Goal: Task Accomplishment & Management: Manage account settings

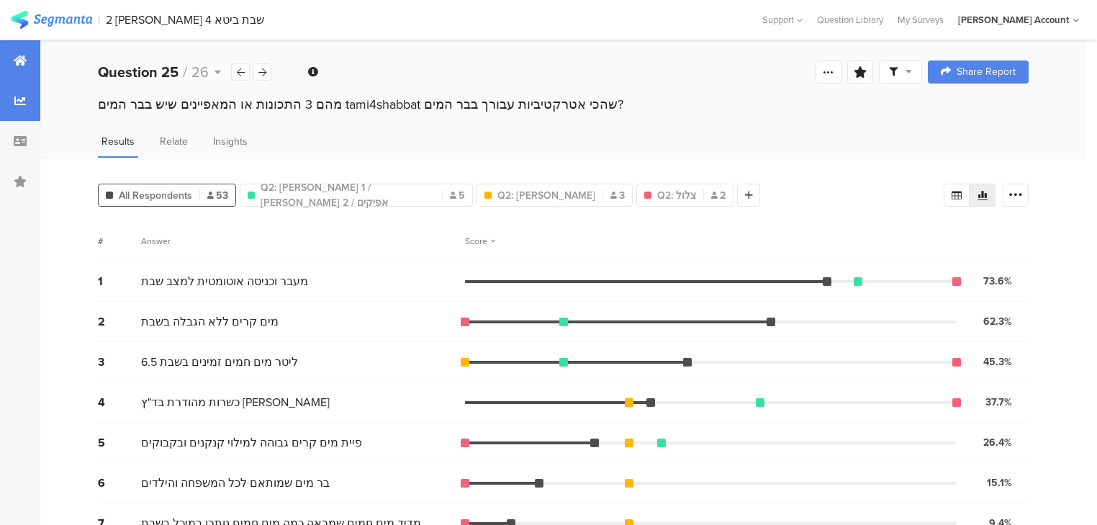
click at [23, 61] on icon at bounding box center [20, 61] width 13 height 12
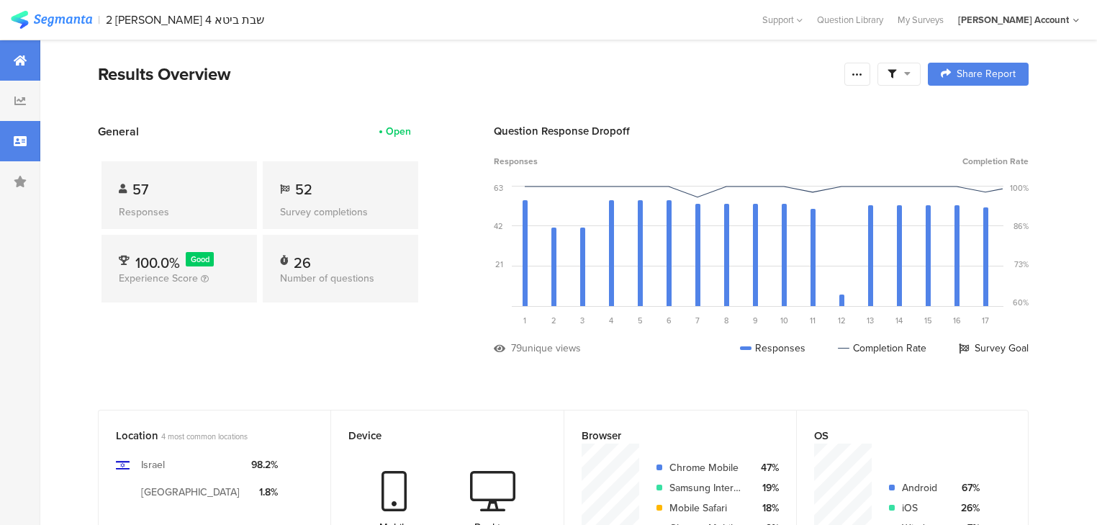
click at [17, 148] on div at bounding box center [20, 141] width 40 height 40
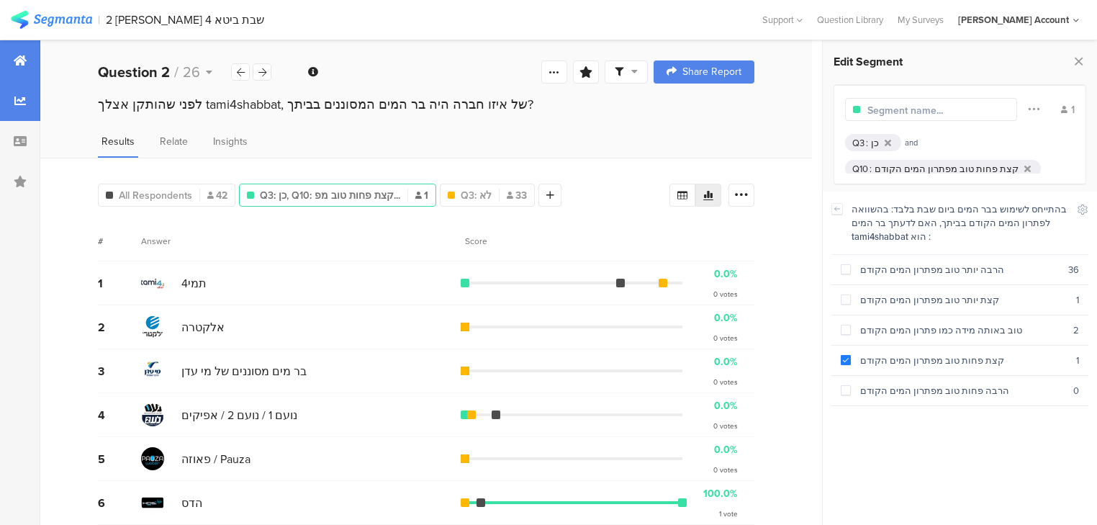
click at [22, 70] on div at bounding box center [20, 60] width 40 height 40
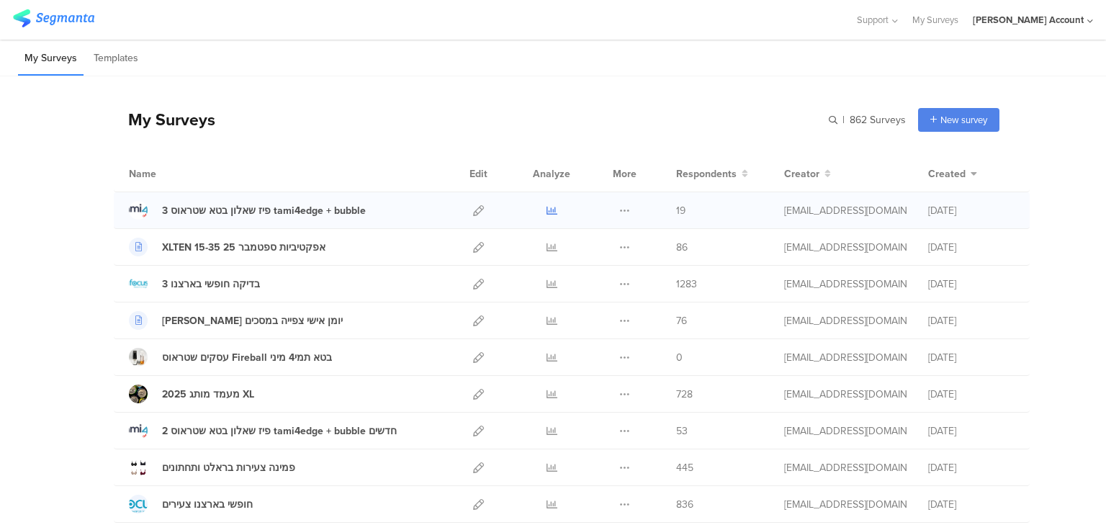
click at [546, 206] on icon at bounding box center [551, 210] width 11 height 11
click at [548, 427] on icon at bounding box center [551, 430] width 11 height 11
click at [841, 120] on input "text" at bounding box center [805, 120] width 202 height 24
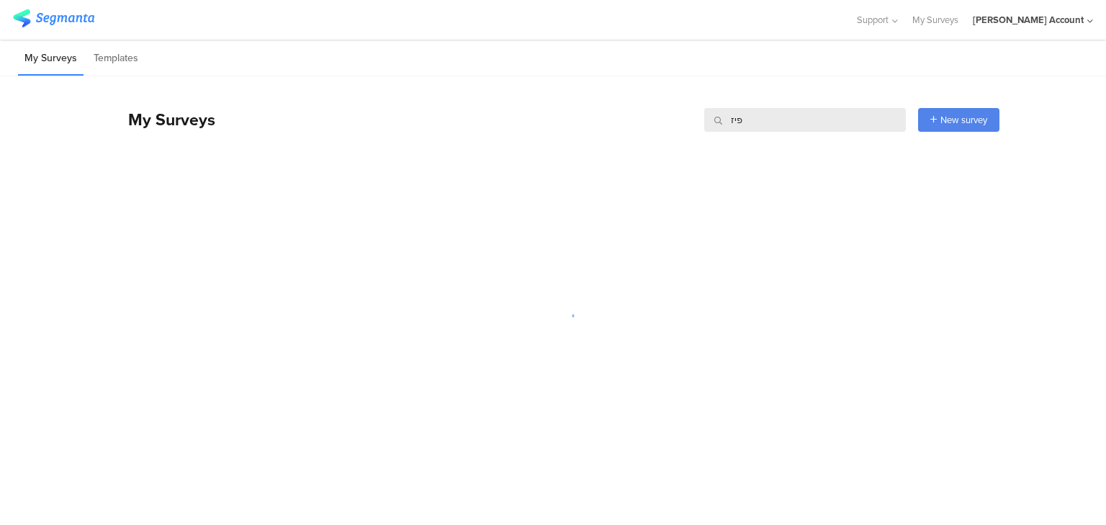
type input "פיז"
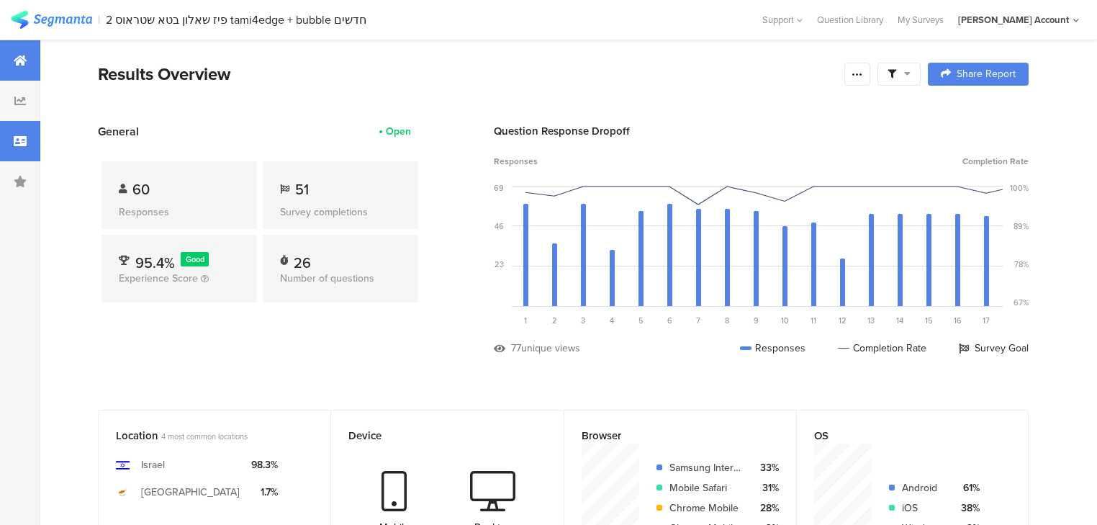
click at [28, 145] on div at bounding box center [20, 141] width 40 height 40
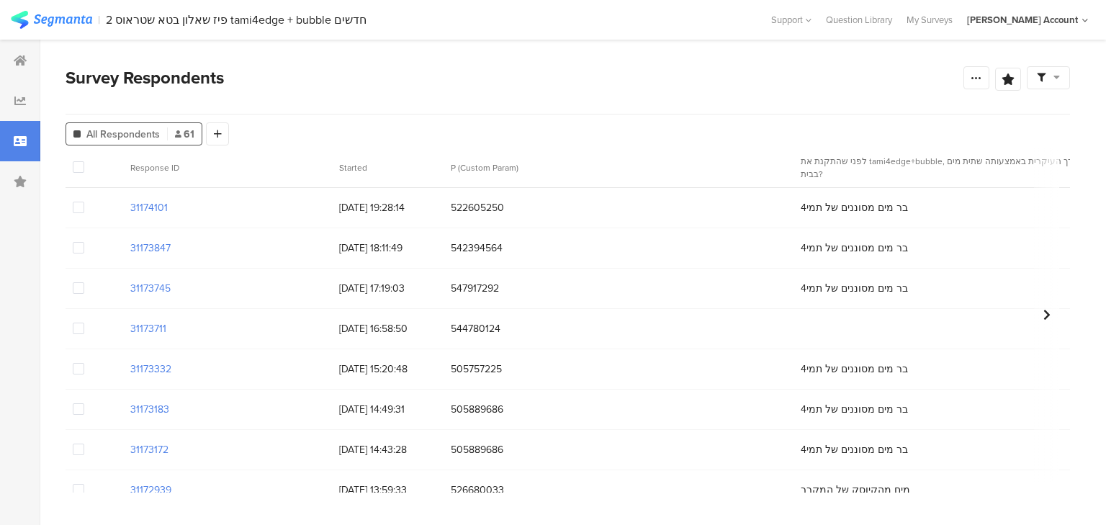
click at [75, 329] on span at bounding box center [79, 329] width 12 height 12
click at [84, 323] on input "checkbox" at bounding box center [84, 323] width 0 height 0
click at [238, 166] on span "Delete" at bounding box center [246, 167] width 30 height 11
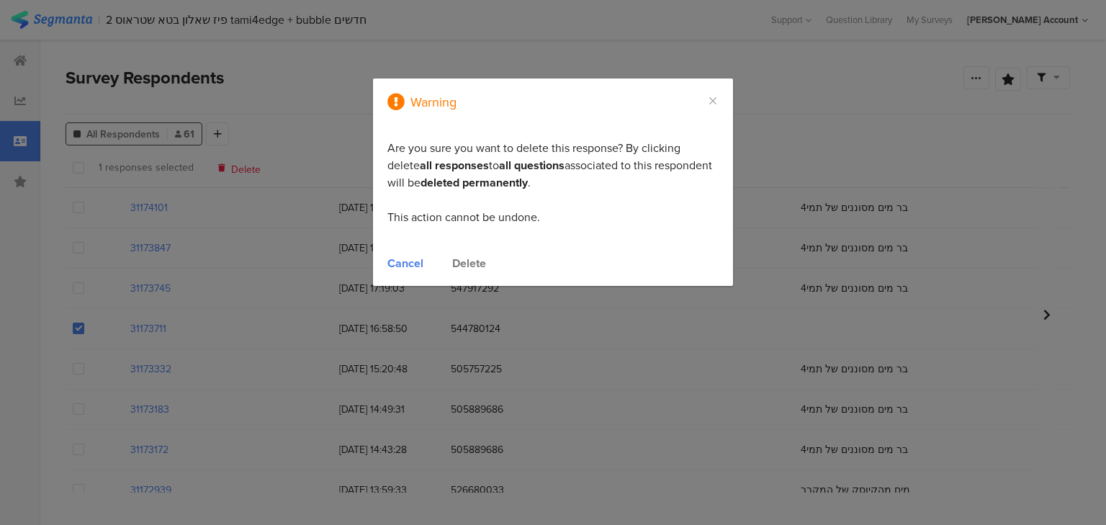
click at [469, 266] on div "Delete" at bounding box center [469, 263] width 34 height 17
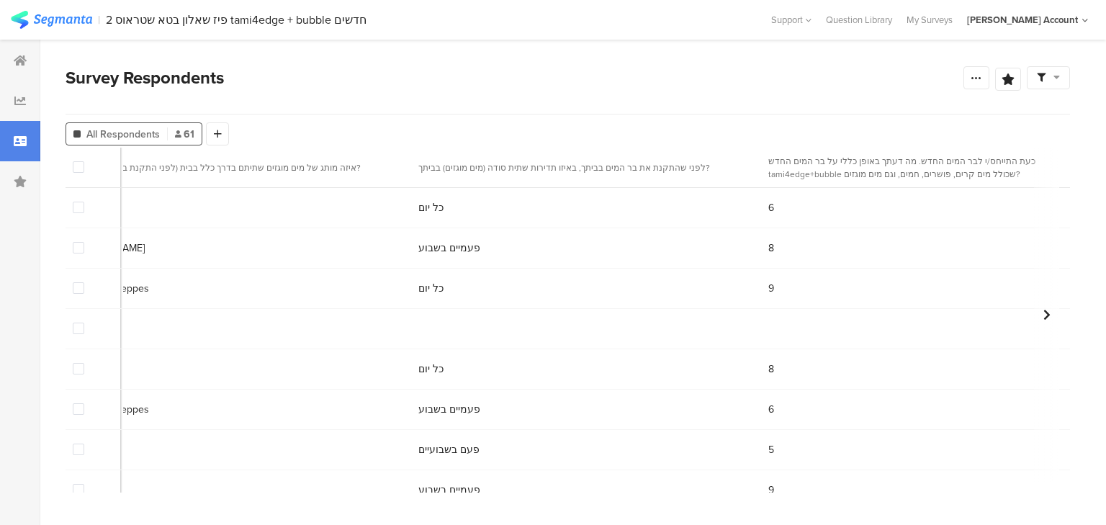
scroll to position [0, 1810]
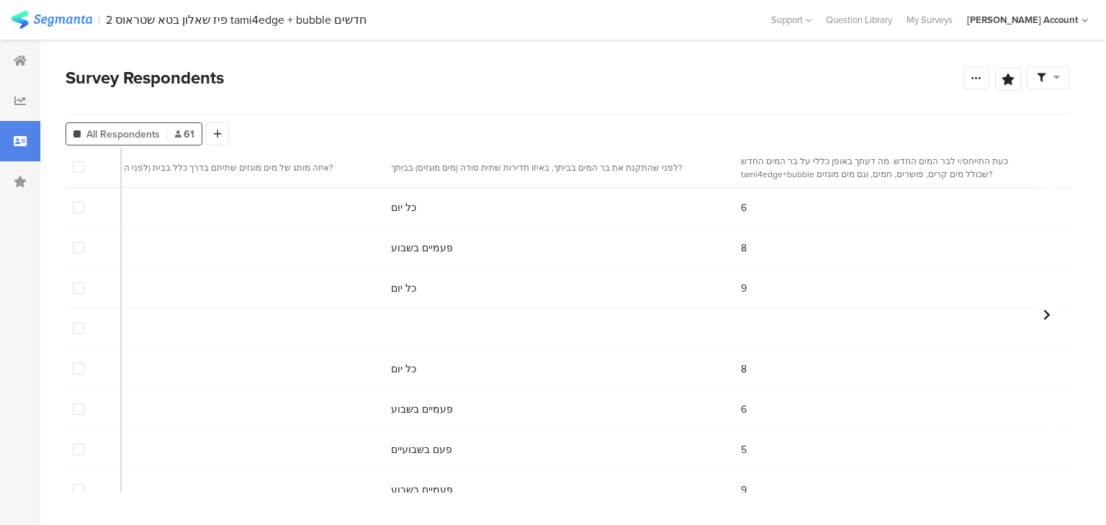
click at [78, 331] on span at bounding box center [79, 329] width 12 height 12
click at [84, 323] on input "checkbox" at bounding box center [84, 323] width 0 height 0
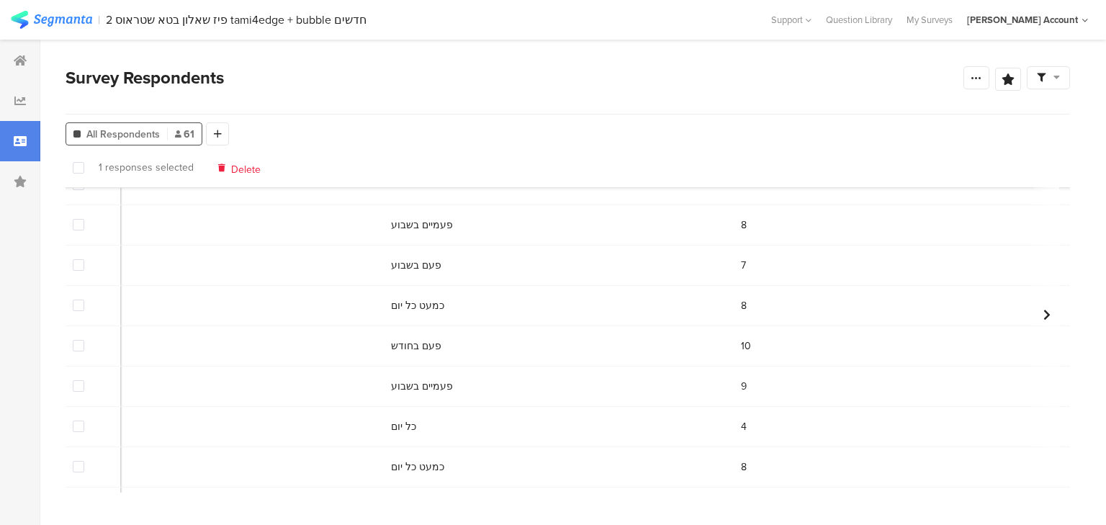
scroll to position [2177, 1810]
click at [236, 170] on span "Delete" at bounding box center [246, 167] width 30 height 11
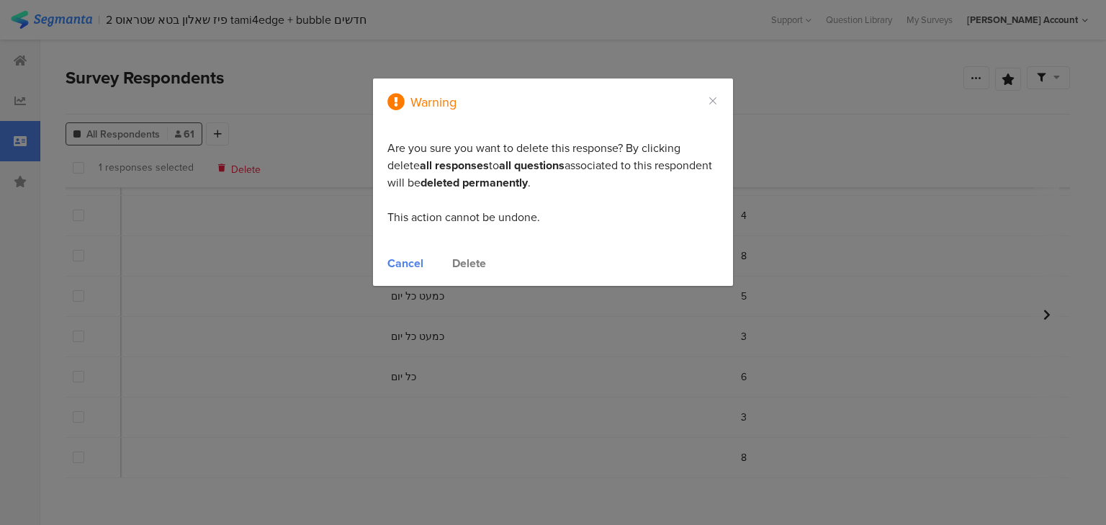
click at [467, 262] on div "Delete" at bounding box center [469, 263] width 34 height 17
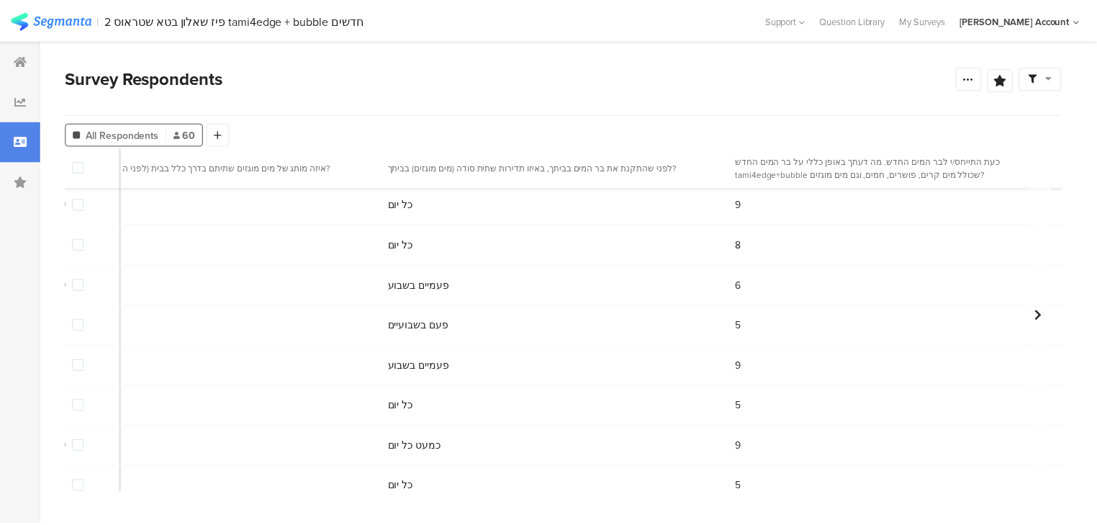
scroll to position [0, 1810]
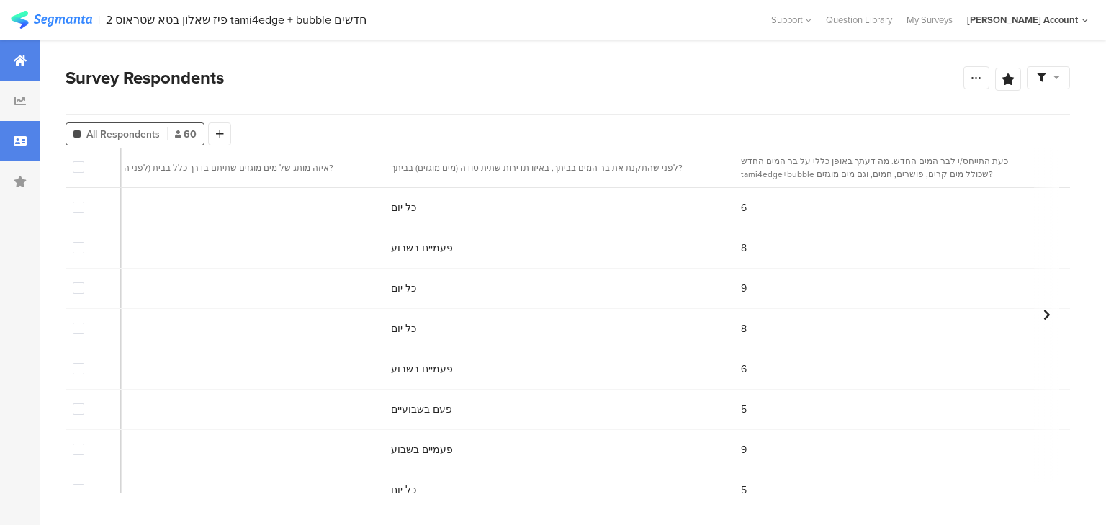
click at [19, 67] on div at bounding box center [20, 60] width 40 height 40
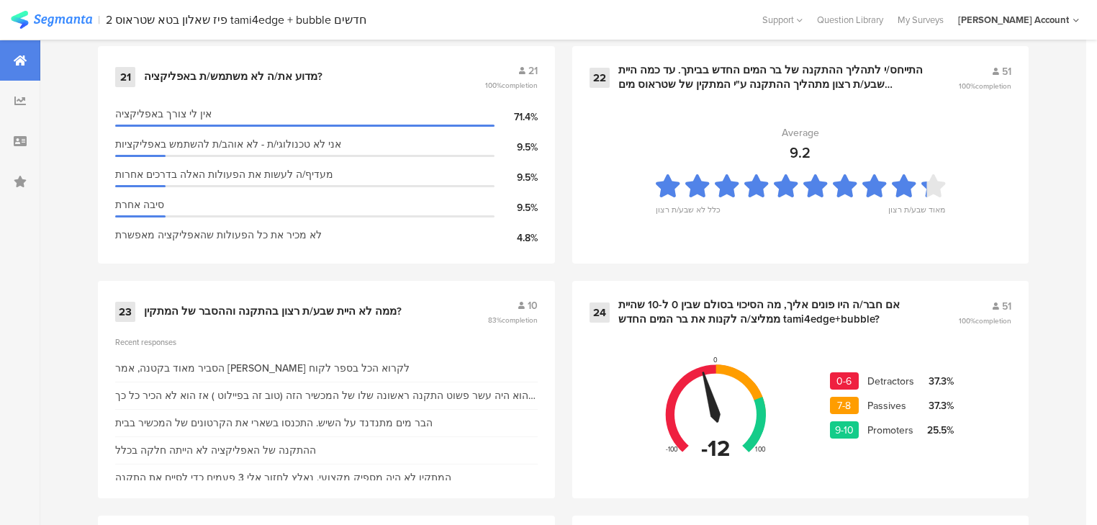
scroll to position [3227, 0]
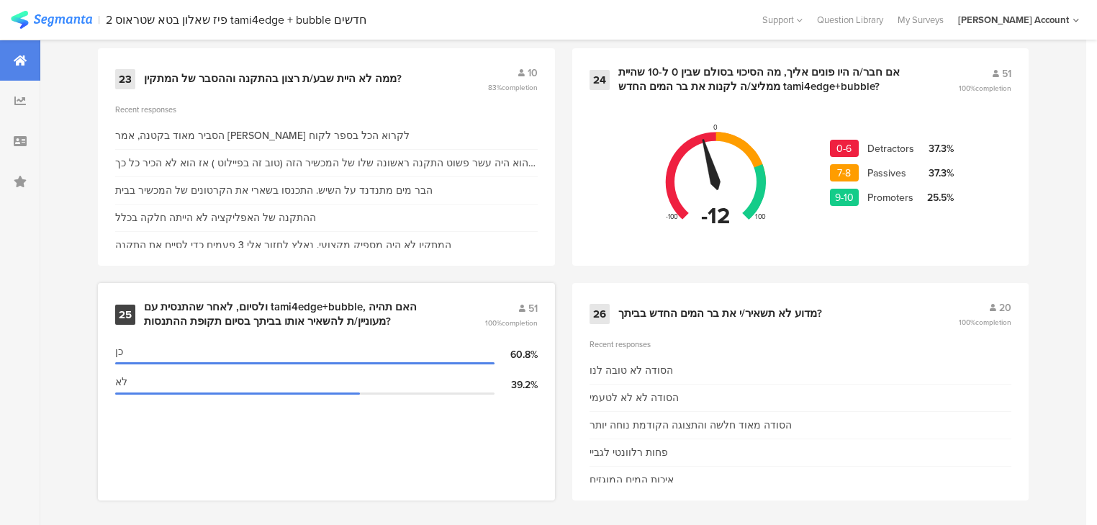
click at [228, 305] on div "ולסיום, לאחר שהתנסית עם tami4edge+bubble, האם תהיה מעוניין/ת להשאיר אותו בביתך …" at bounding box center [297, 314] width 306 height 28
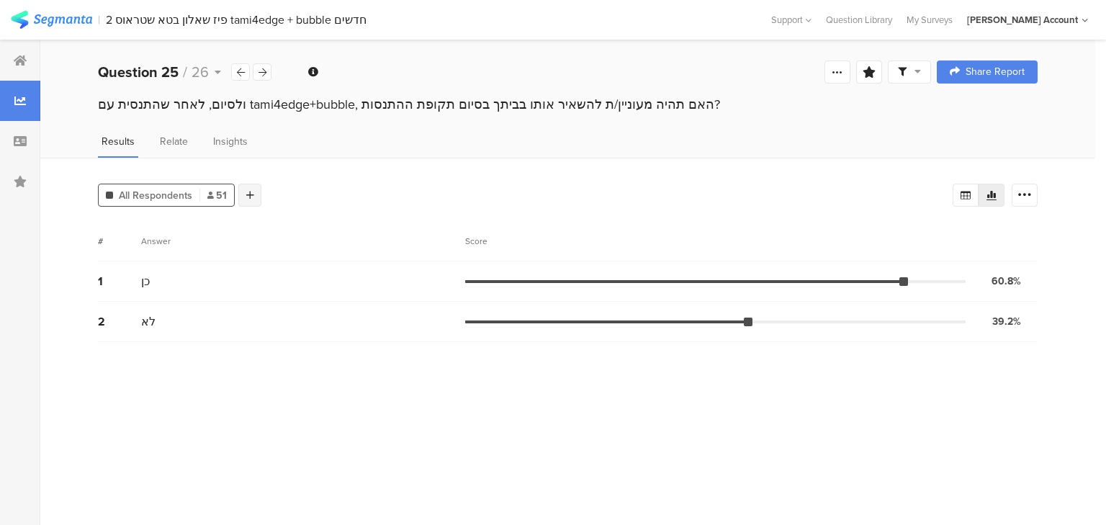
click at [256, 199] on div at bounding box center [249, 195] width 23 height 23
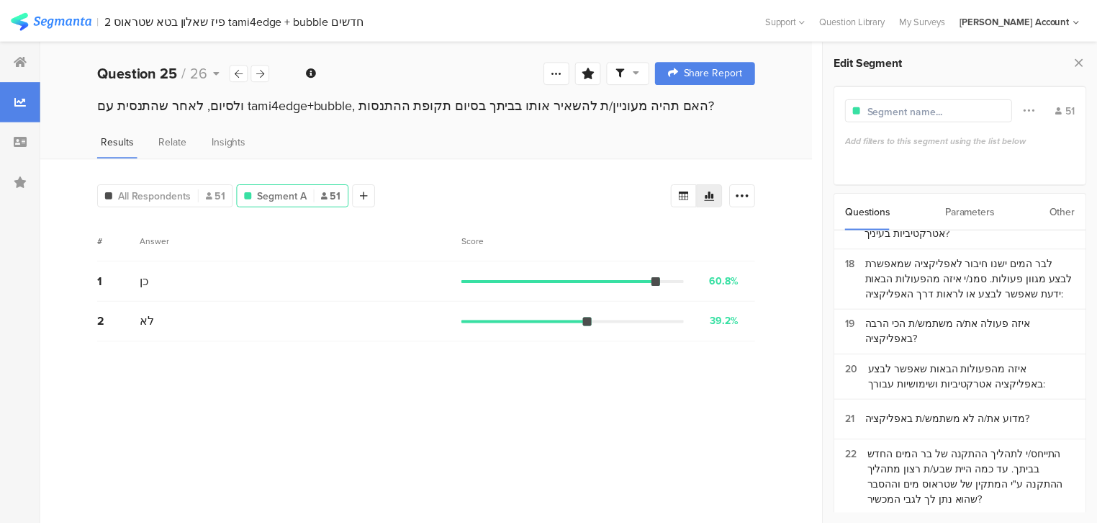
scroll to position [1035, 0]
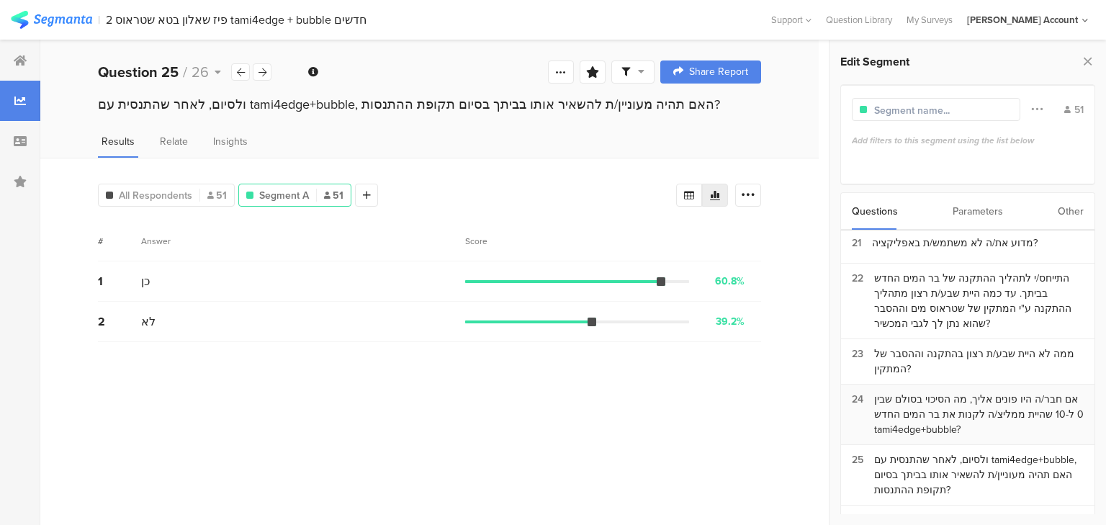
click at [919, 392] on div "אם חבר/ה היו פונים אליך, מה הסיכוי בסולם שבין 0 ל-10 שהיית ממליצ/ה לקנות את בר …" at bounding box center [978, 414] width 209 height 45
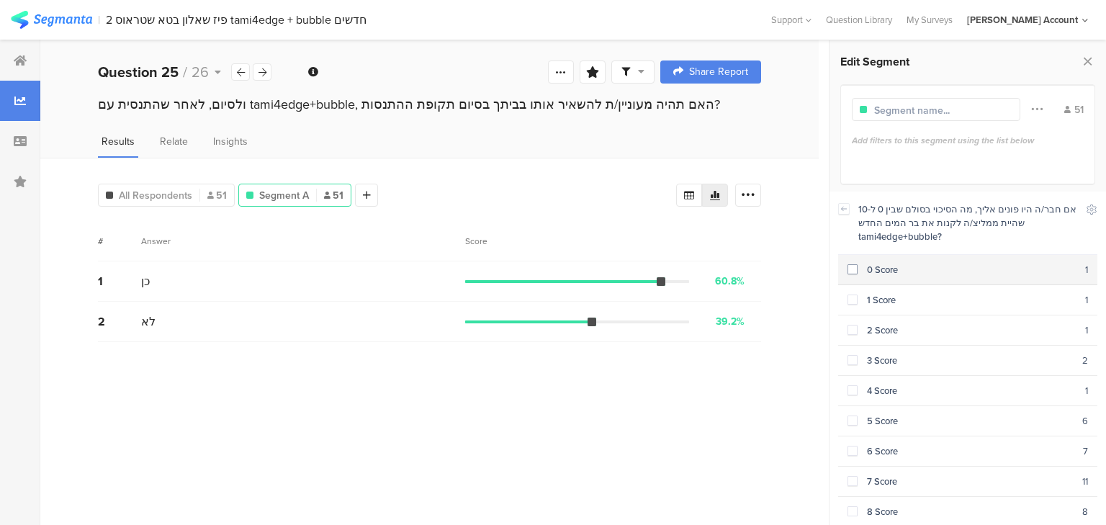
click at [889, 269] on div "0 Score" at bounding box center [970, 270] width 227 height 14
click at [887, 297] on div "1 Score" at bounding box center [970, 300] width 227 height 14
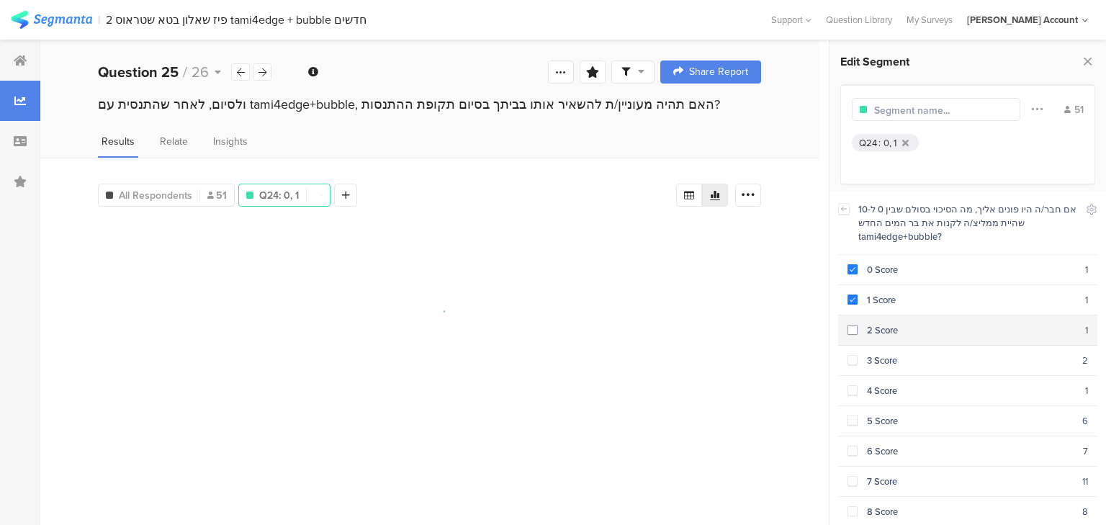
click at [889, 325] on div "2 Score" at bounding box center [970, 330] width 227 height 14
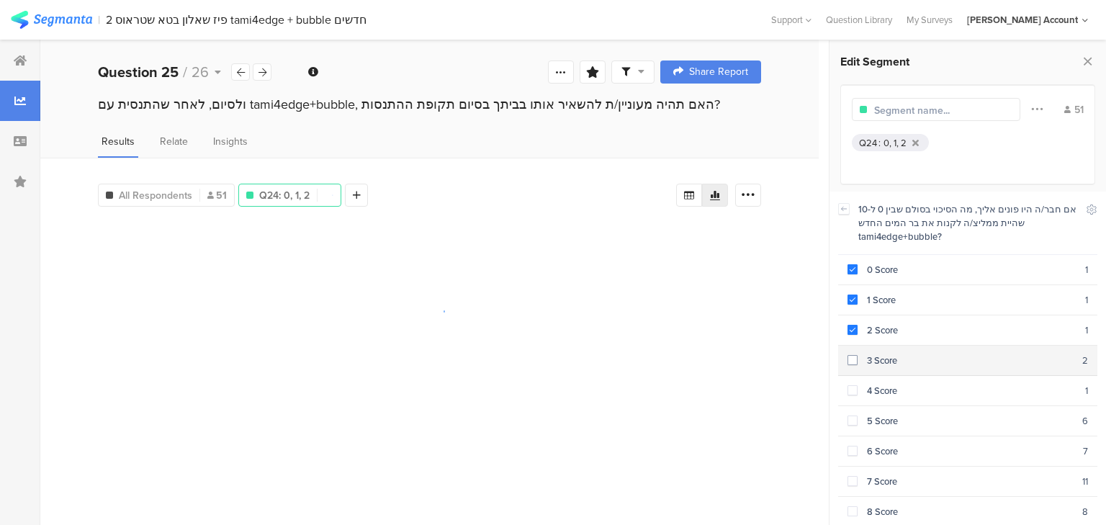
click at [888, 353] on div "3 Score" at bounding box center [969, 360] width 225 height 14
click at [888, 384] on div "4 Score" at bounding box center [970, 391] width 227 height 14
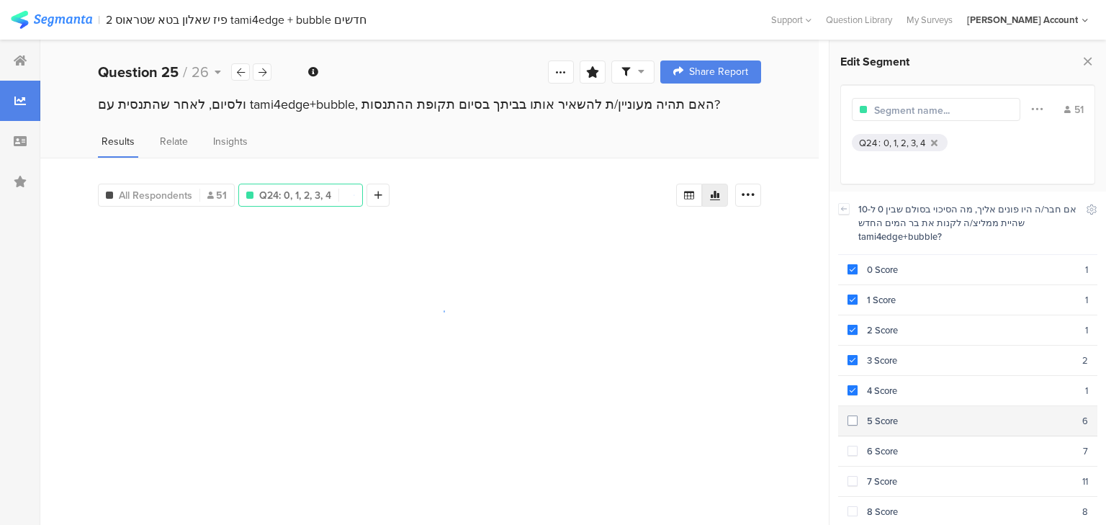
click at [890, 406] on section "5 Score 6" at bounding box center [967, 421] width 259 height 30
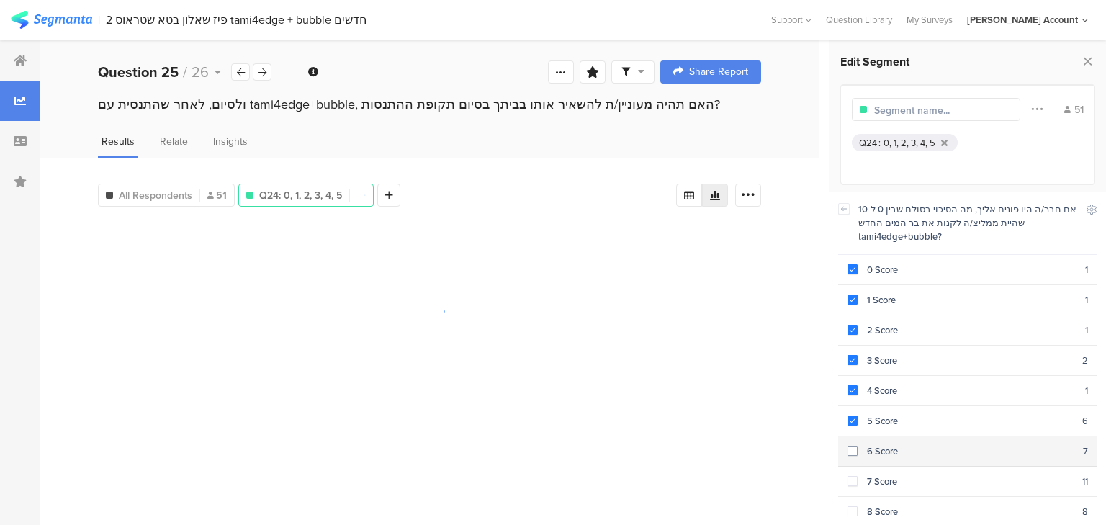
click at [892, 444] on div "6 Score" at bounding box center [969, 451] width 225 height 14
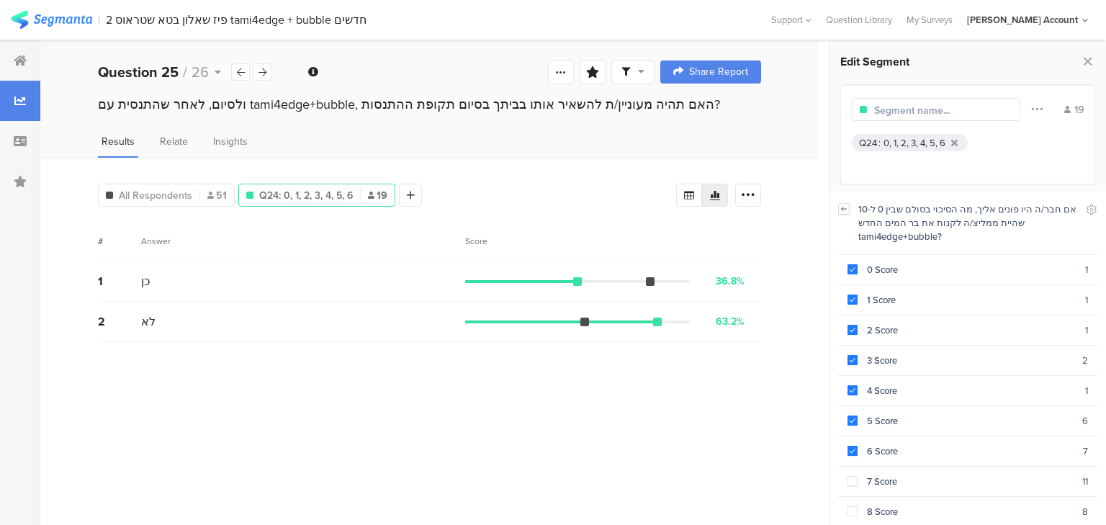
click at [844, 209] on icon at bounding box center [844, 209] width 10 height 12
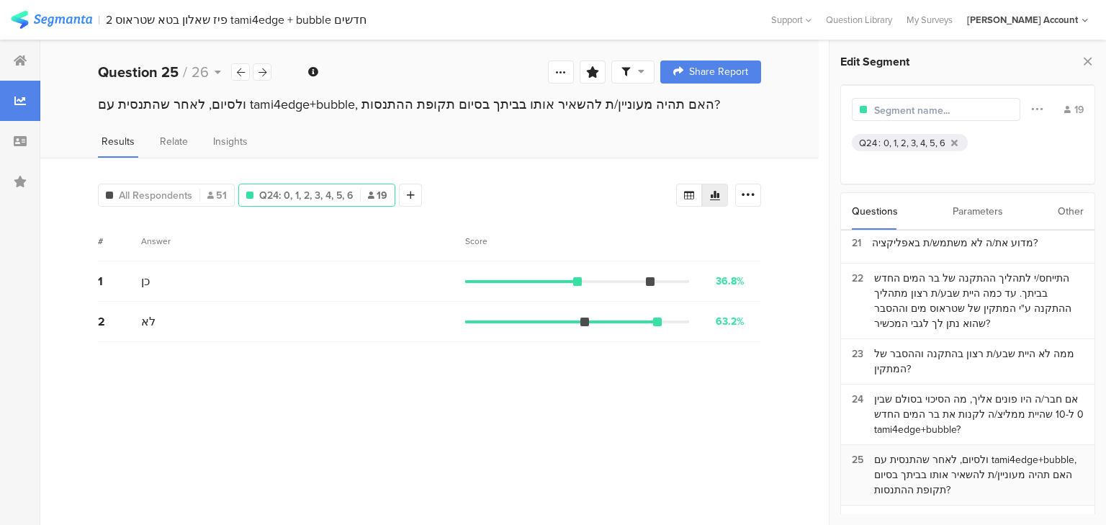
click at [982, 452] on div "ולסיום, לאחר שהתנסית עם tami4edge+bubble, האם תהיה מעוניין/ת להשאיר אותו בביתך …" at bounding box center [978, 474] width 209 height 45
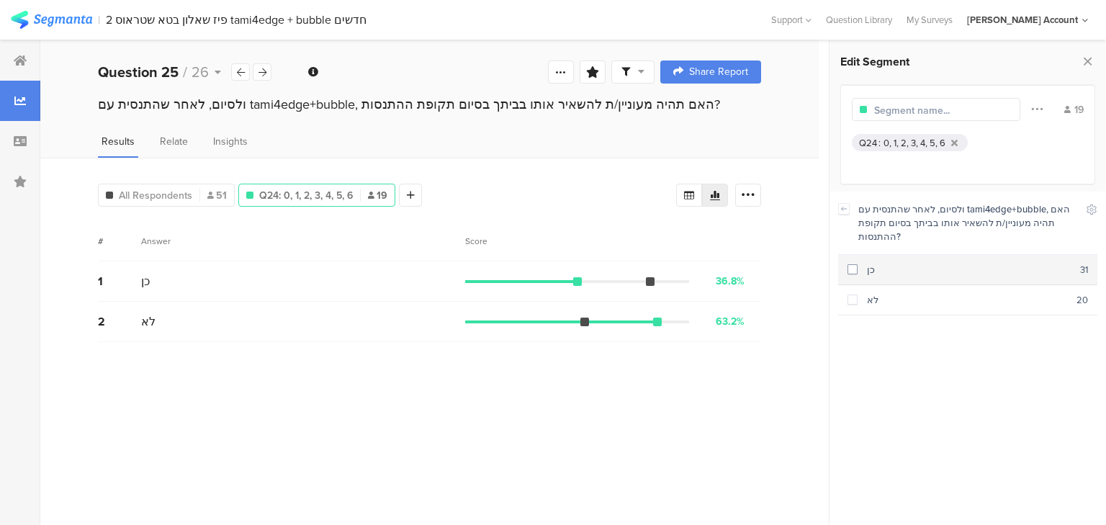
click at [873, 276] on section "כן 31" at bounding box center [967, 270] width 259 height 30
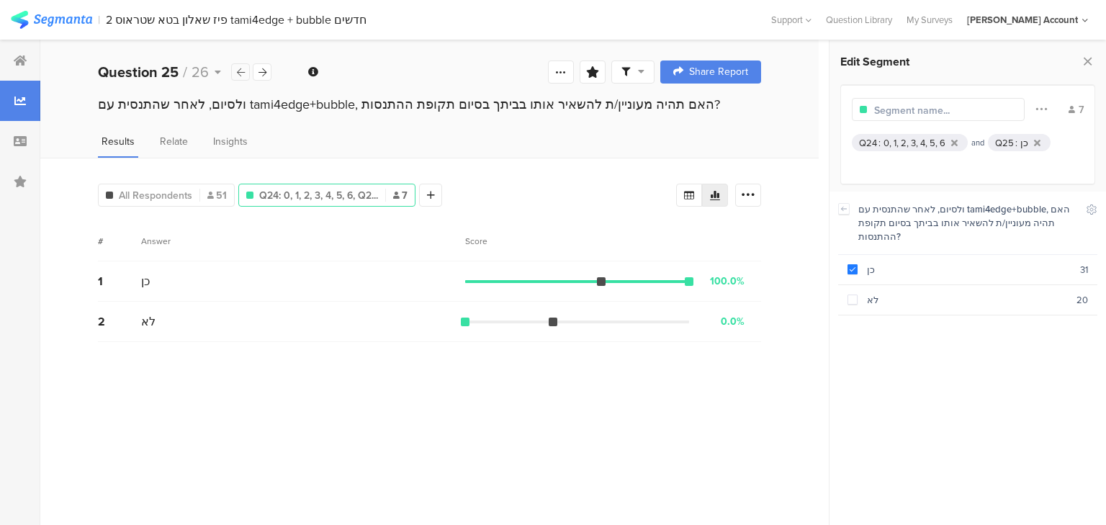
click at [242, 72] on icon at bounding box center [241, 72] width 8 height 9
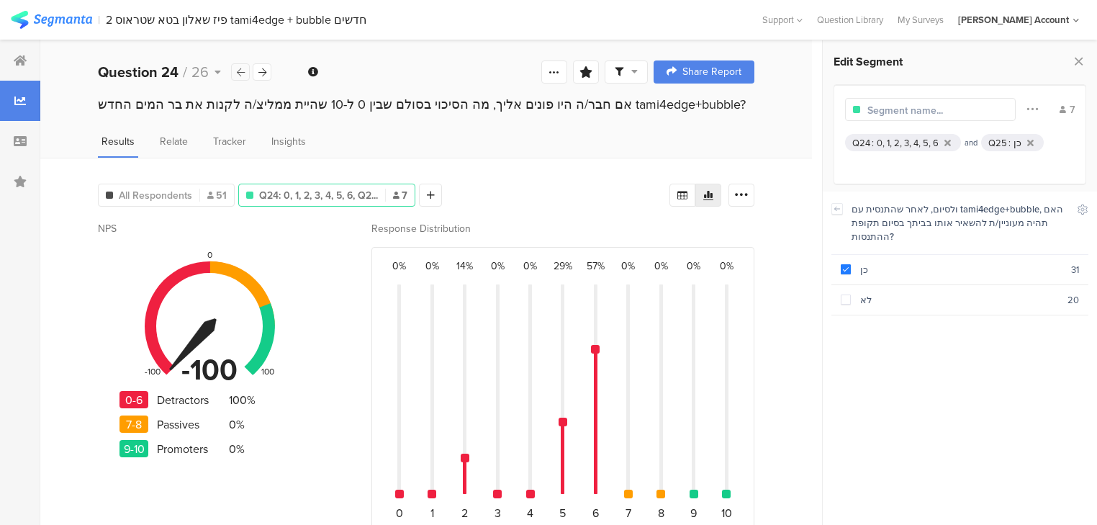
click at [242, 72] on icon at bounding box center [241, 72] width 8 height 9
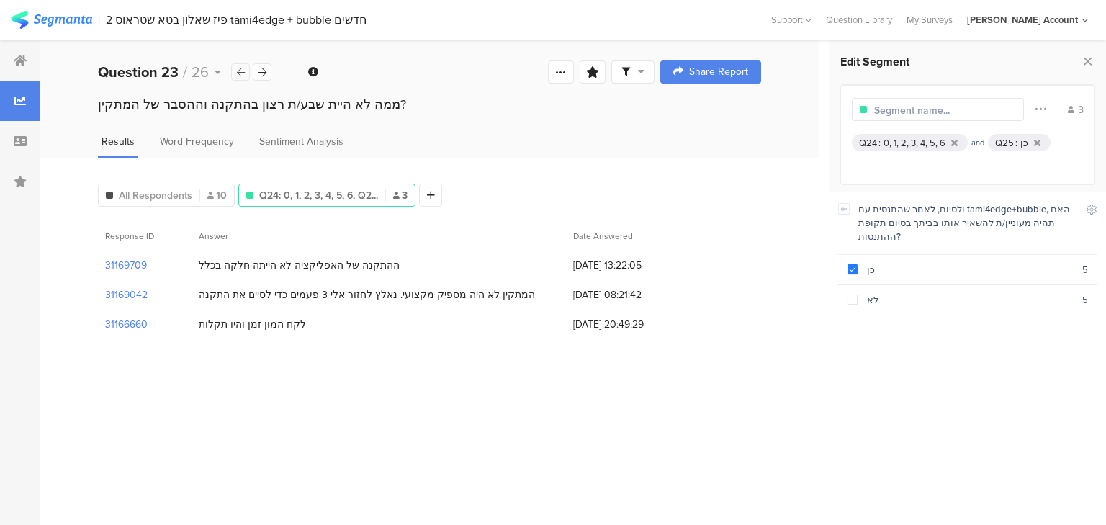
click at [242, 72] on icon at bounding box center [241, 72] width 8 height 9
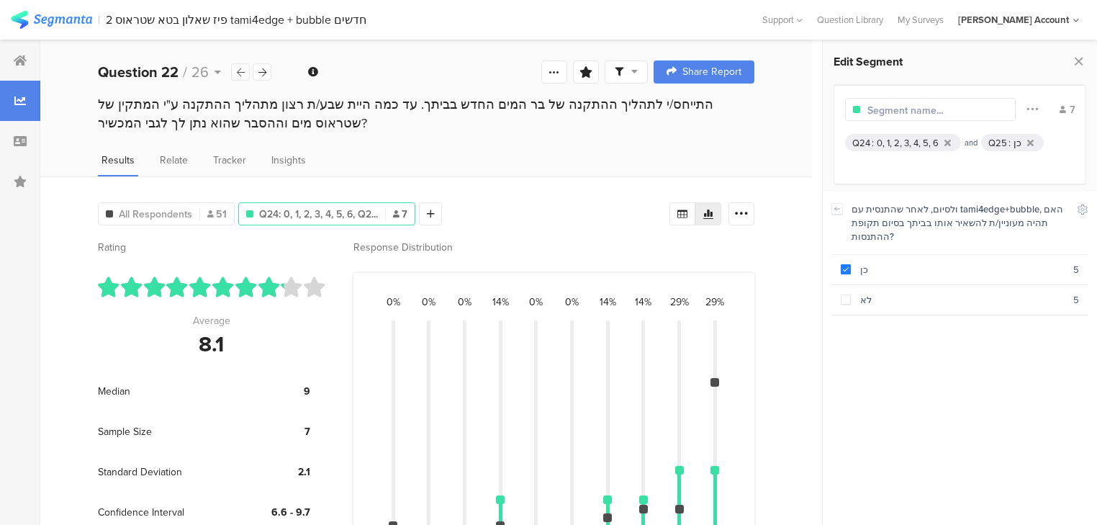
click at [242, 72] on icon at bounding box center [241, 72] width 8 height 9
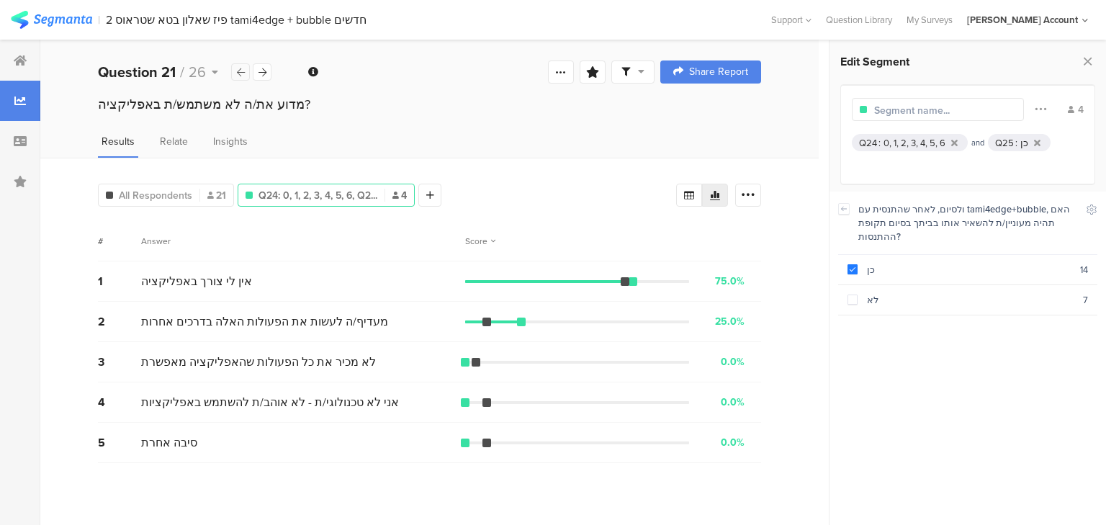
click at [242, 72] on icon at bounding box center [241, 72] width 8 height 9
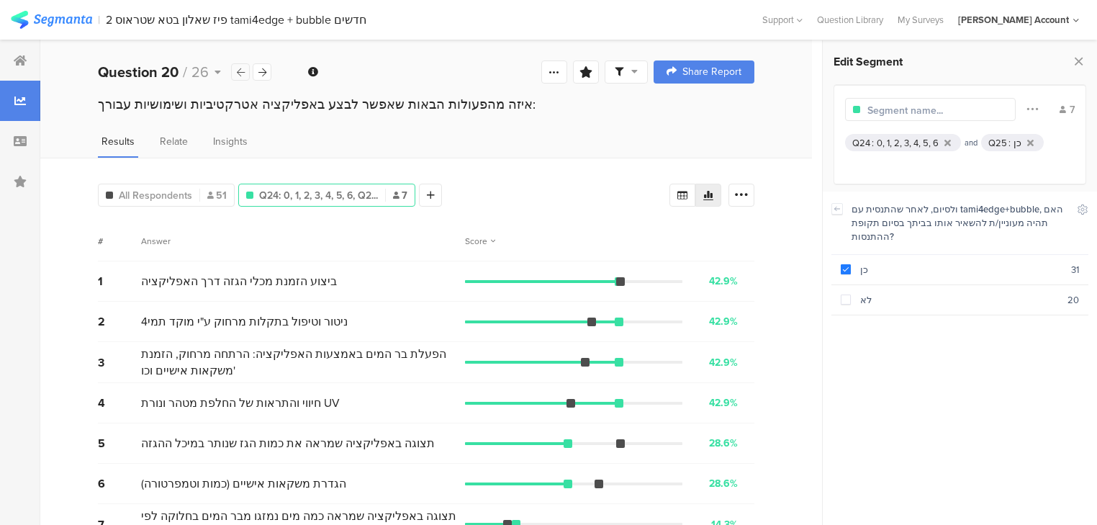
click at [242, 72] on icon at bounding box center [241, 72] width 8 height 9
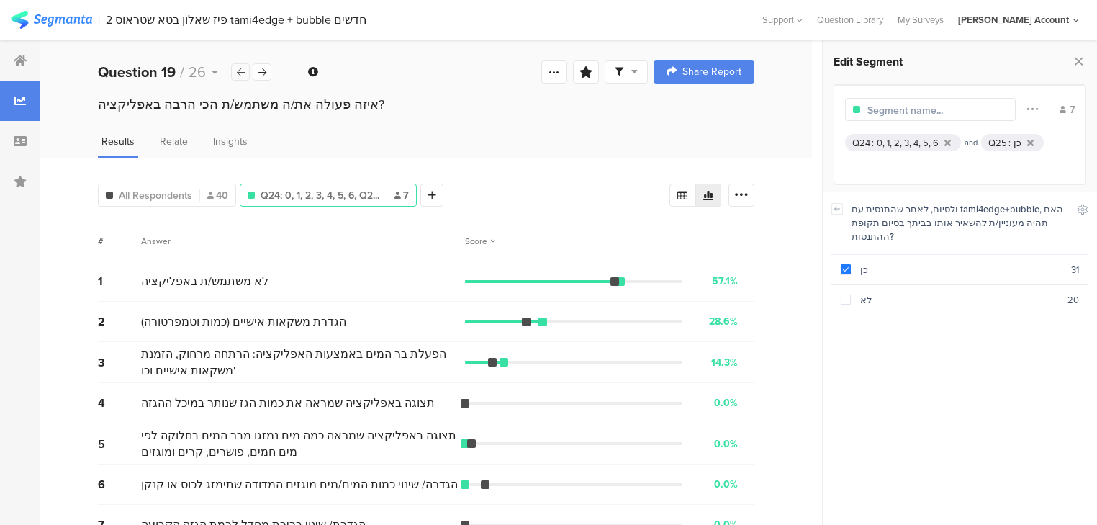
click at [242, 72] on icon at bounding box center [241, 72] width 8 height 9
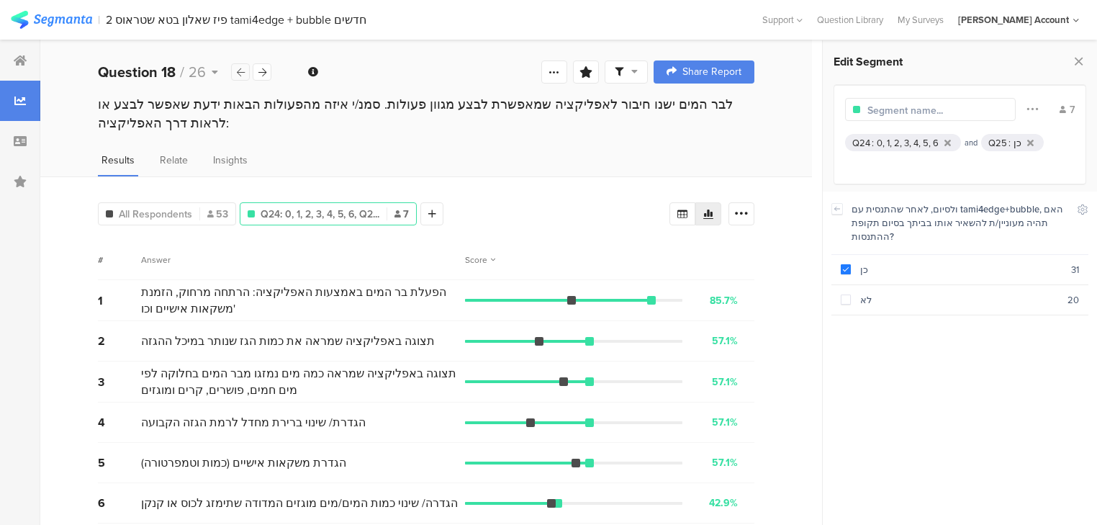
click at [242, 72] on icon at bounding box center [241, 72] width 8 height 9
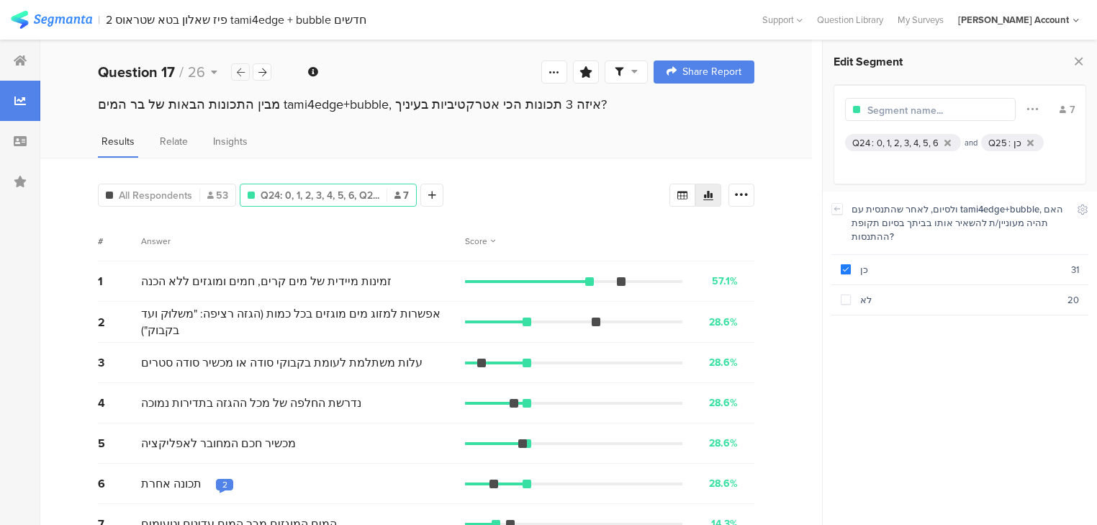
click at [246, 68] on div at bounding box center [240, 71] width 19 height 17
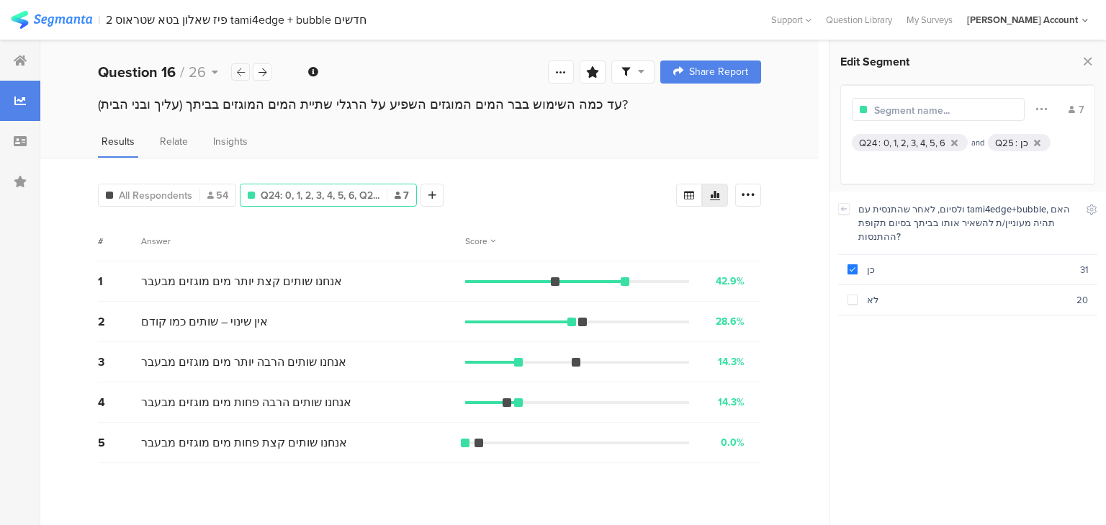
click at [245, 68] on div at bounding box center [240, 71] width 19 height 17
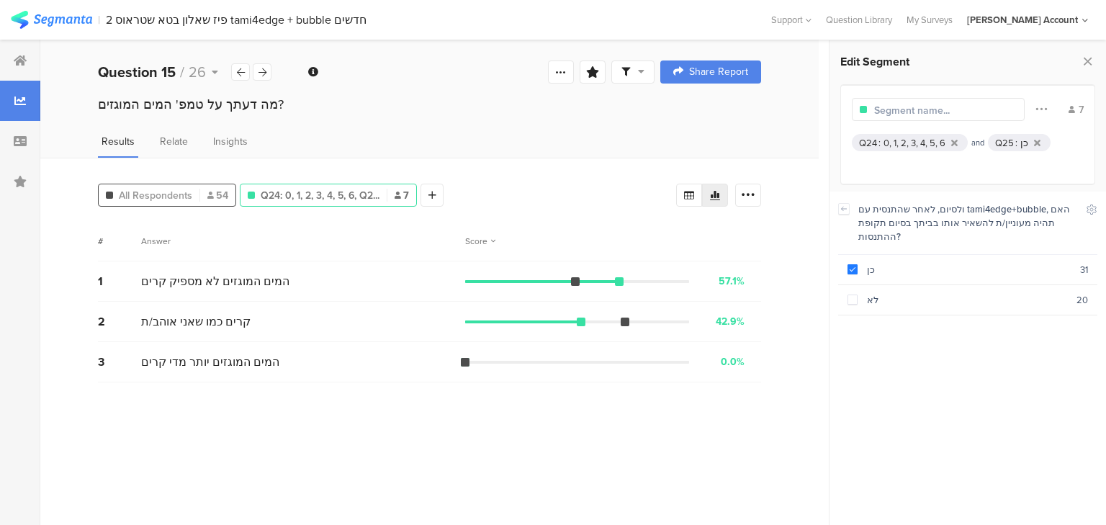
click at [205, 193] on div "All Respondents 54" at bounding box center [167, 195] width 137 height 15
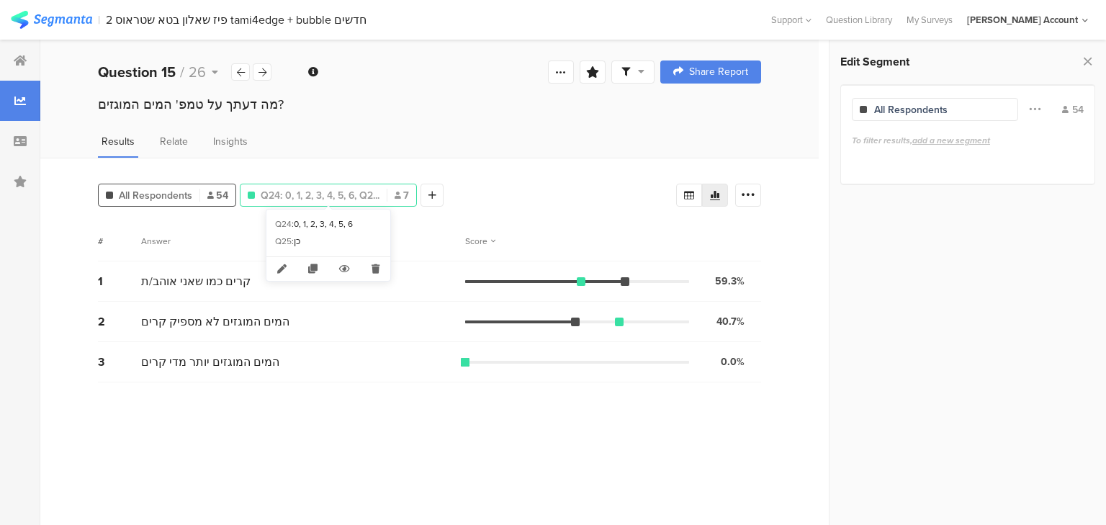
click at [297, 192] on span "Q24: 0, 1, 2, 3, 4, 5, 6, Q2..." at bounding box center [320, 195] width 119 height 15
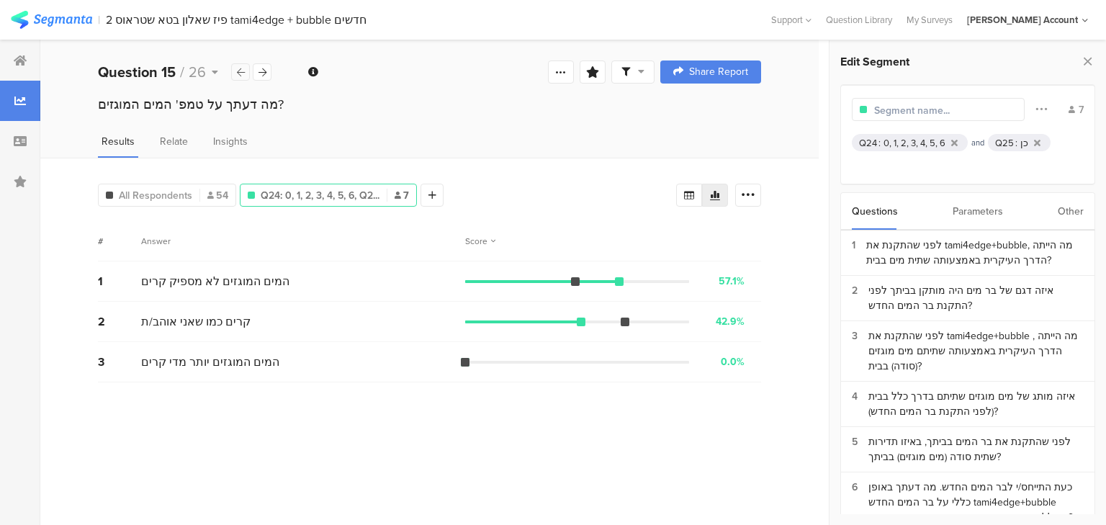
click at [243, 73] on icon at bounding box center [241, 72] width 8 height 9
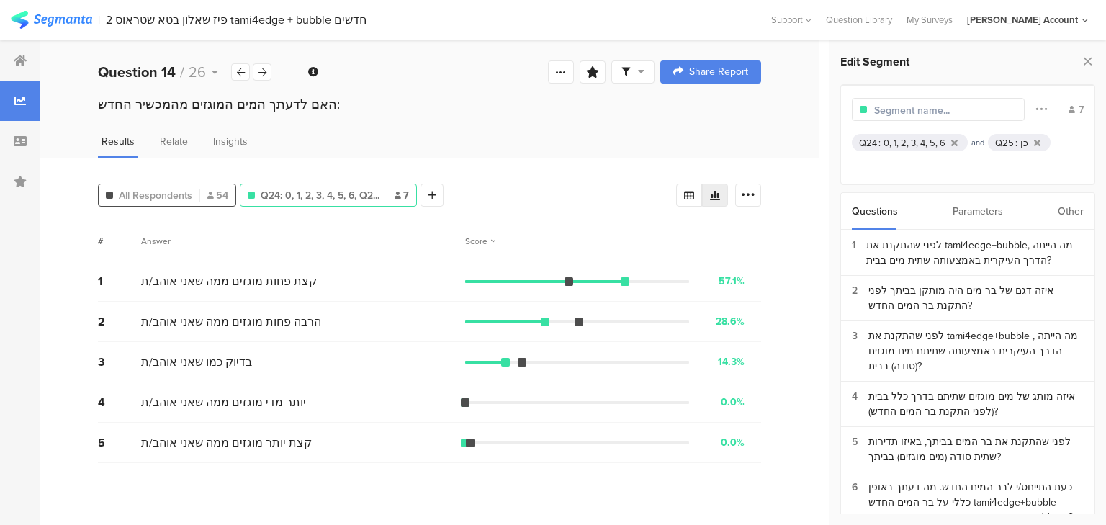
click at [171, 196] on span "All Respondents" at bounding box center [155, 195] width 73 height 15
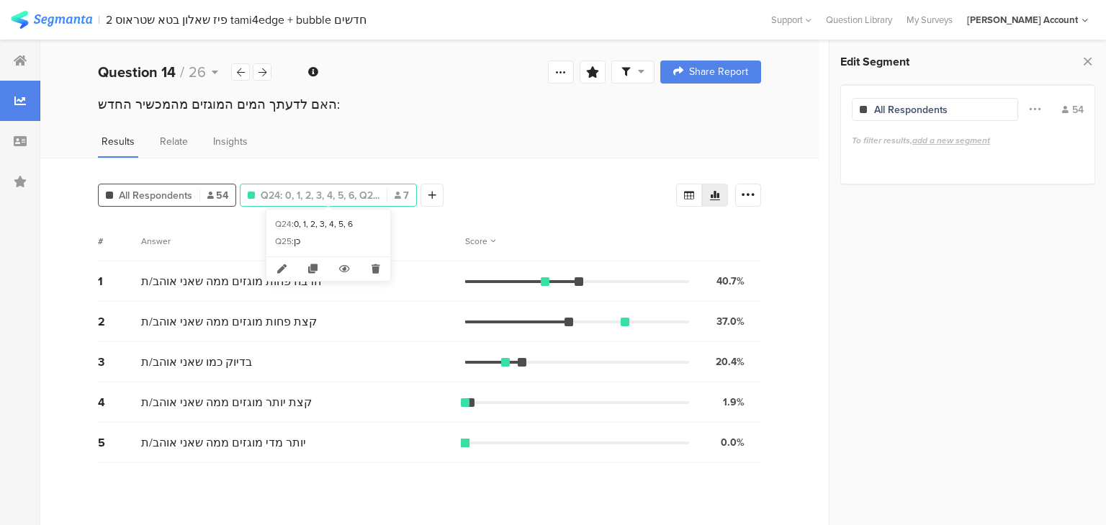
click at [283, 194] on span "Q24: 0, 1, 2, 3, 4, 5, 6, Q2..." at bounding box center [320, 195] width 119 height 15
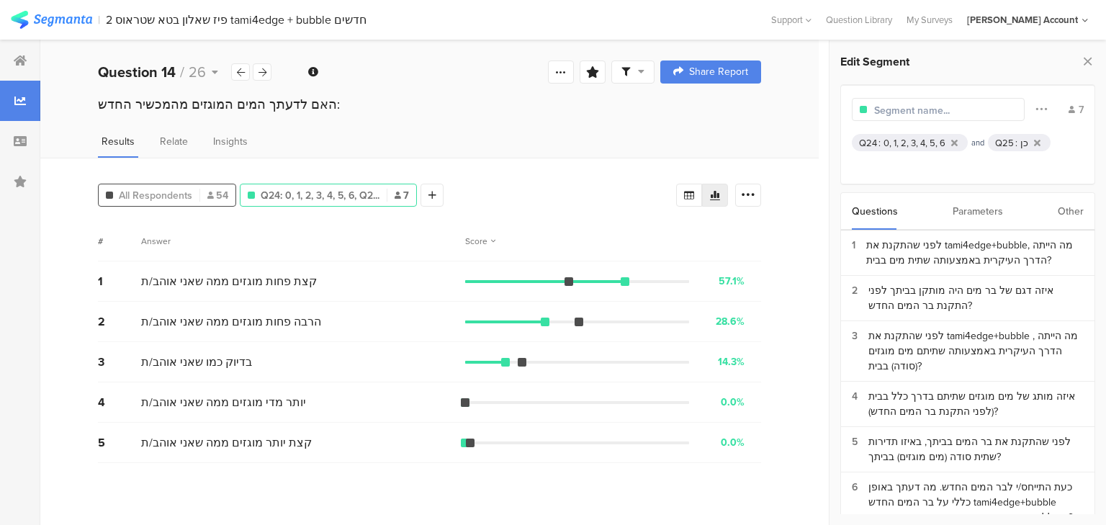
click at [173, 195] on span "All Respondents" at bounding box center [155, 195] width 73 height 15
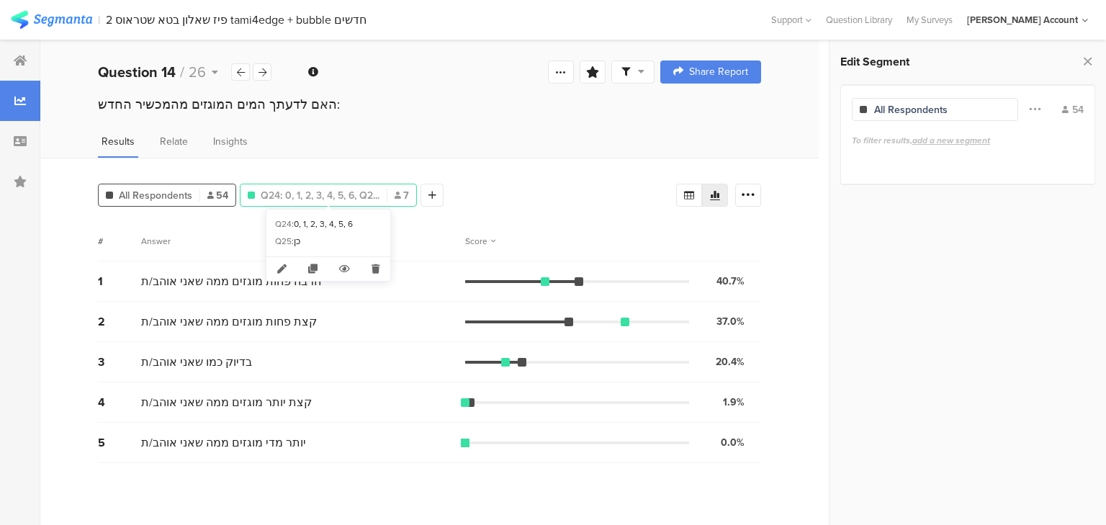
click at [290, 196] on span "Q24: 0, 1, 2, 3, 4, 5, 6, Q2..." at bounding box center [320, 195] width 119 height 15
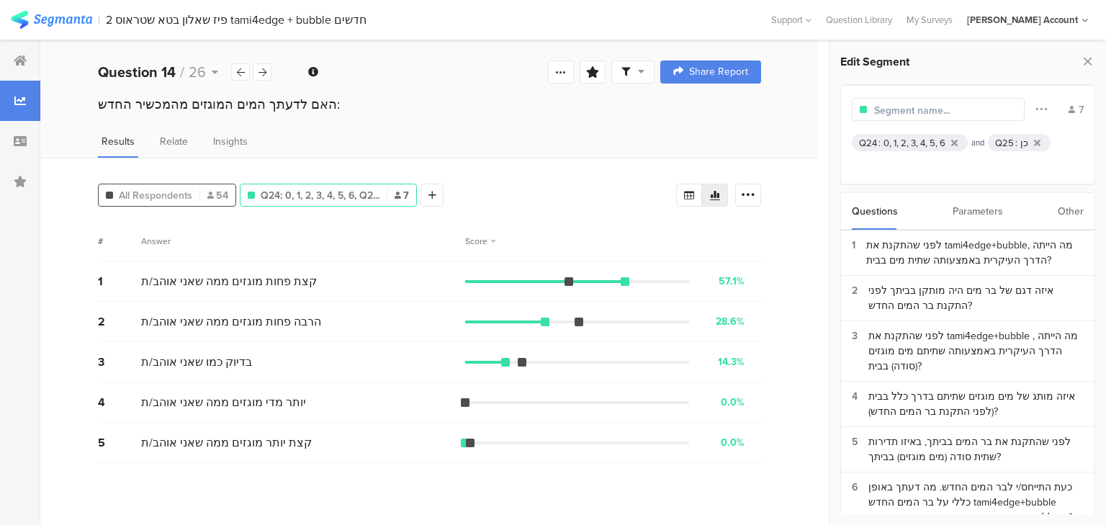
click at [151, 191] on span "All Respondents" at bounding box center [155, 195] width 73 height 15
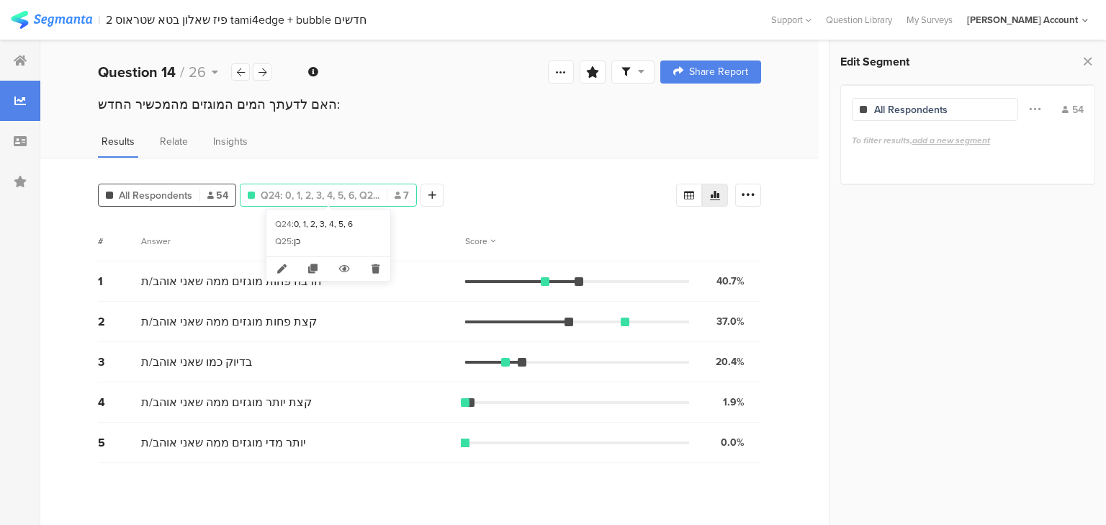
click at [293, 197] on span "Q24: 0, 1, 2, 3, 4, 5, 6, Q2..." at bounding box center [320, 195] width 119 height 15
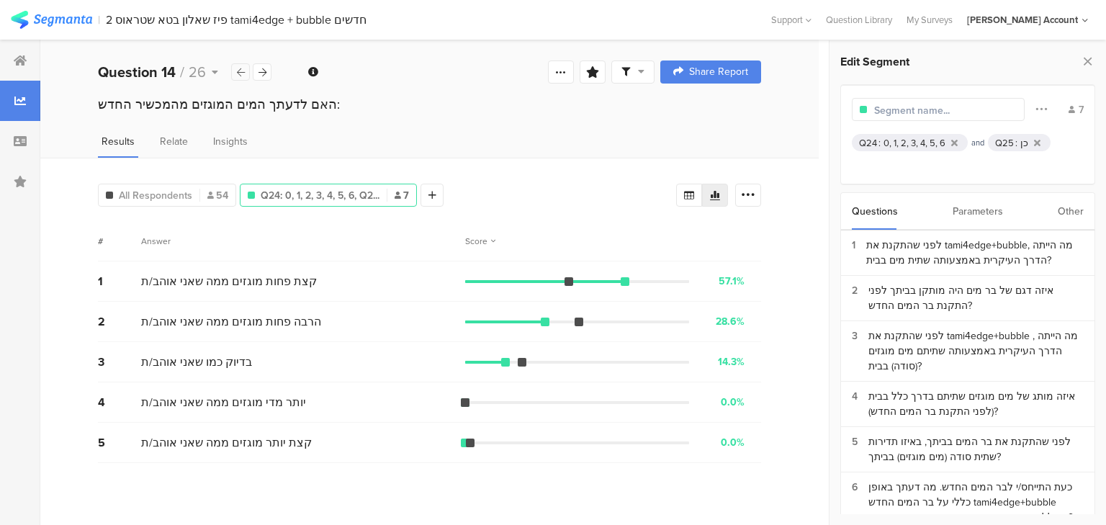
click at [241, 73] on icon at bounding box center [241, 72] width 8 height 9
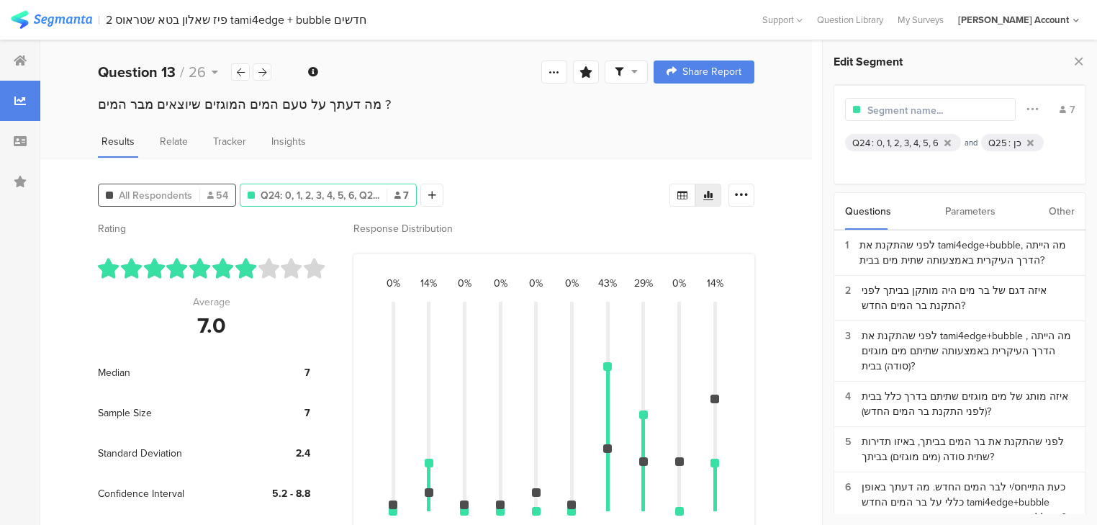
click at [194, 189] on div "All Respondents 54" at bounding box center [167, 195] width 137 height 15
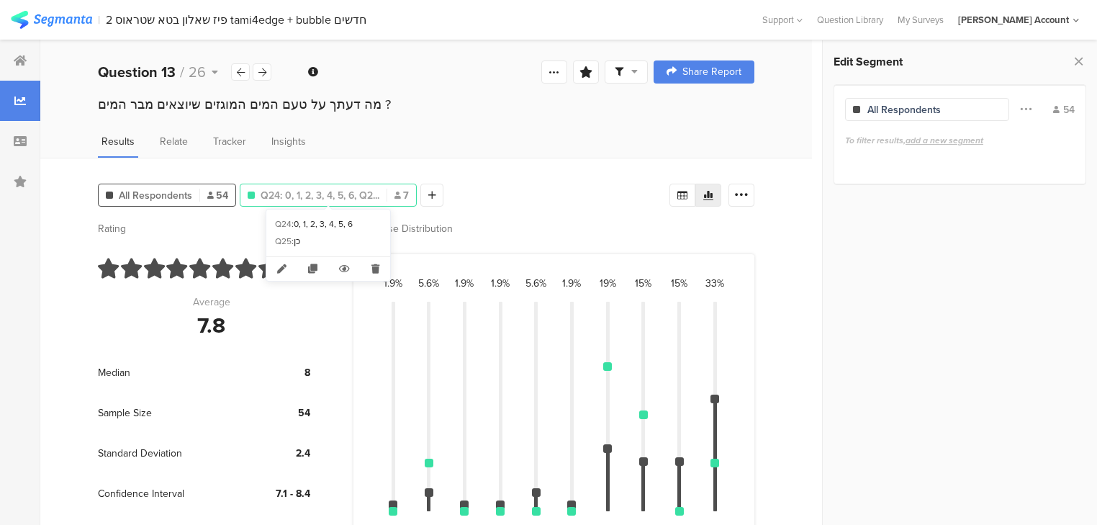
click at [286, 195] on span "Q24: 0, 1, 2, 3, 4, 5, 6, Q2..." at bounding box center [320, 195] width 119 height 15
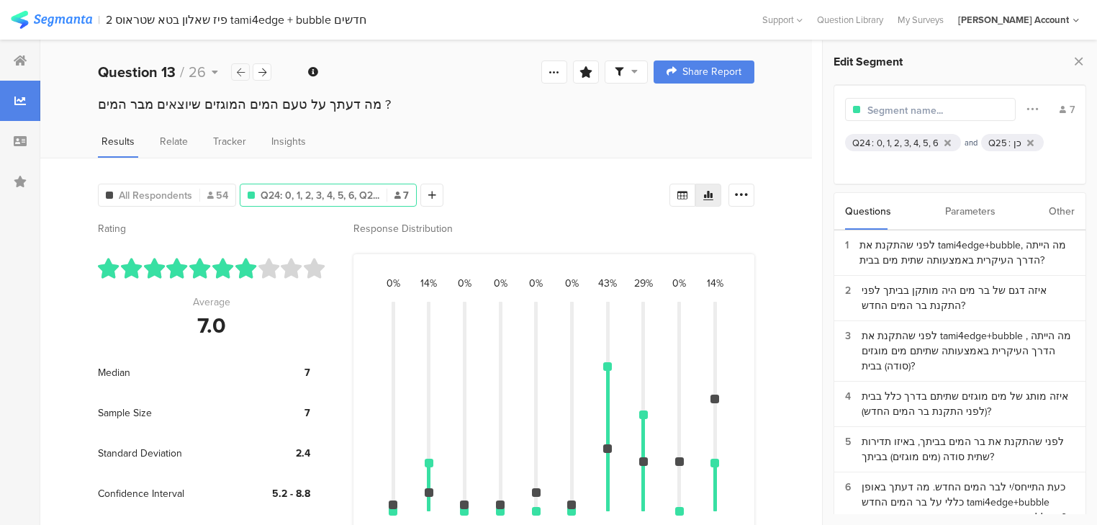
click at [243, 72] on icon at bounding box center [241, 72] width 8 height 9
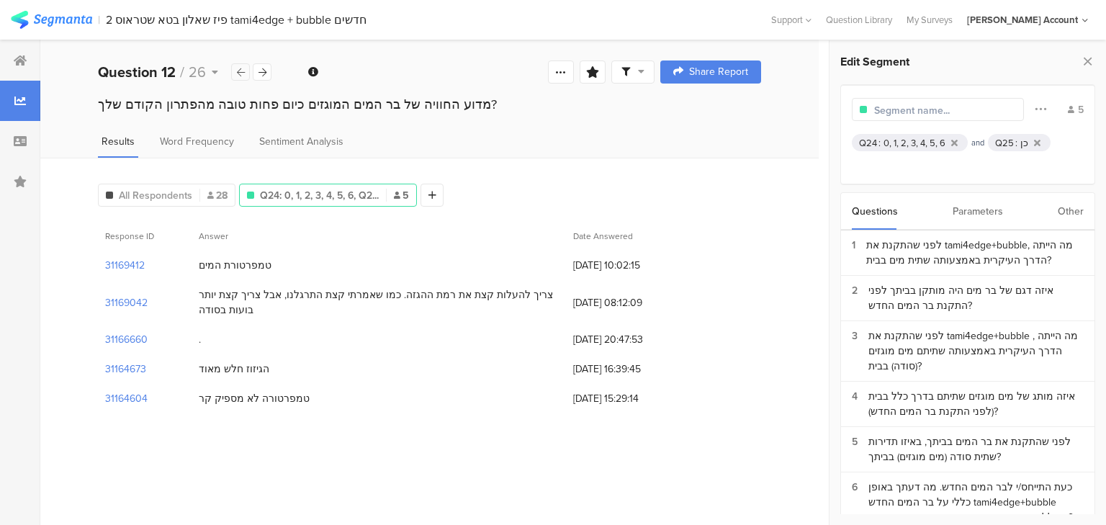
click at [243, 72] on icon at bounding box center [241, 72] width 8 height 9
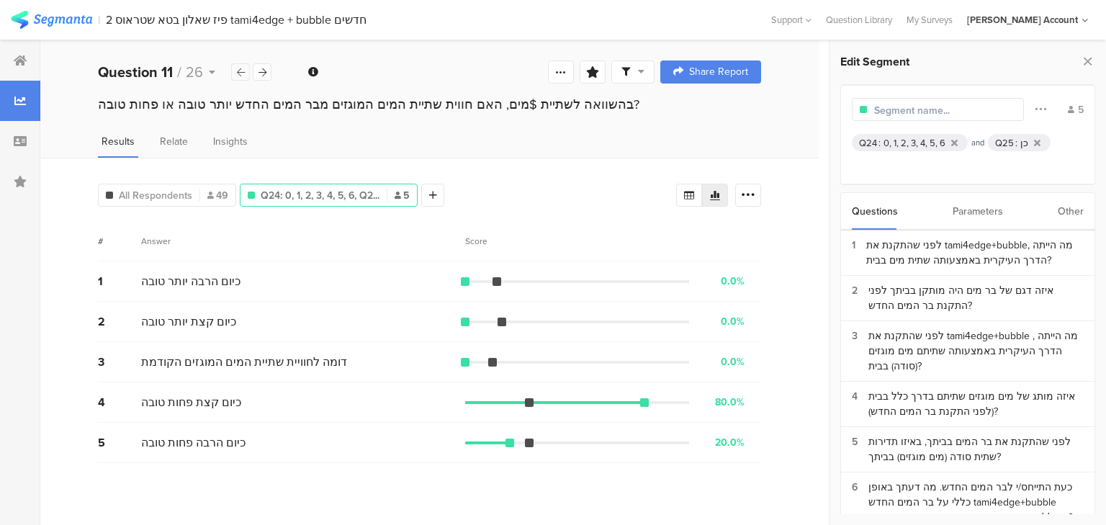
click at [243, 72] on icon at bounding box center [241, 72] width 8 height 9
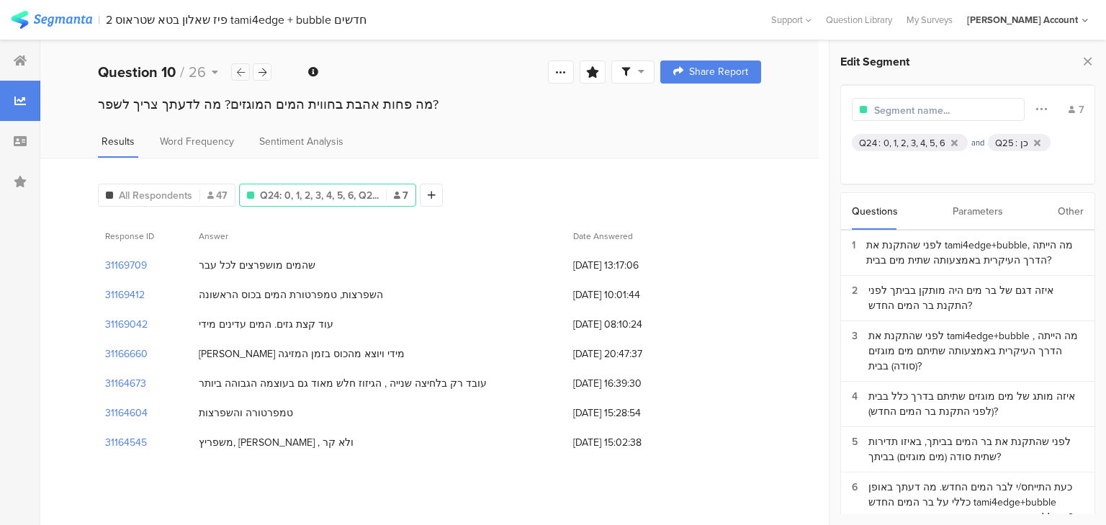
click at [243, 72] on icon at bounding box center [241, 72] width 8 height 9
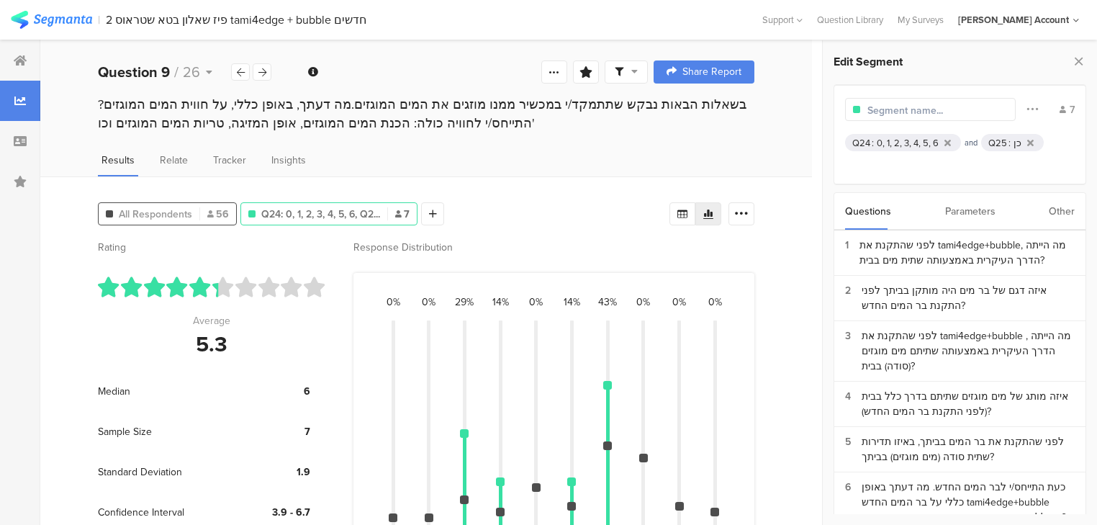
click at [183, 210] on span "All Respondents" at bounding box center [155, 214] width 73 height 15
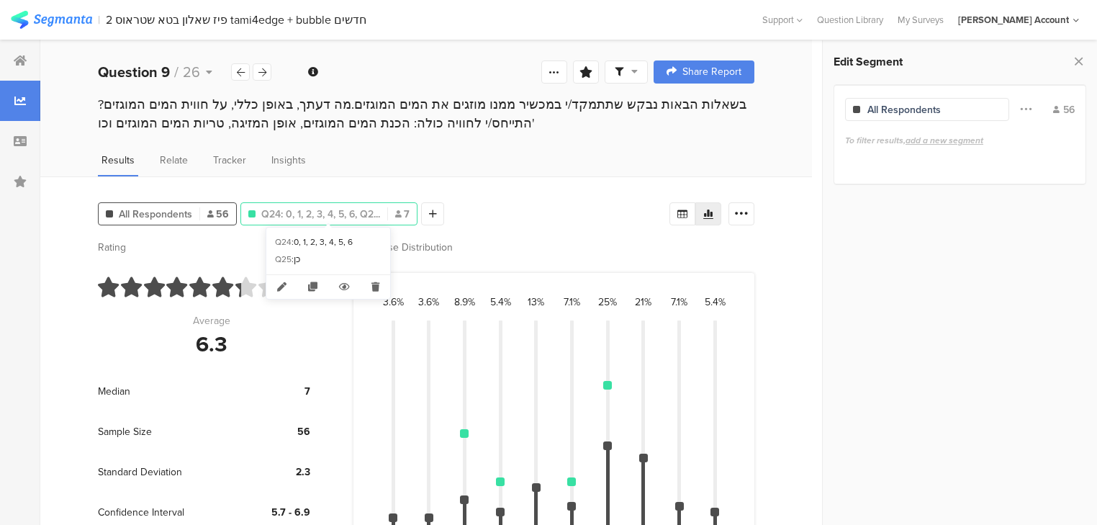
click at [279, 214] on span "Q24: 0, 1, 2, 3, 4, 5, 6, Q2..." at bounding box center [320, 214] width 119 height 15
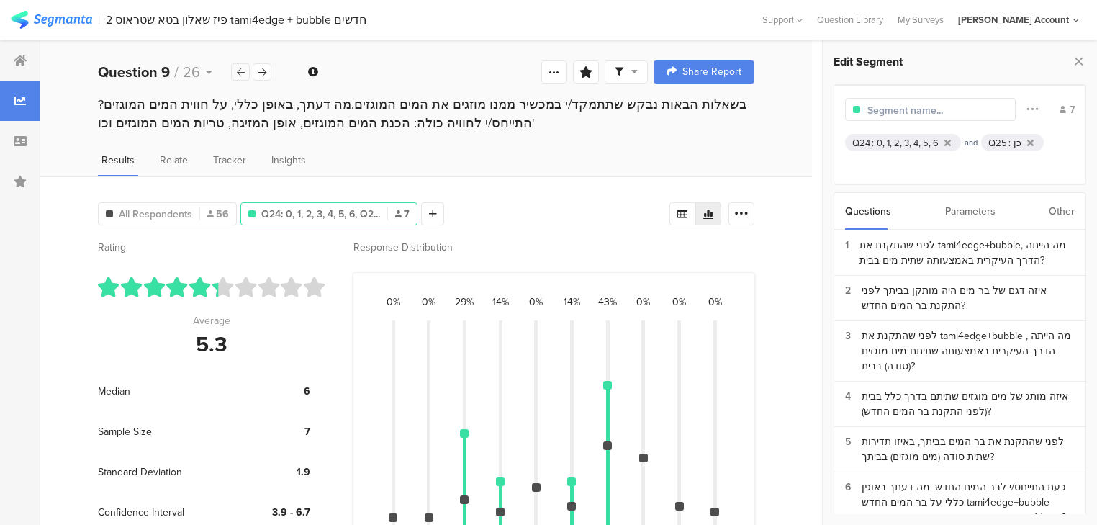
click at [237, 70] on icon at bounding box center [241, 72] width 8 height 9
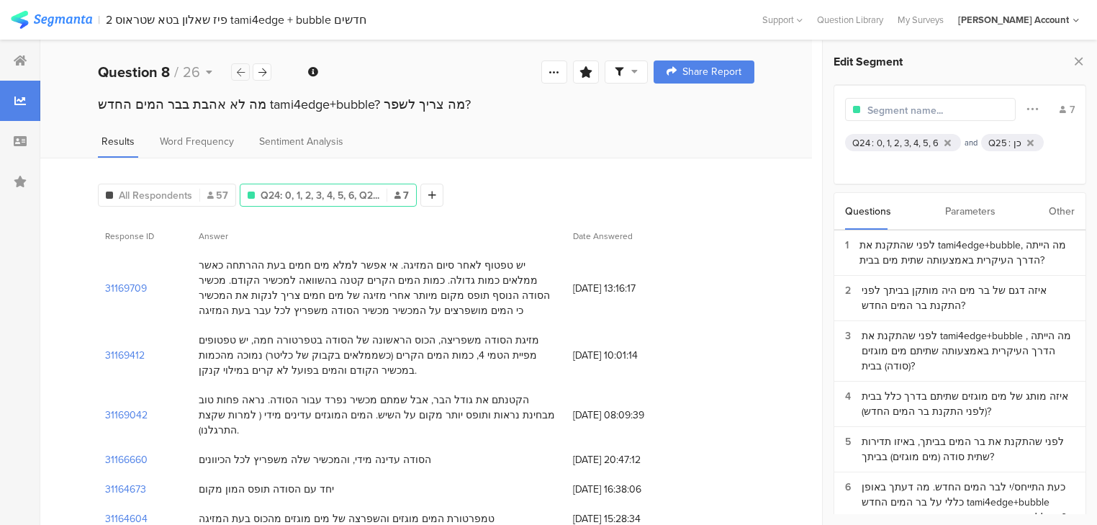
click at [238, 68] on icon at bounding box center [241, 72] width 8 height 9
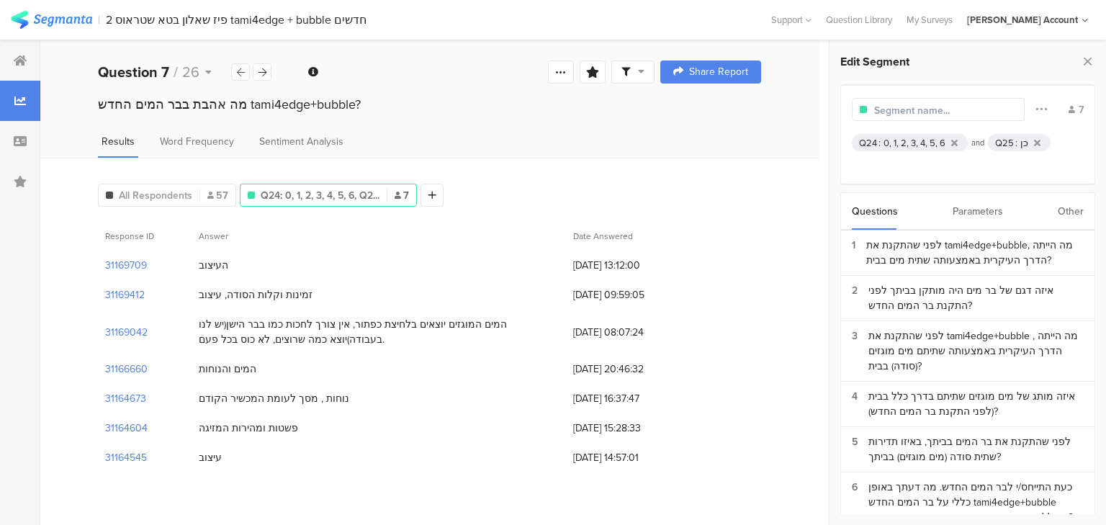
click at [238, 68] on icon at bounding box center [241, 72] width 8 height 9
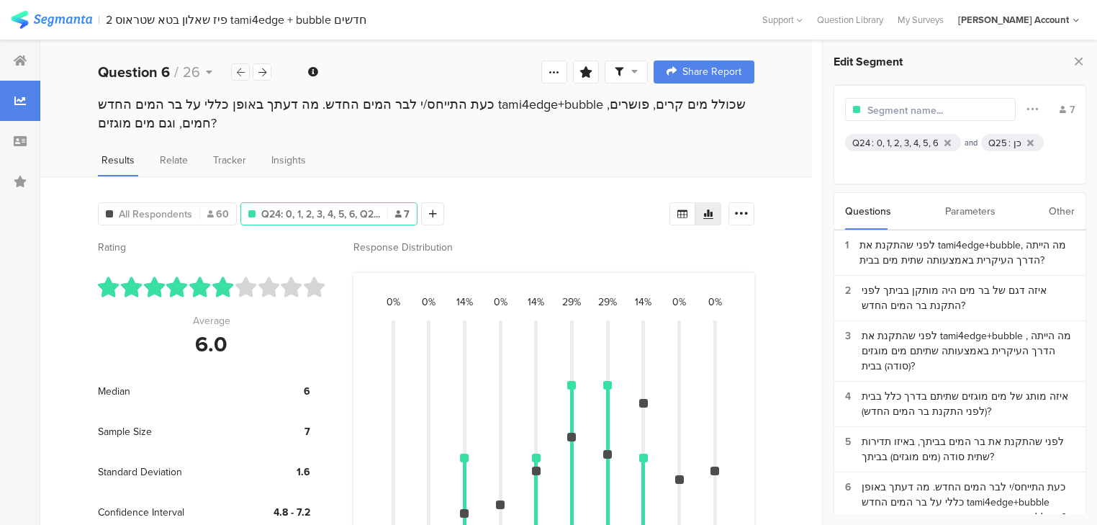
click at [237, 68] on icon at bounding box center [241, 72] width 8 height 9
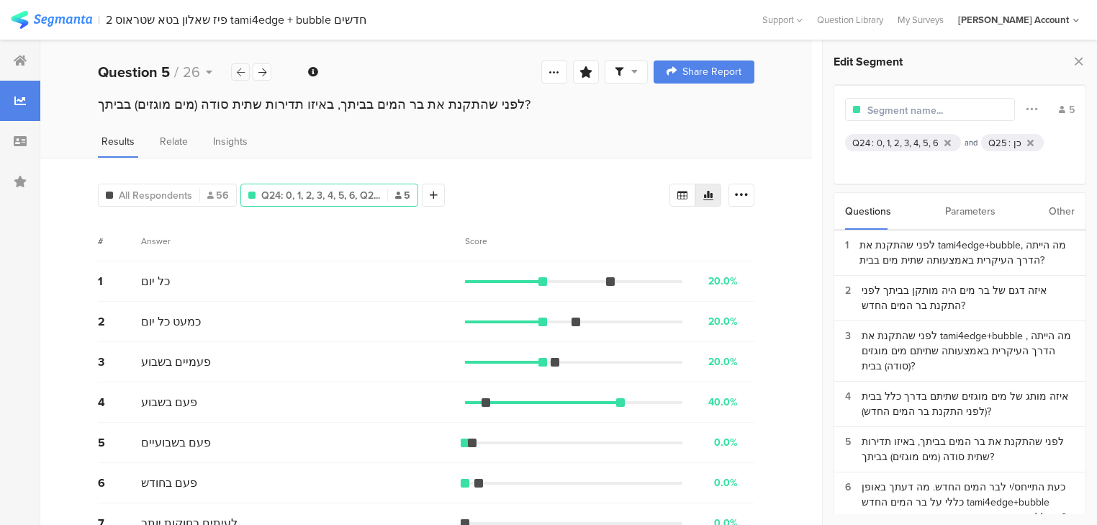
click at [237, 68] on icon at bounding box center [241, 72] width 8 height 9
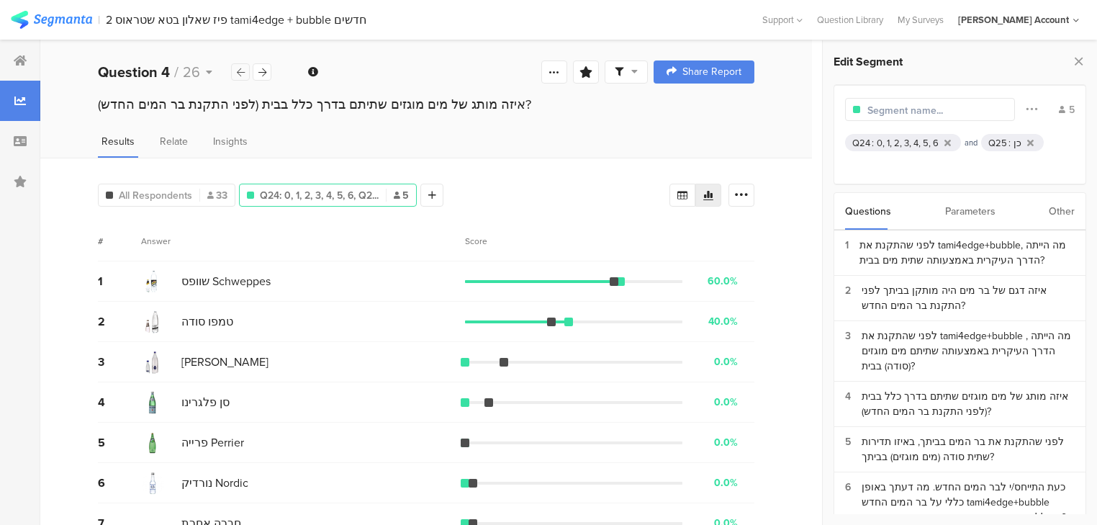
click at [237, 68] on icon at bounding box center [241, 72] width 8 height 9
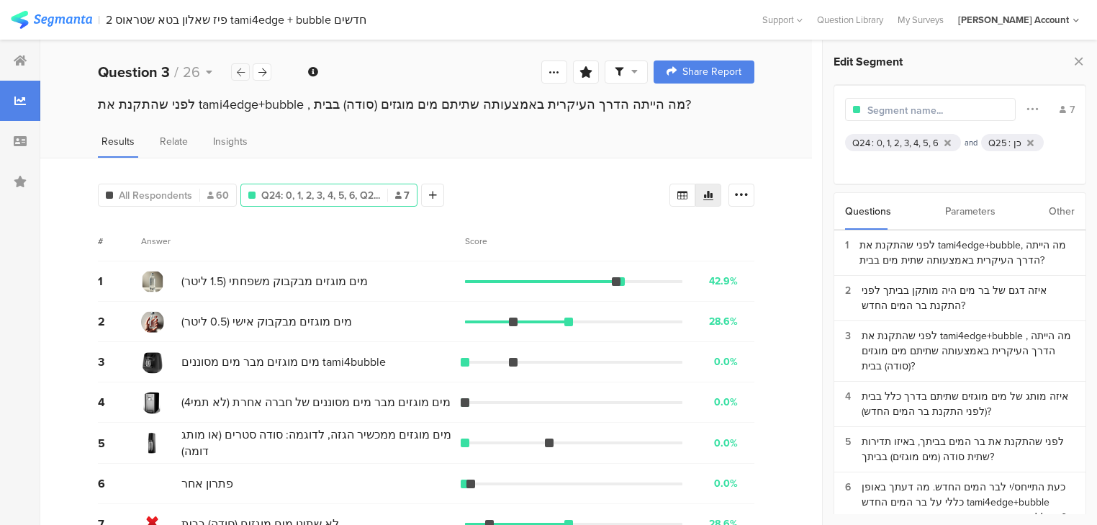
click at [235, 68] on div at bounding box center [240, 71] width 19 height 17
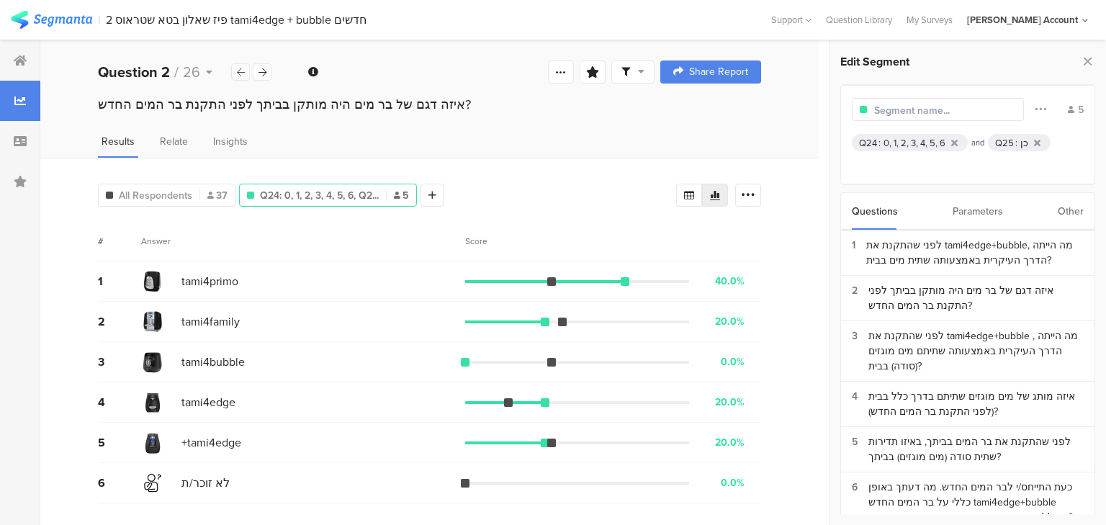
click at [235, 68] on div at bounding box center [240, 71] width 19 height 17
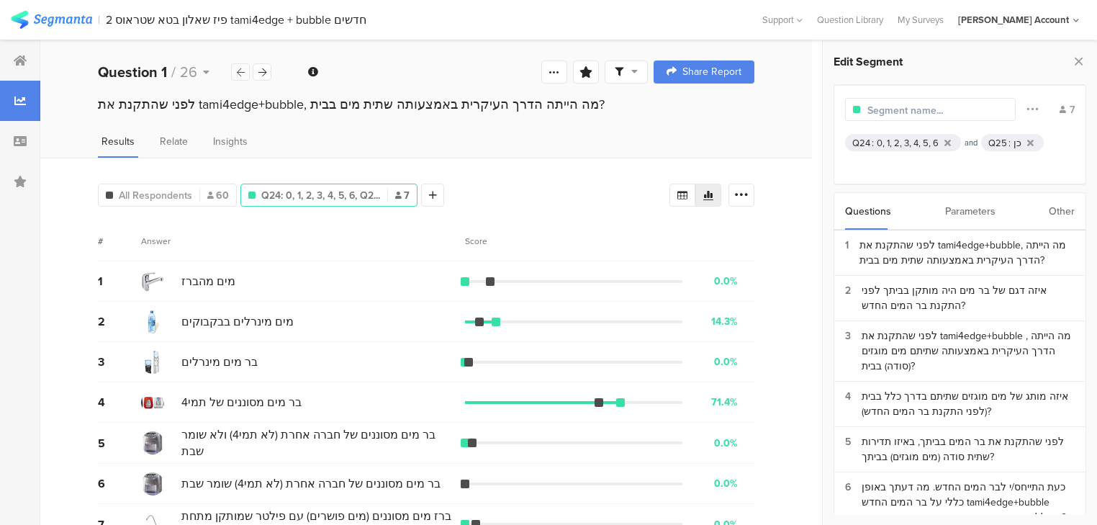
click at [235, 68] on div at bounding box center [240, 71] width 19 height 17
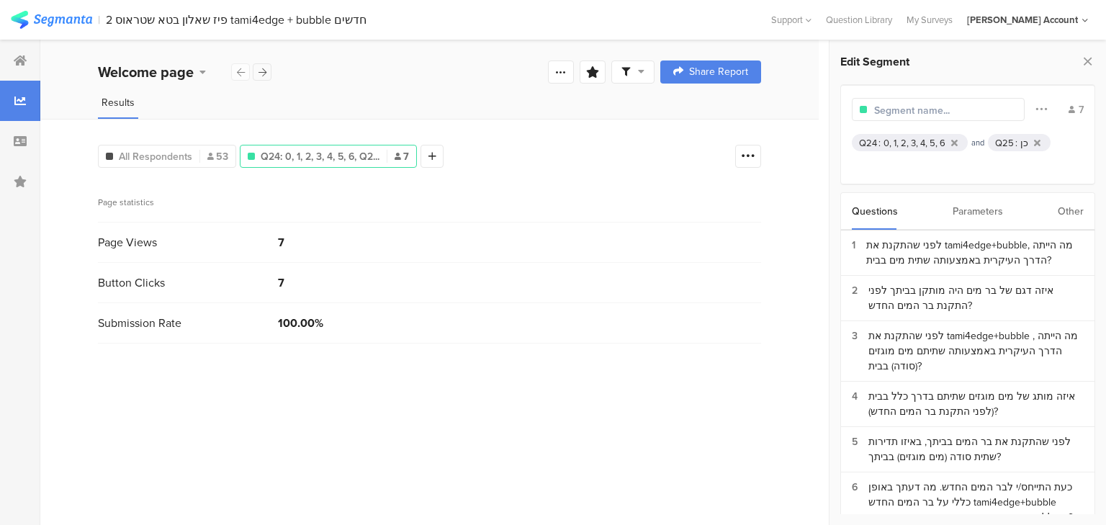
click at [259, 69] on icon at bounding box center [262, 72] width 8 height 9
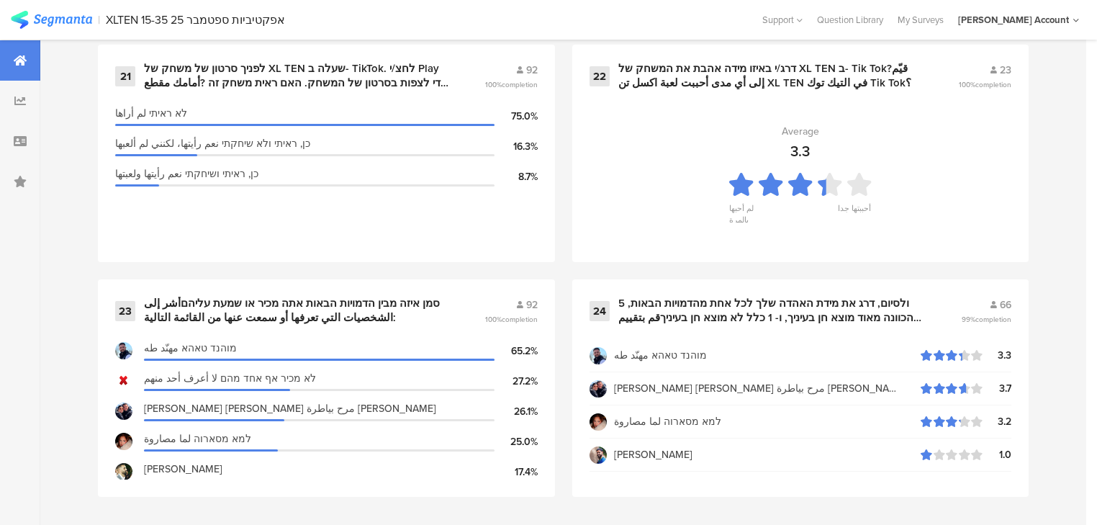
scroll to position [2998, 0]
click at [663, 311] on div "ולסיום, דרג את מידת האהדה שלך לכל אחת מהדמויות הבאות, 5 הכוונה מאוד מוצא חן בעי…" at bounding box center [772, 310] width 309 height 28
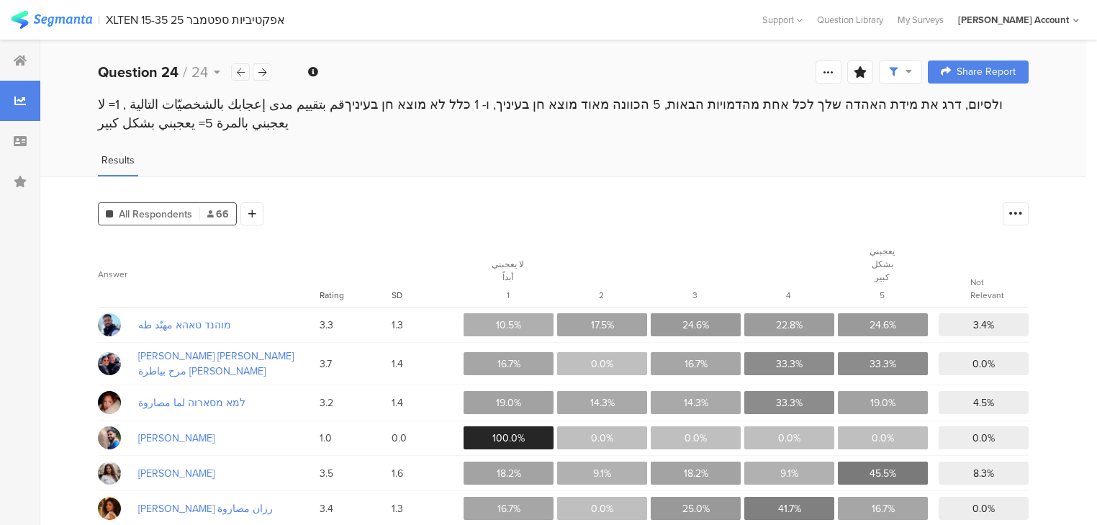
click at [237, 71] on icon at bounding box center [241, 72] width 8 height 9
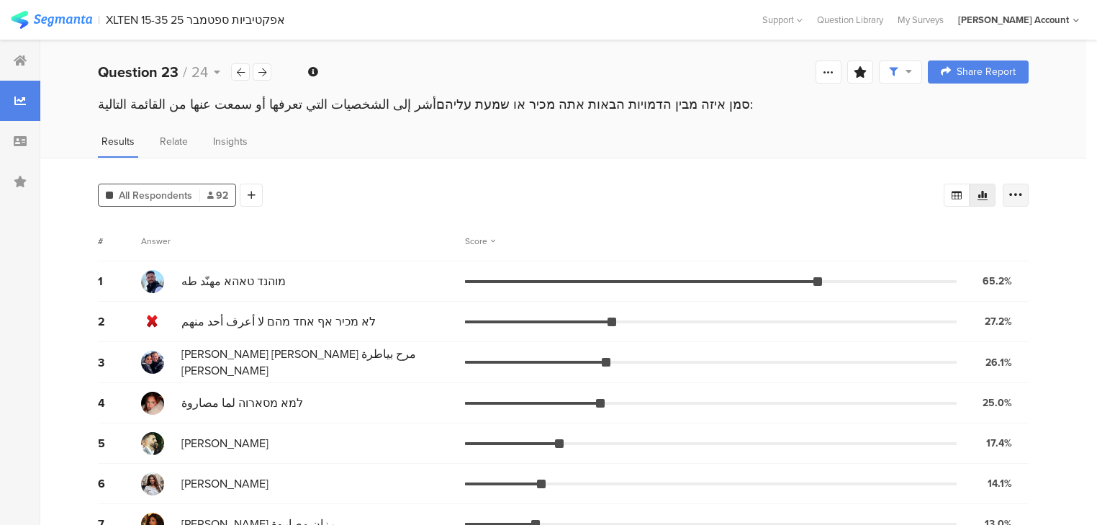
click at [1040, 192] on div "All Respondents 92 Add Segment Segment markers Confidence interval Vote count #…" at bounding box center [563, 417] width 1046 height 518
click at [1029, 196] on div at bounding box center [1016, 195] width 26 height 23
click at [1017, 294] on span at bounding box center [1015, 297] width 22 height 12
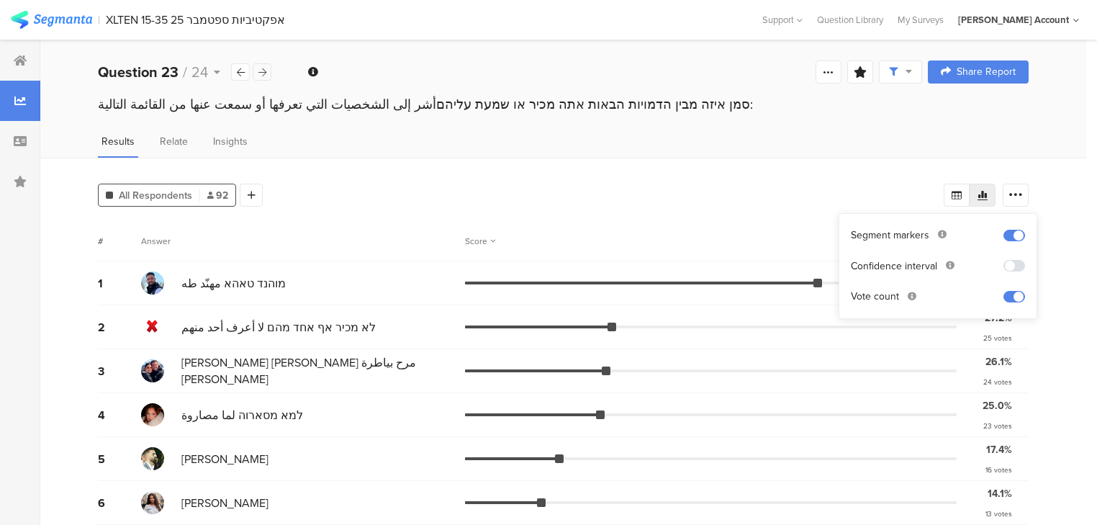
click at [263, 71] on icon at bounding box center [262, 72] width 8 height 9
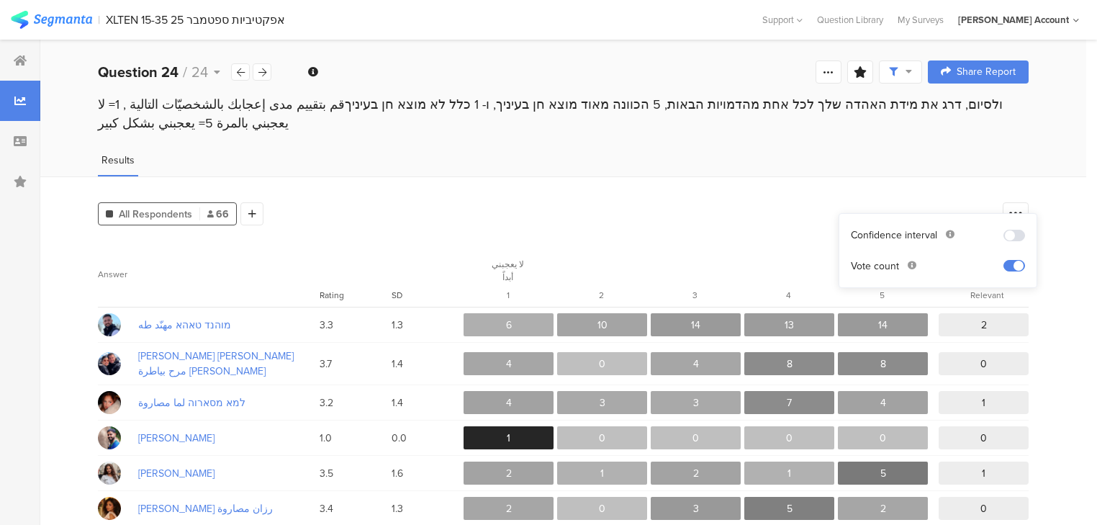
click at [336, 289] on span "Rating" at bounding box center [332, 295] width 24 height 13
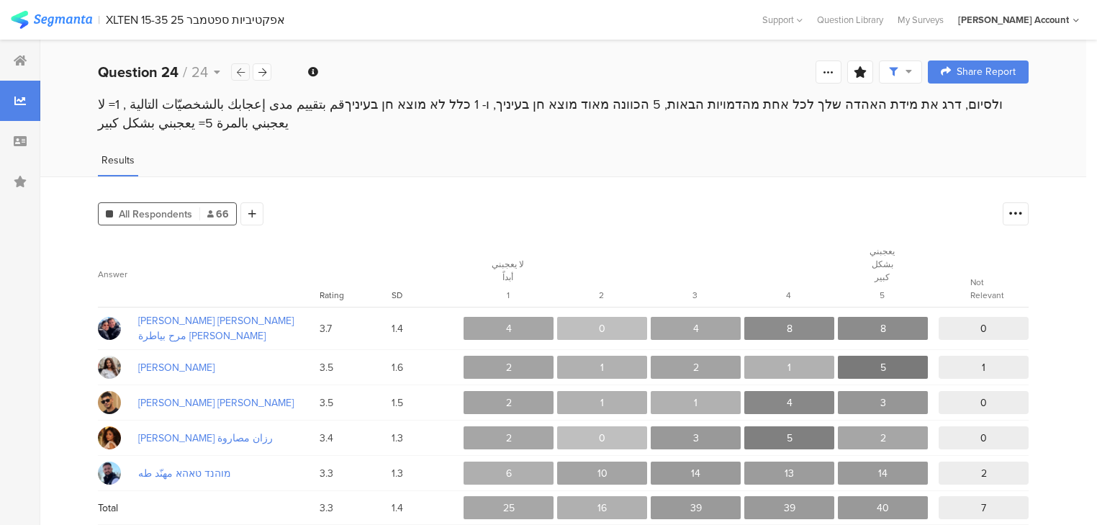
click at [239, 73] on icon at bounding box center [241, 72] width 8 height 9
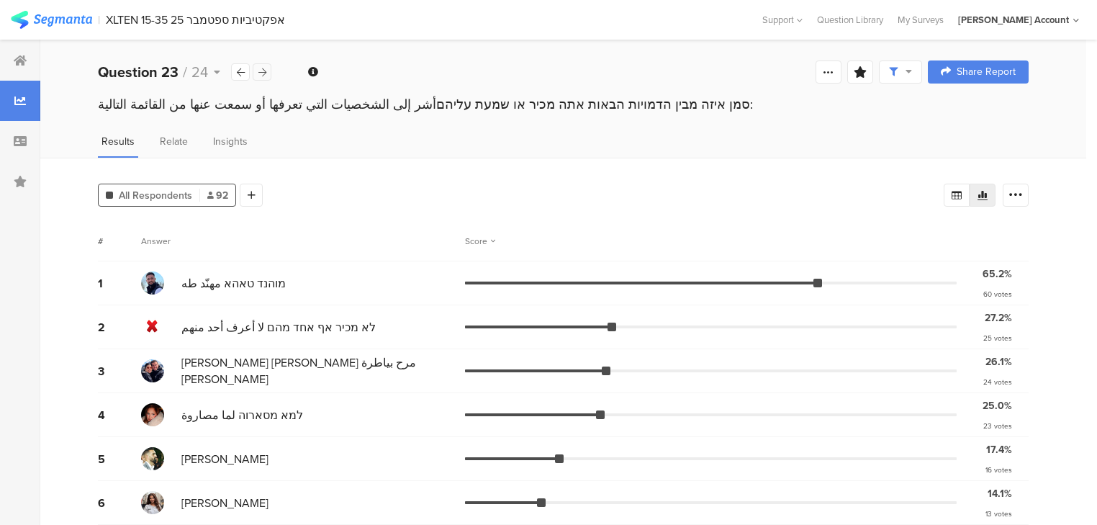
click at [266, 71] on icon at bounding box center [262, 72] width 8 height 9
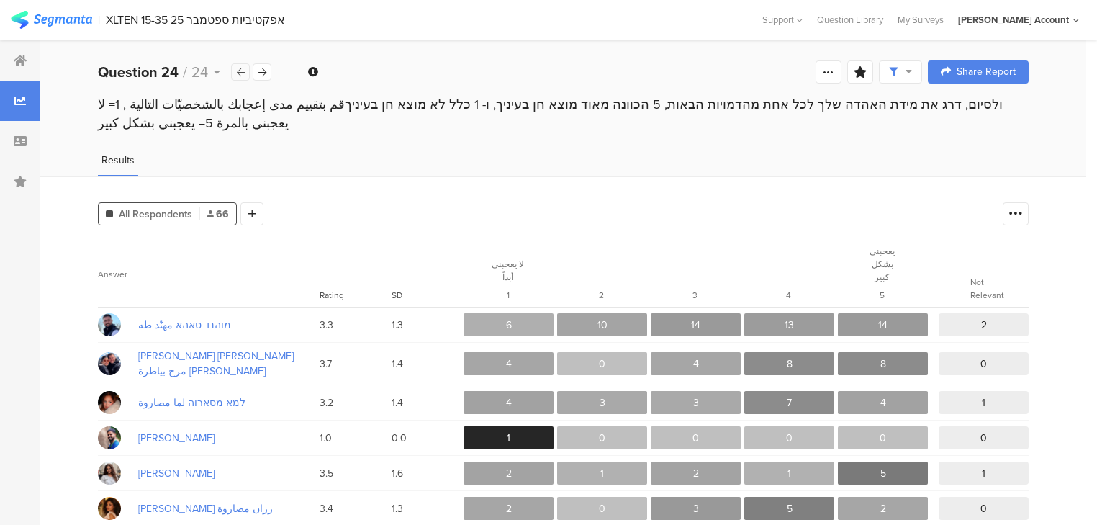
click at [237, 70] on icon at bounding box center [241, 72] width 8 height 9
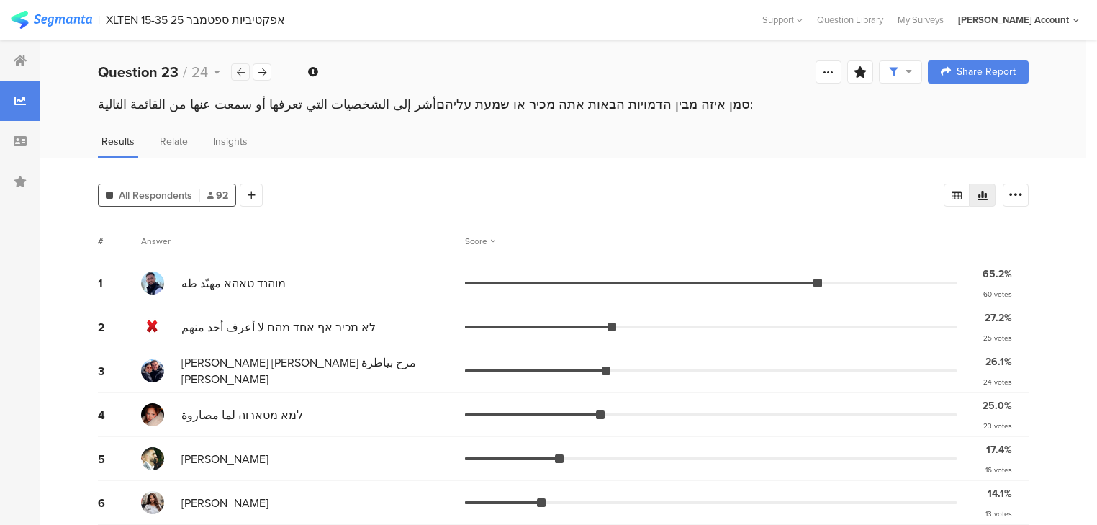
click at [233, 65] on div at bounding box center [240, 71] width 19 height 17
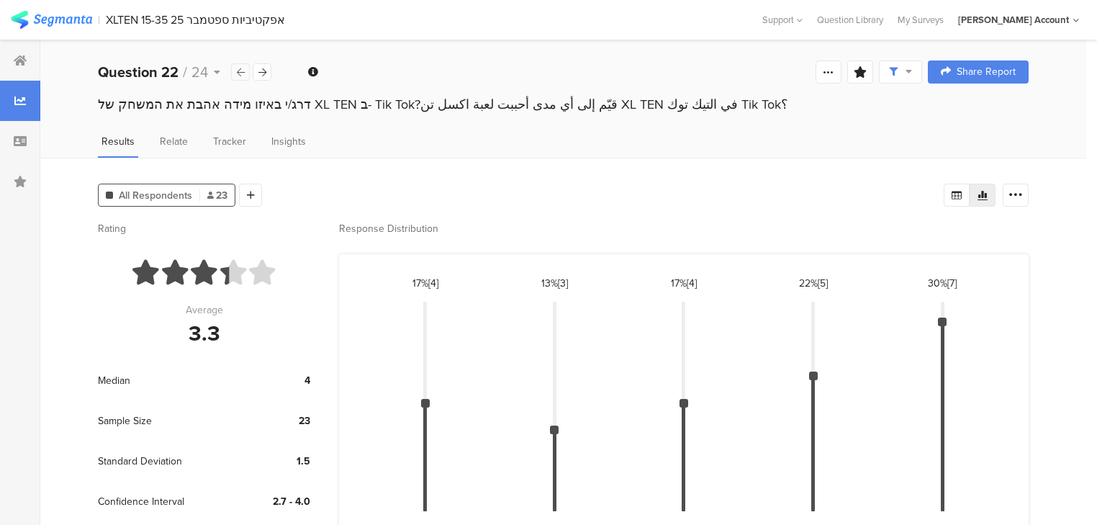
click at [231, 66] on div at bounding box center [240, 71] width 19 height 17
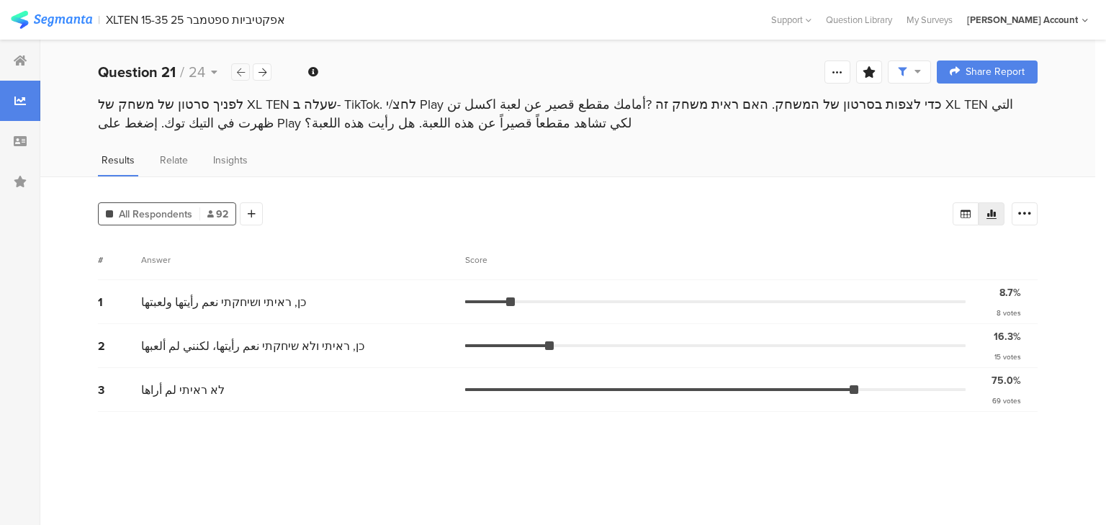
click at [231, 66] on div at bounding box center [240, 71] width 19 height 17
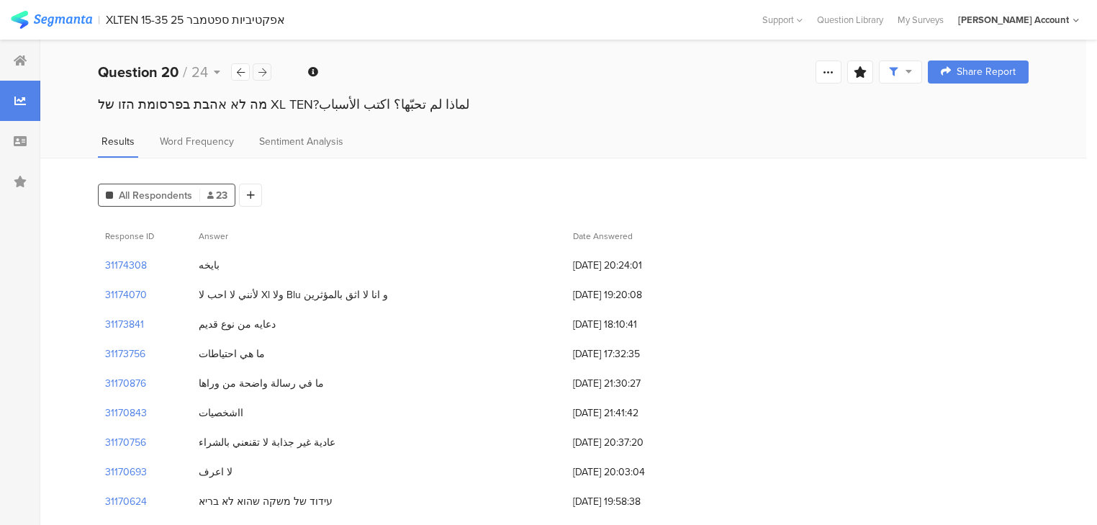
click at [265, 69] on div at bounding box center [262, 71] width 19 height 17
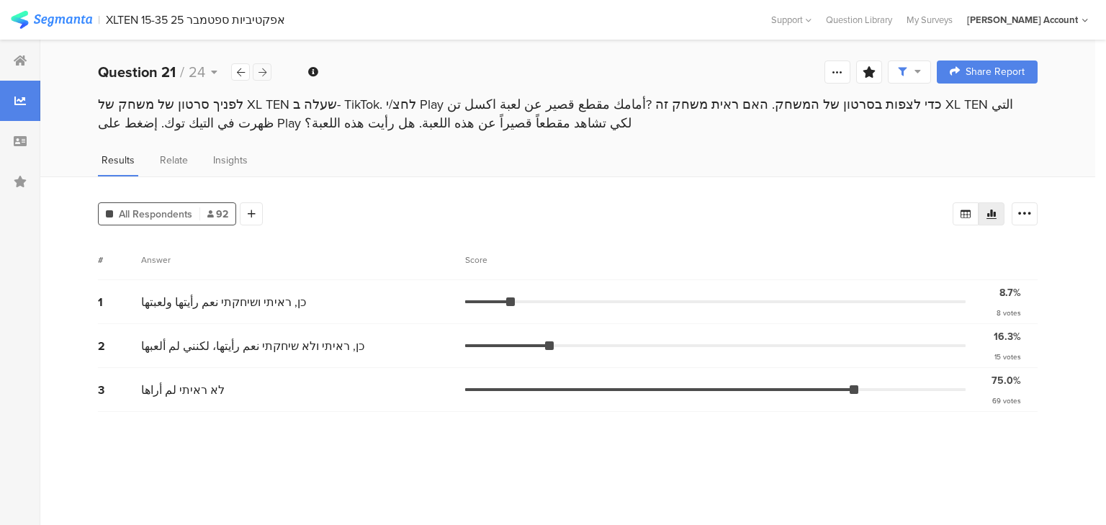
click at [263, 69] on icon at bounding box center [262, 72] width 8 height 9
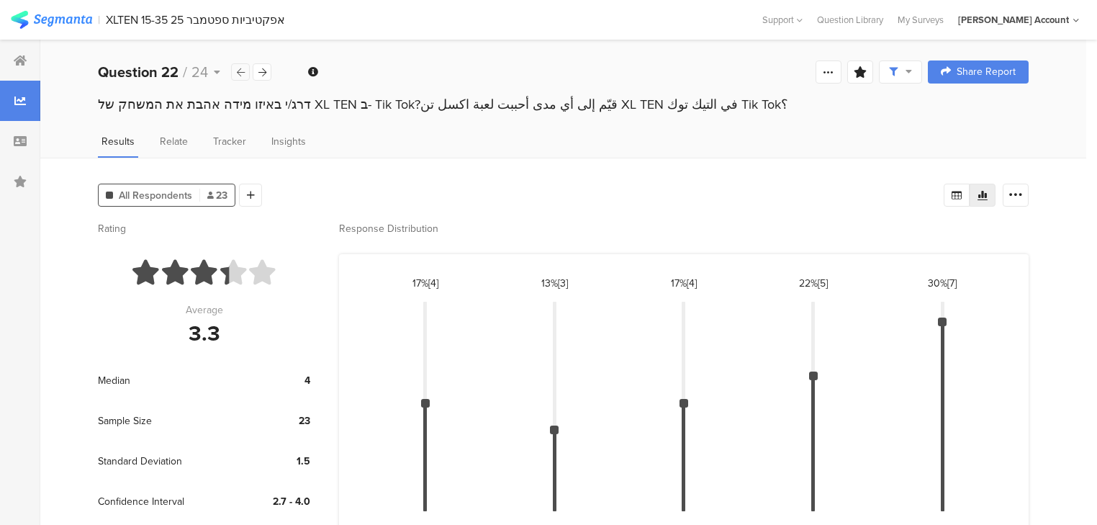
click at [241, 74] on icon at bounding box center [241, 72] width 8 height 9
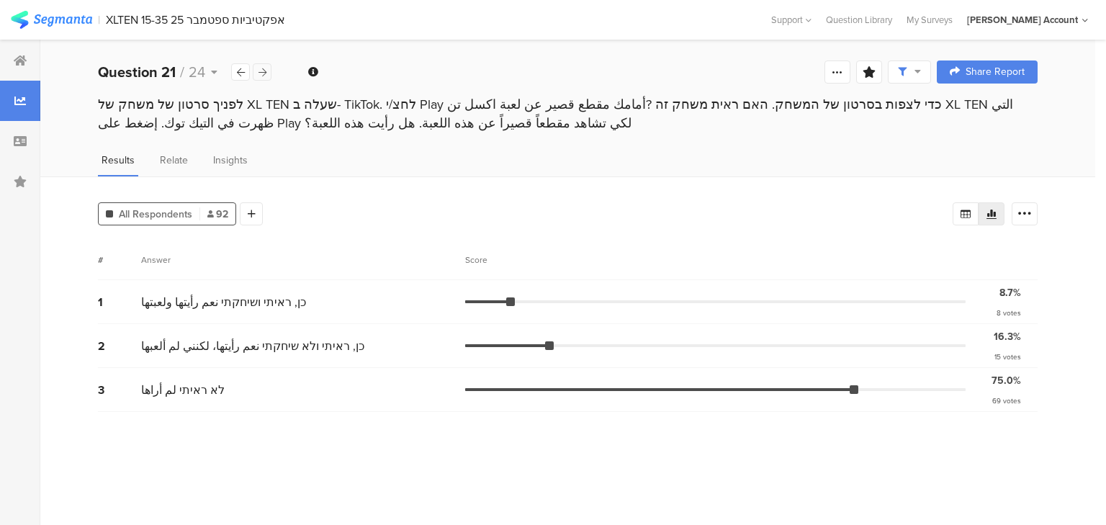
click at [261, 72] on icon at bounding box center [262, 72] width 8 height 9
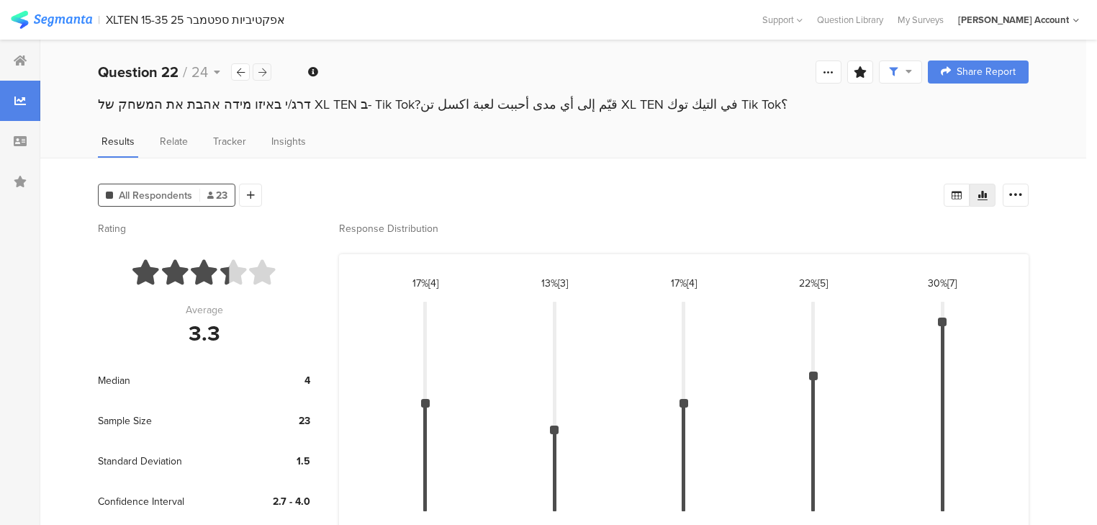
click at [261, 72] on icon at bounding box center [262, 72] width 8 height 9
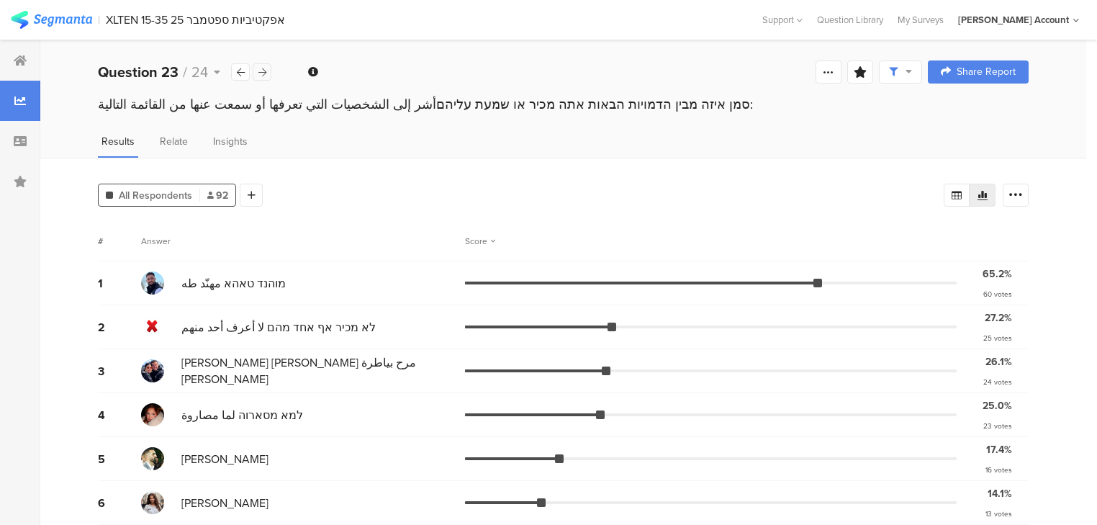
click at [261, 72] on icon at bounding box center [262, 72] width 8 height 9
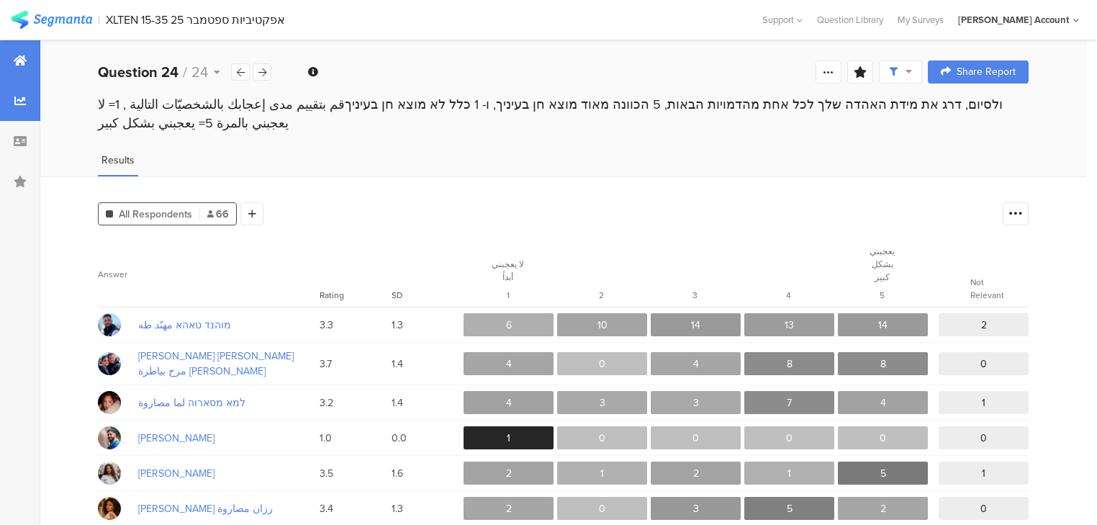
click at [23, 58] on icon at bounding box center [20, 61] width 13 height 12
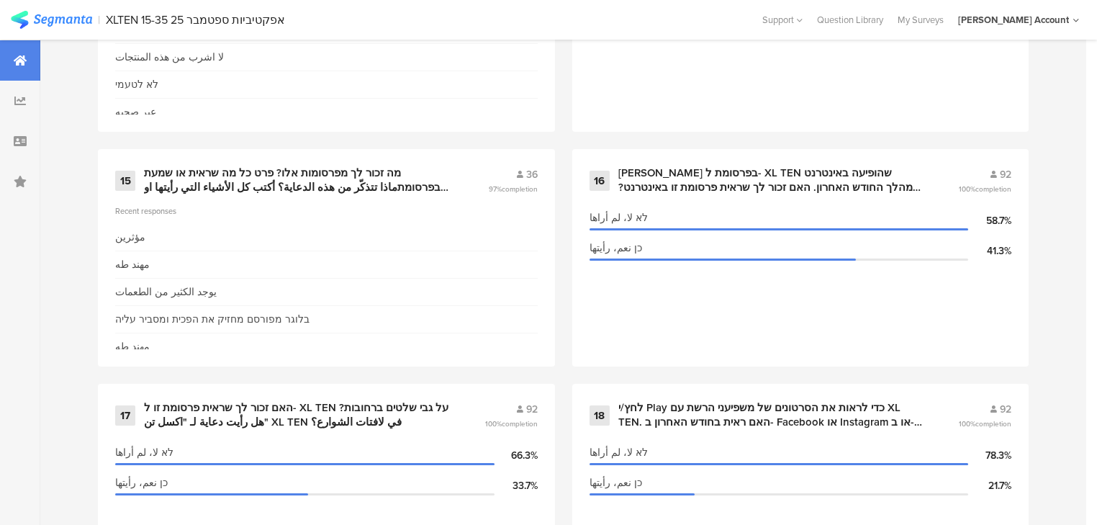
scroll to position [2765, 0]
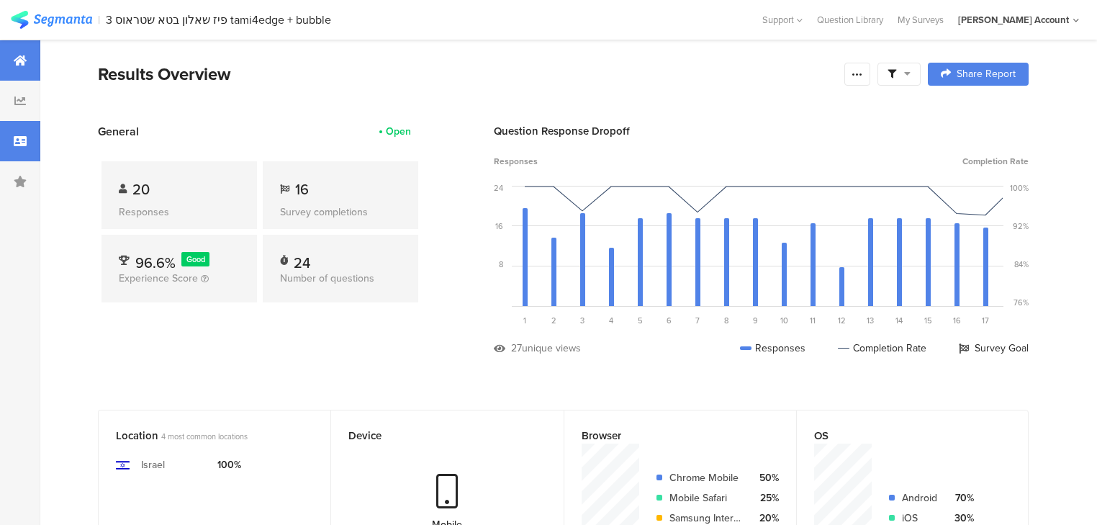
click at [19, 142] on icon at bounding box center [20, 141] width 13 height 12
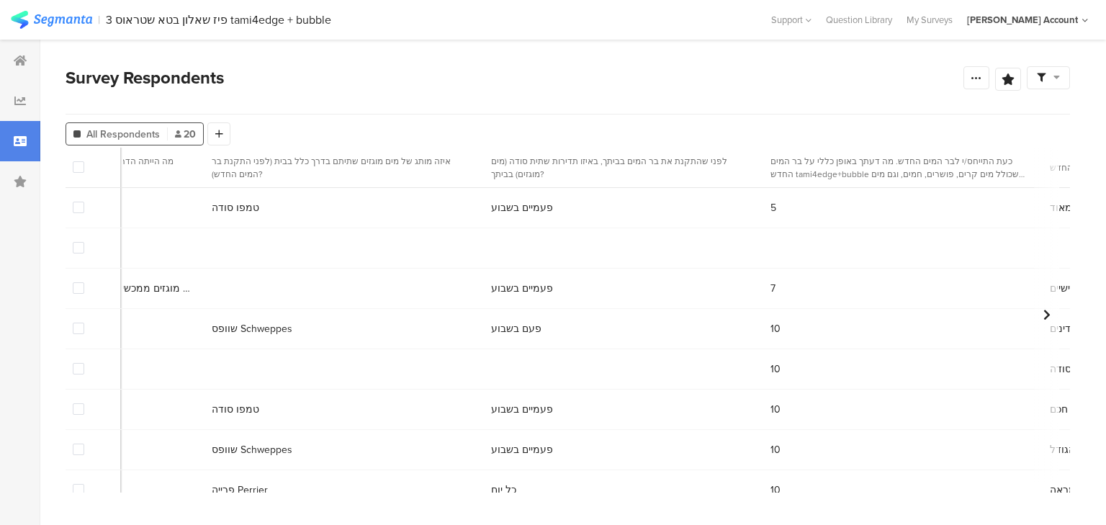
scroll to position [0, 1385]
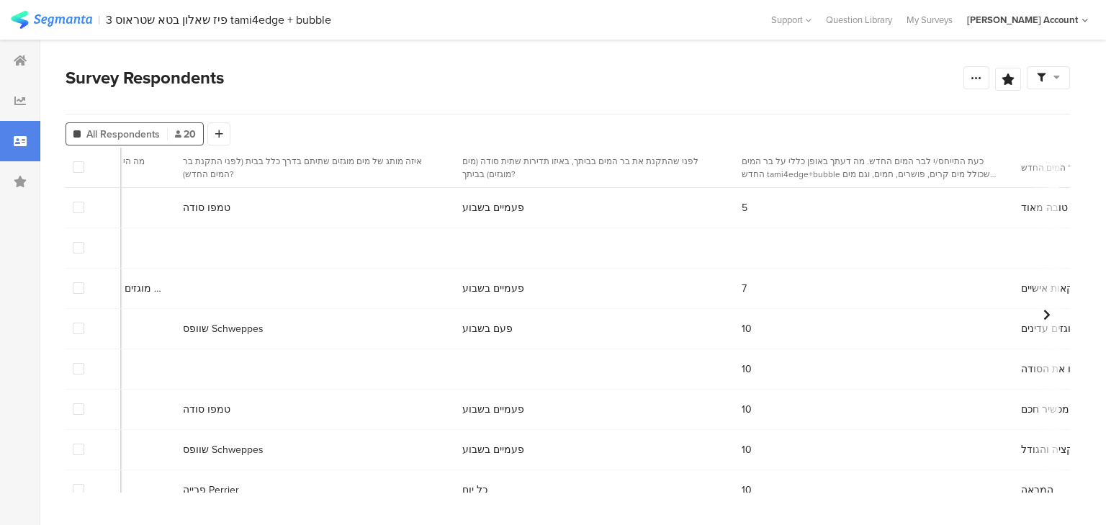
click at [79, 248] on span at bounding box center [79, 248] width 12 height 12
click at [84, 242] on input "checkbox" at bounding box center [84, 242] width 0 height 0
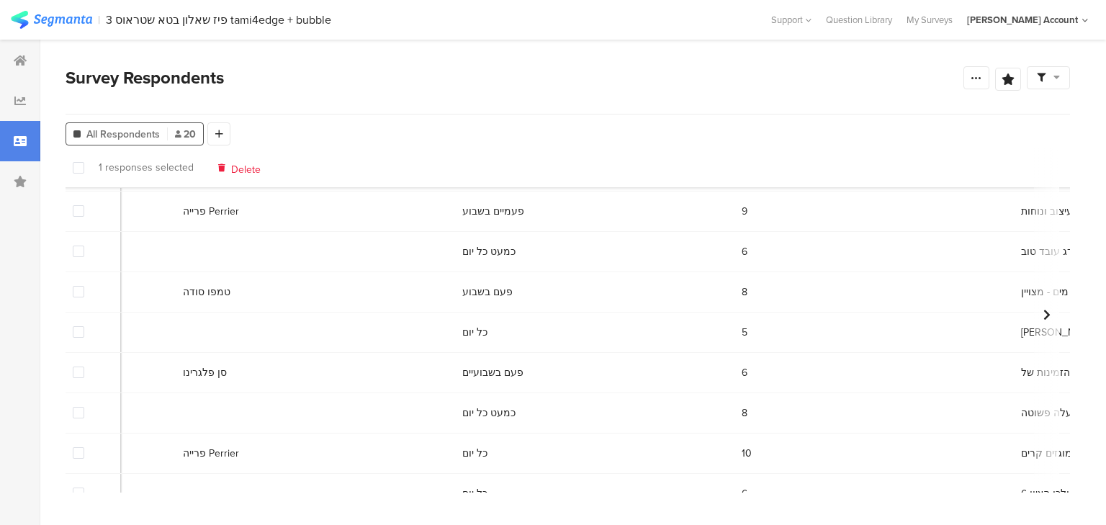
scroll to position [524, 1385]
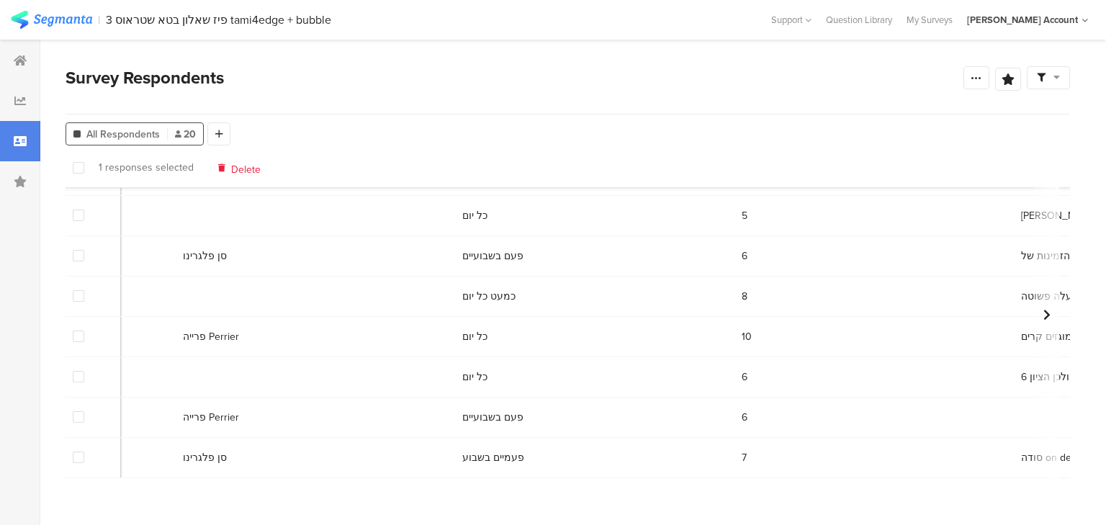
click at [237, 169] on span "Delete" at bounding box center [246, 167] width 30 height 11
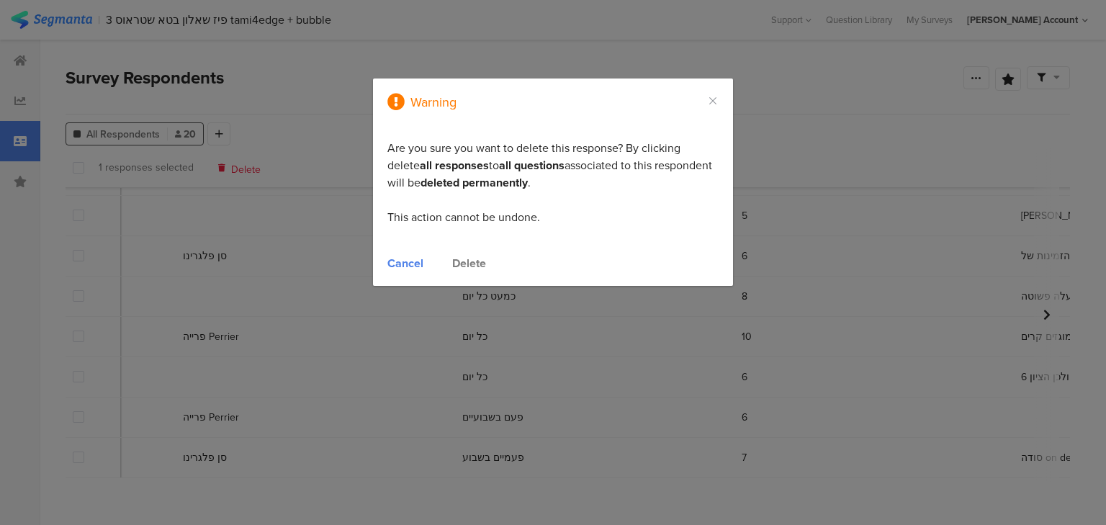
click at [461, 262] on div "Delete" at bounding box center [469, 263] width 34 height 17
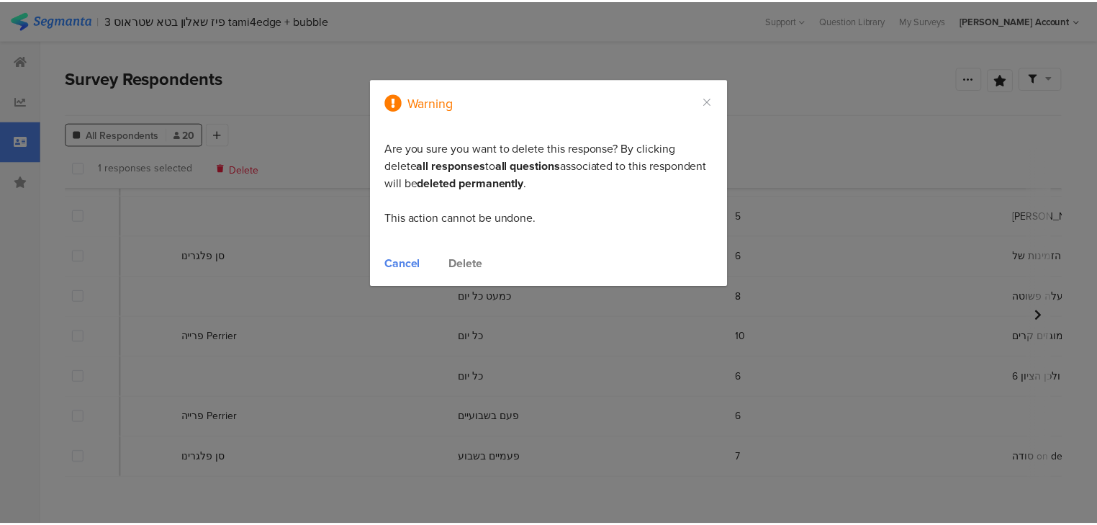
scroll to position [484, 1385]
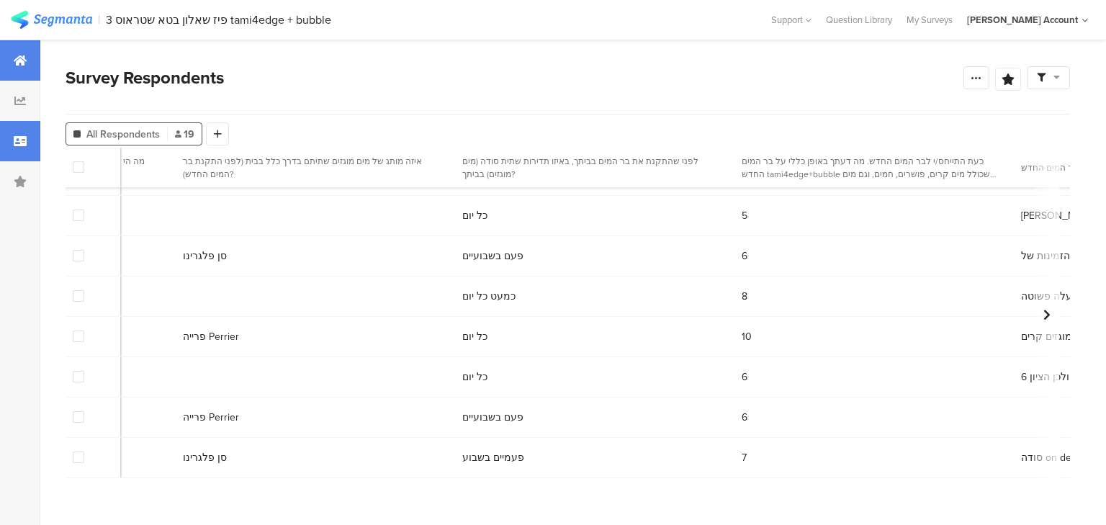
click at [26, 68] on div at bounding box center [20, 60] width 40 height 40
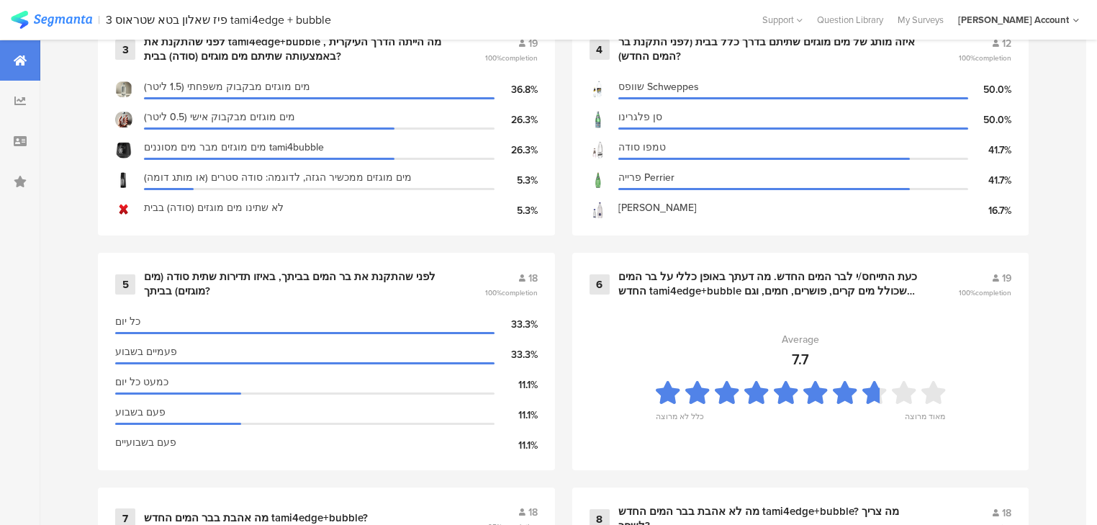
scroll to position [1094, 0]
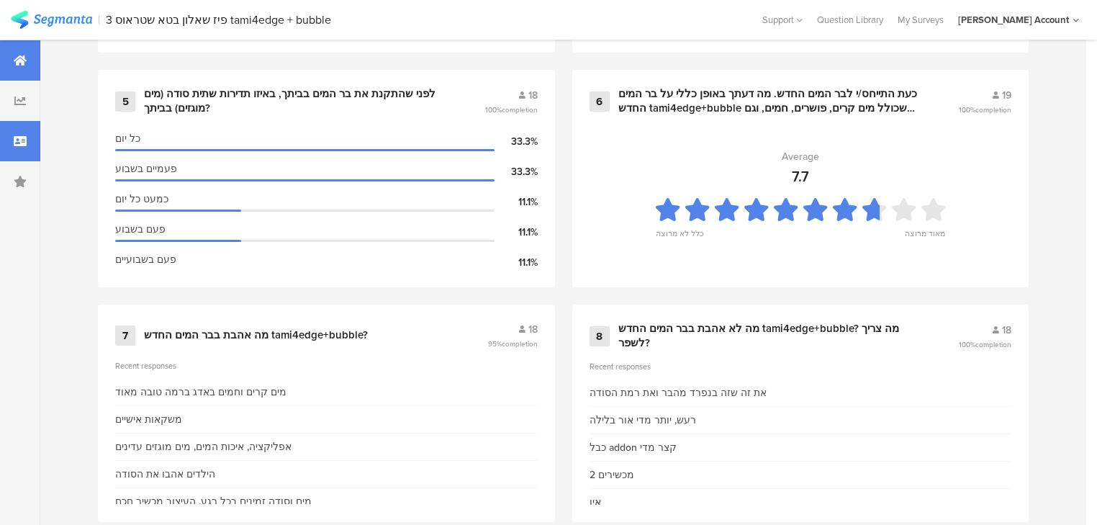
click at [10, 132] on div at bounding box center [20, 141] width 40 height 40
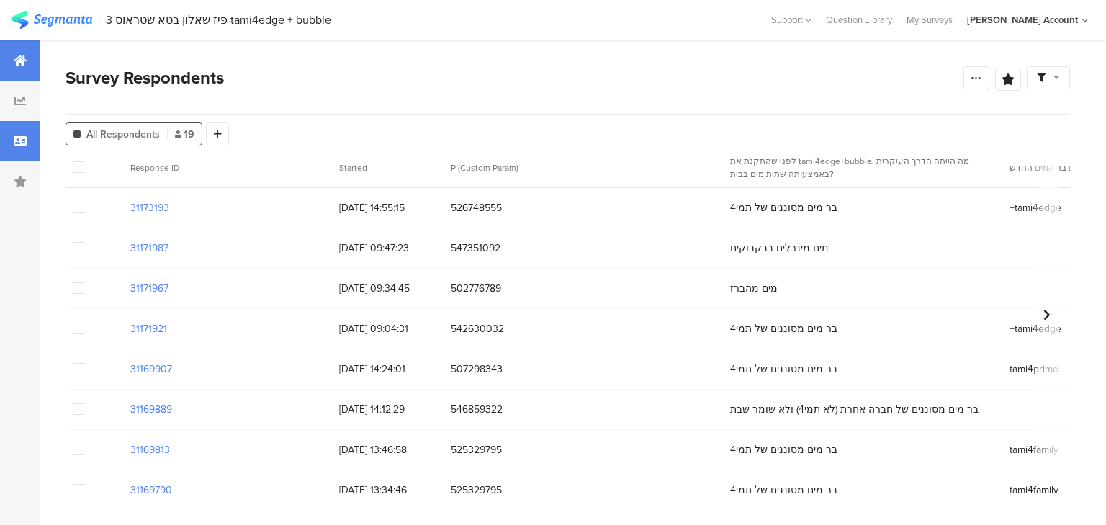
click at [17, 60] on icon at bounding box center [20, 61] width 13 height 12
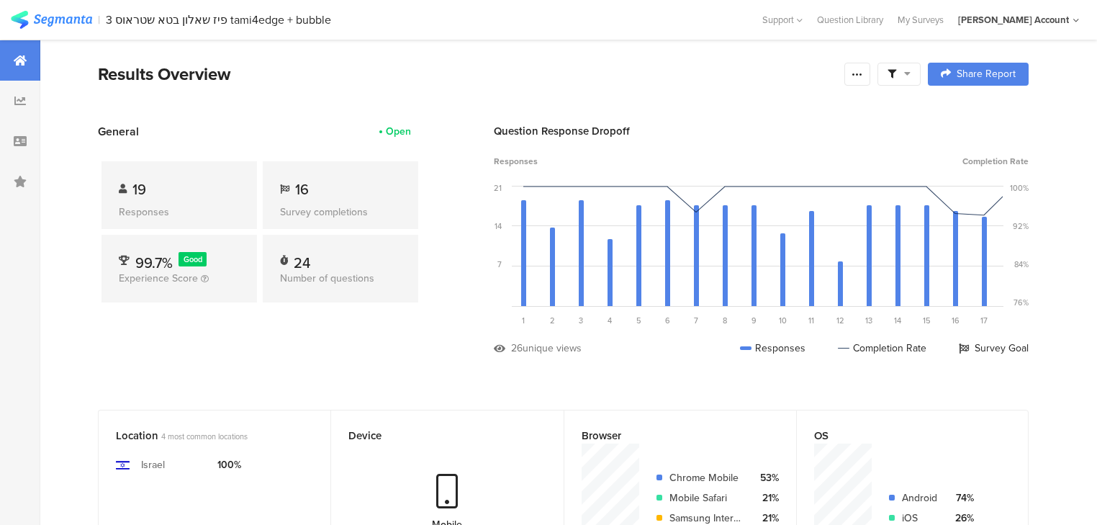
scroll to position [346, 0]
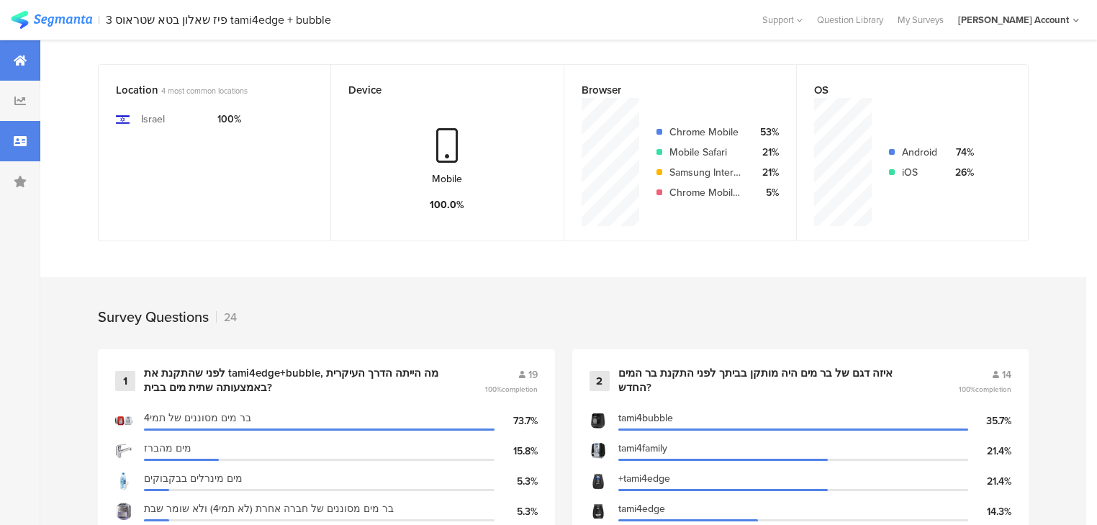
click at [21, 148] on div at bounding box center [20, 141] width 40 height 40
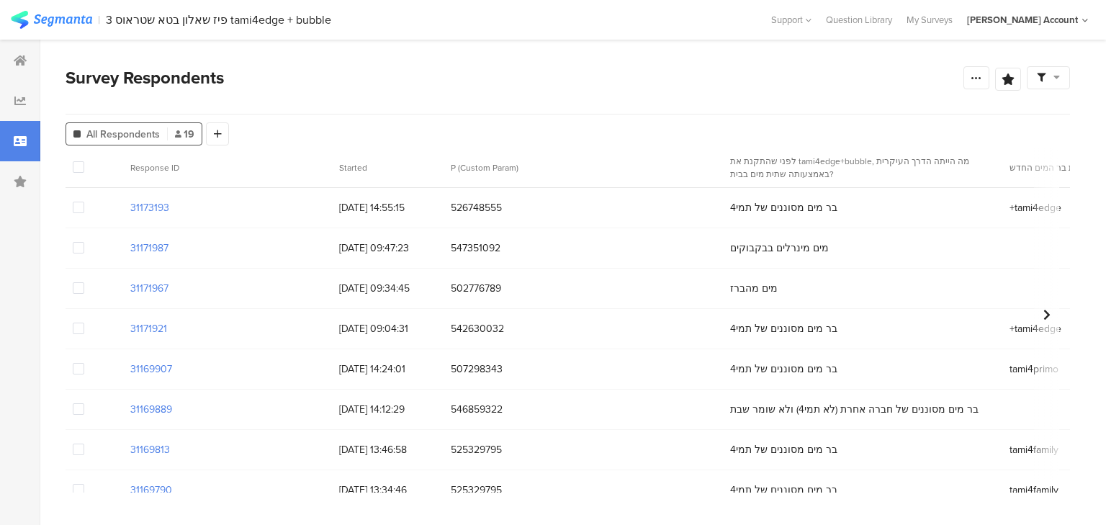
click at [467, 207] on span "526748555" at bounding box center [583, 207] width 265 height 15
copy span "526748555"
click at [490, 245] on span "547351092" at bounding box center [583, 247] width 265 height 15
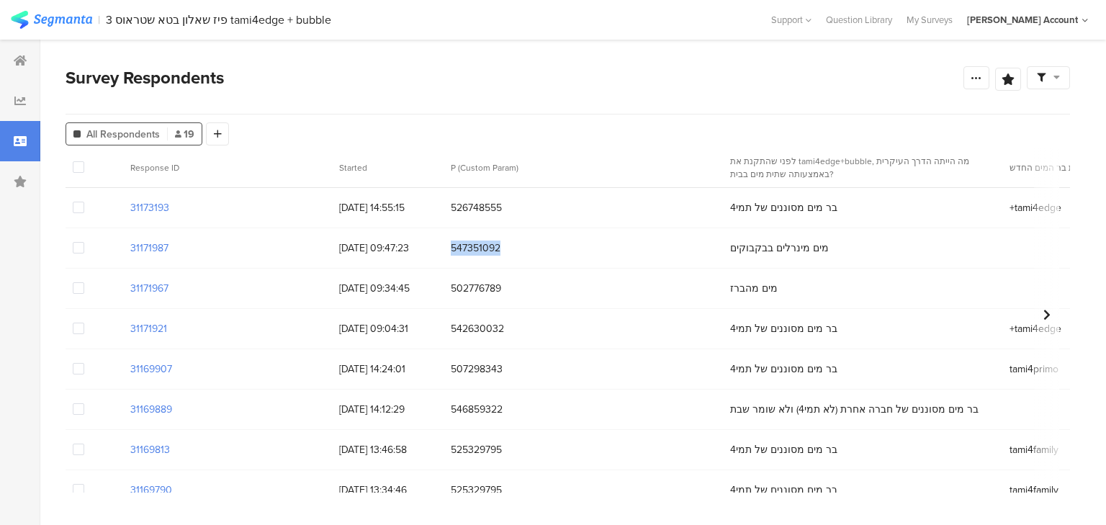
copy span "547351092"
click at [472, 284] on span "502776789" at bounding box center [583, 288] width 265 height 15
click at [477, 283] on span "502776789" at bounding box center [583, 288] width 265 height 15
click at [479, 279] on div "502776789" at bounding box center [582, 289] width 279 height 30
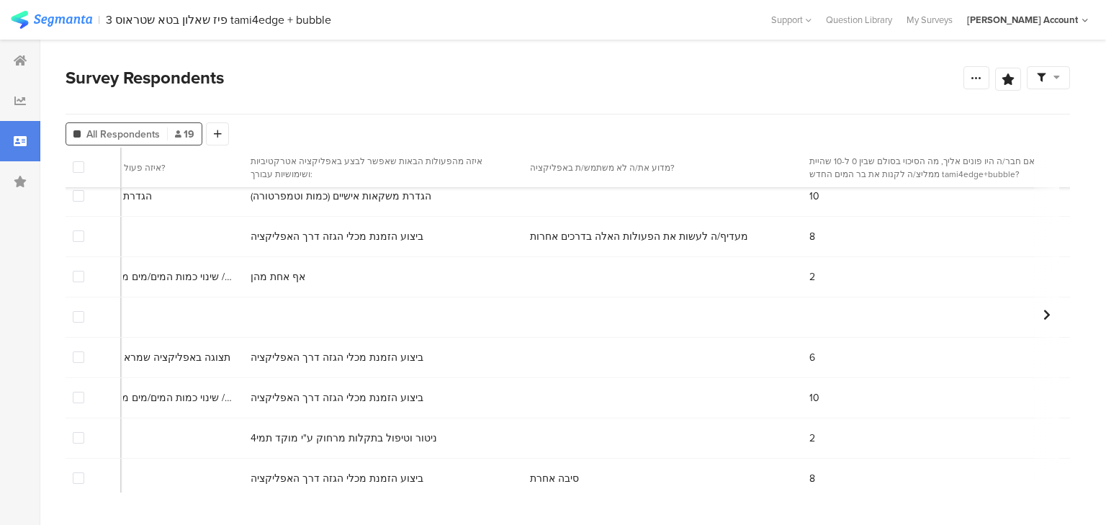
scroll to position [173, 5904]
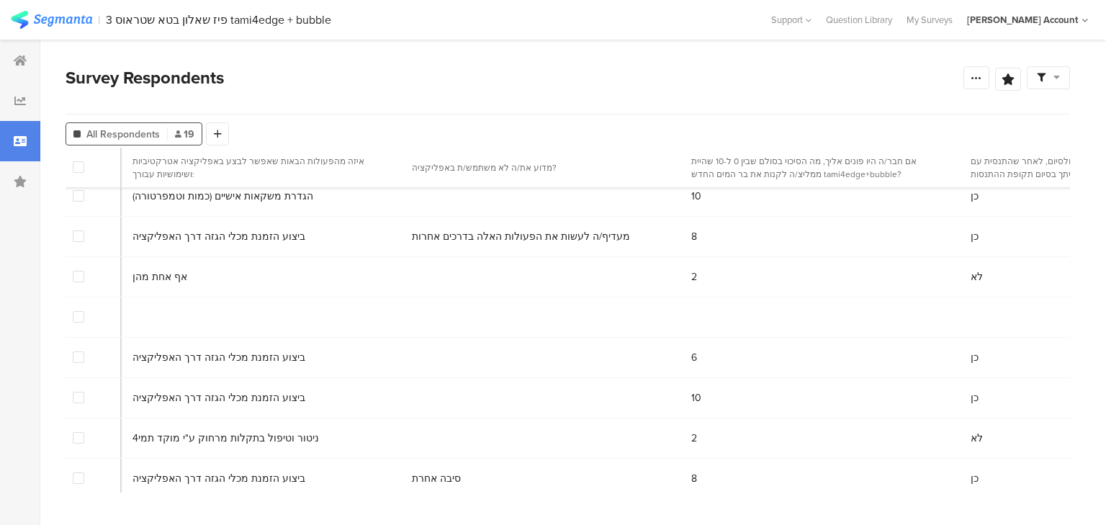
click at [84, 320] on span at bounding box center [79, 317] width 12 height 12
click at [84, 311] on input "checkbox" at bounding box center [84, 311] width 0 height 0
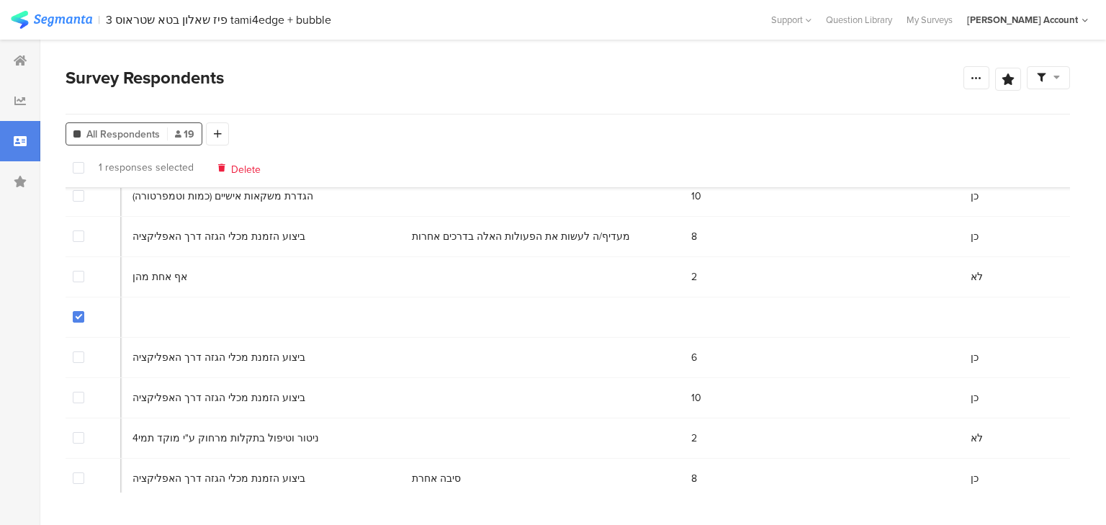
click at [248, 170] on span "Delete" at bounding box center [246, 167] width 30 height 11
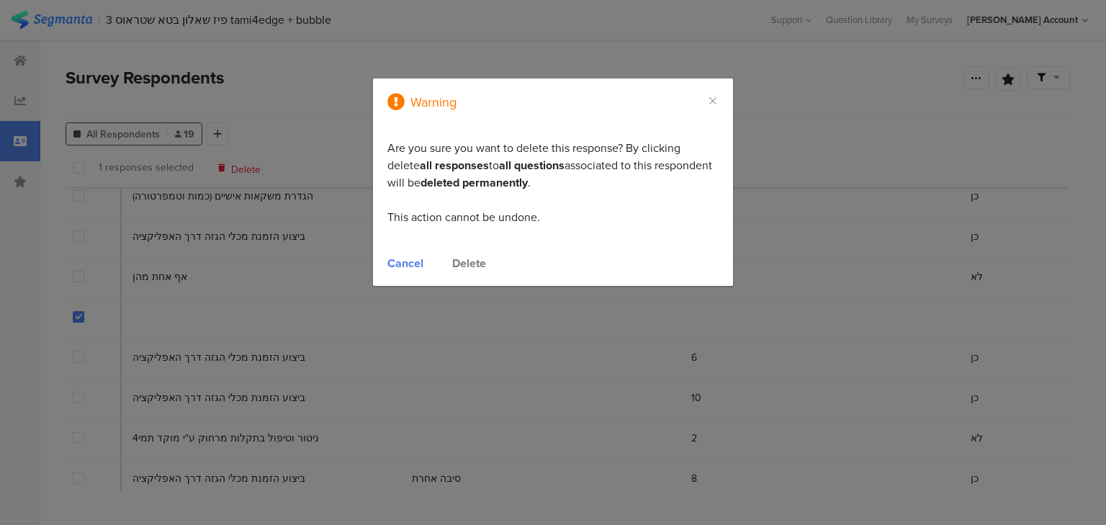
click at [464, 258] on div "Delete" at bounding box center [469, 263] width 34 height 17
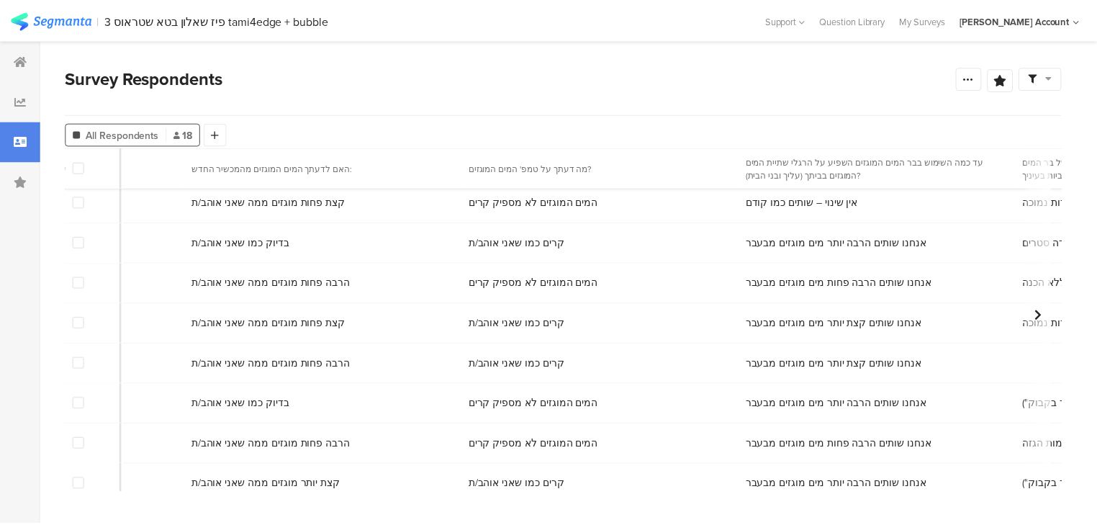
scroll to position [288, 4543]
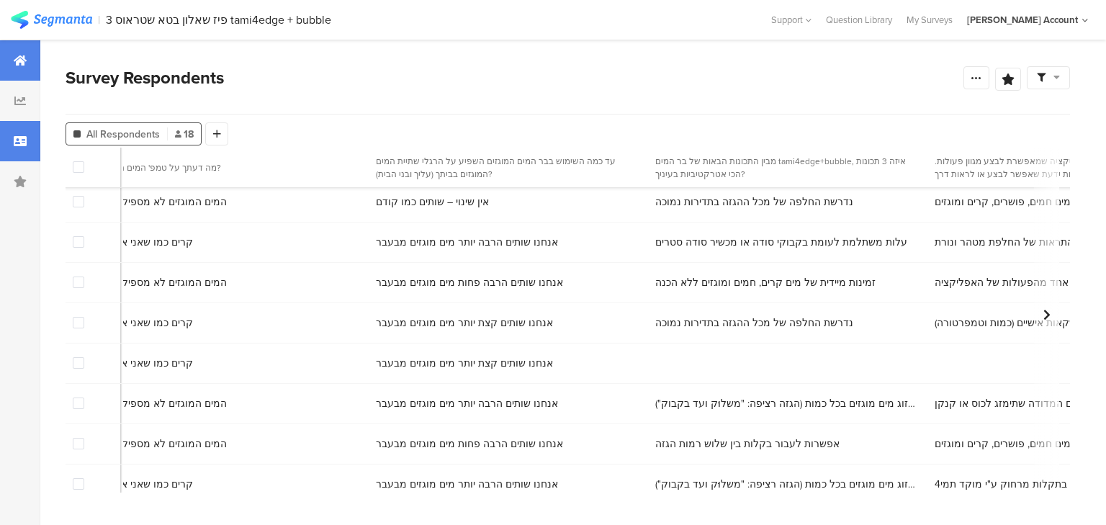
click at [25, 57] on icon at bounding box center [20, 61] width 13 height 12
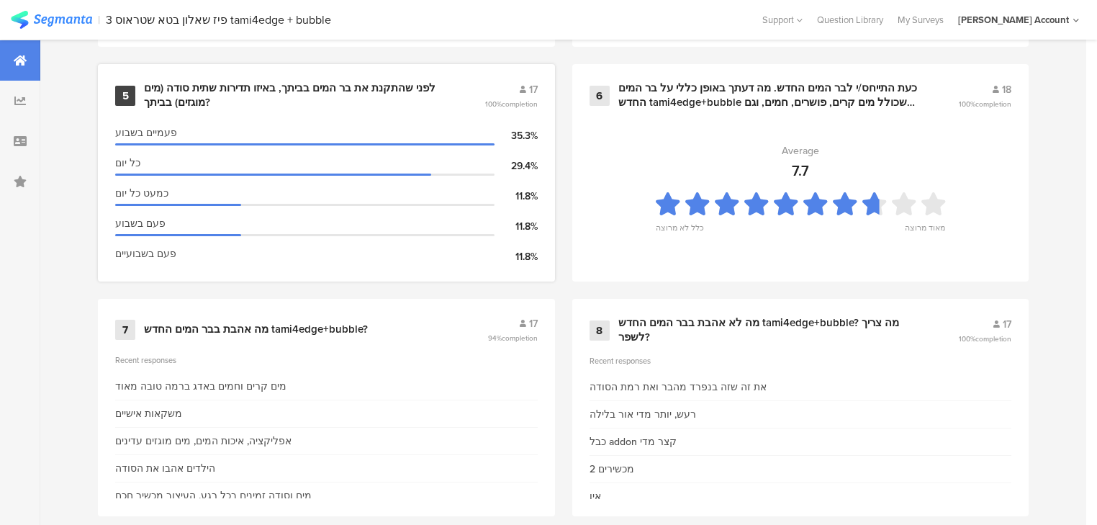
scroll to position [1094, 0]
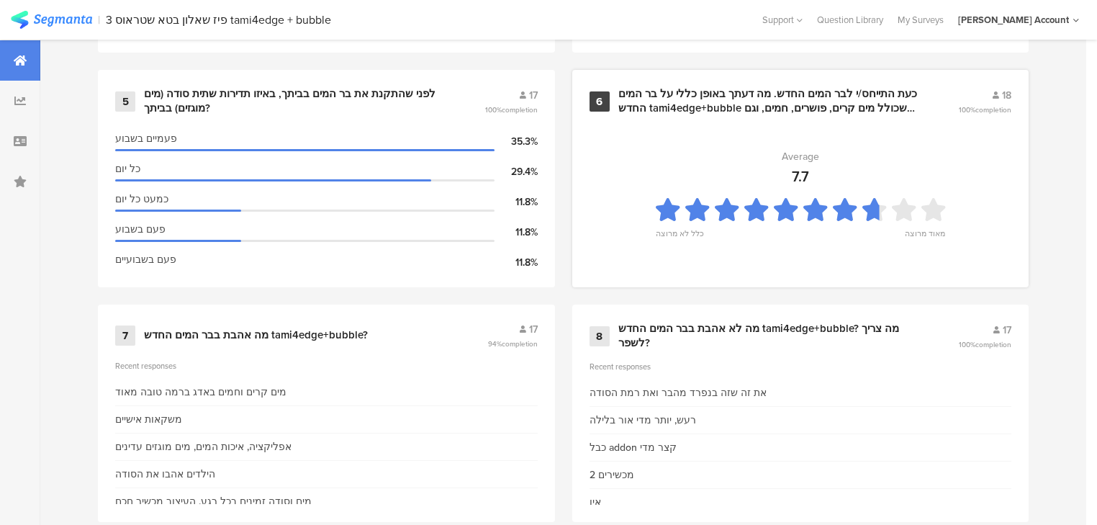
click at [668, 107] on div "כעת התייחס/י לבר המים החדש. מה דעתך באופן כללי על בר המים החדש tami4edge+bubble…" at bounding box center [771, 101] width 306 height 28
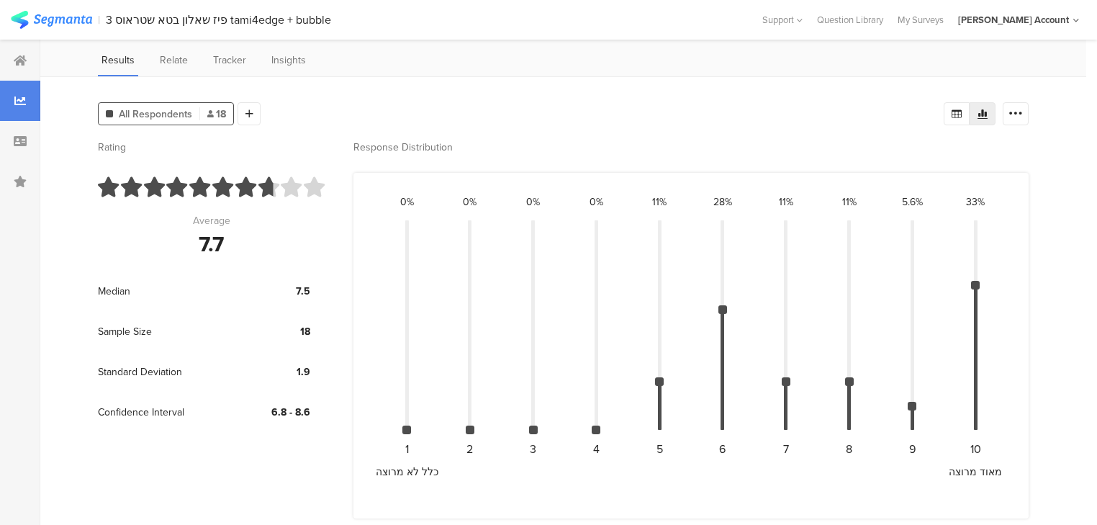
scroll to position [83, 0]
click at [248, 107] on icon at bounding box center [249, 112] width 8 height 10
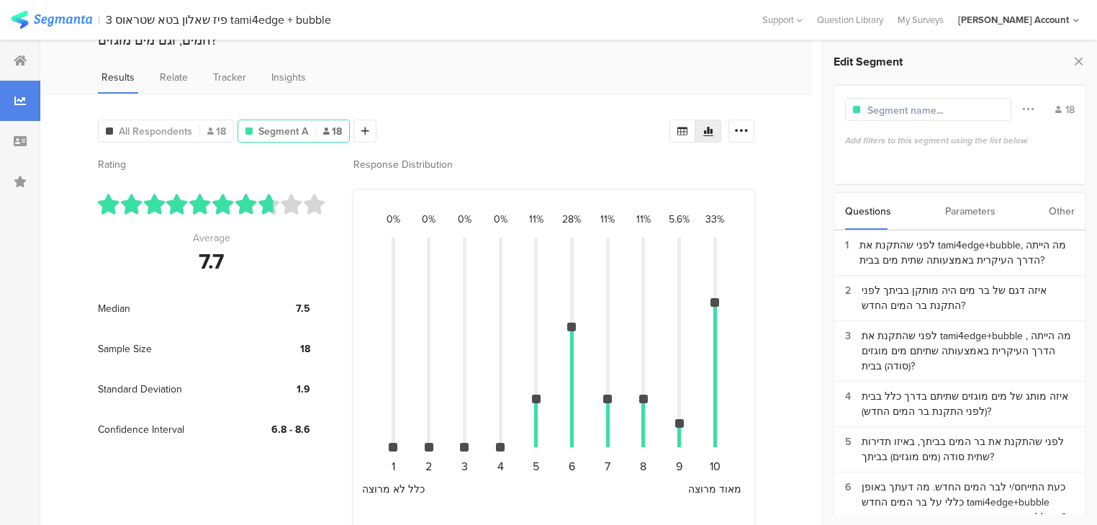
click at [960, 216] on div "Parameters" at bounding box center [970, 211] width 50 height 37
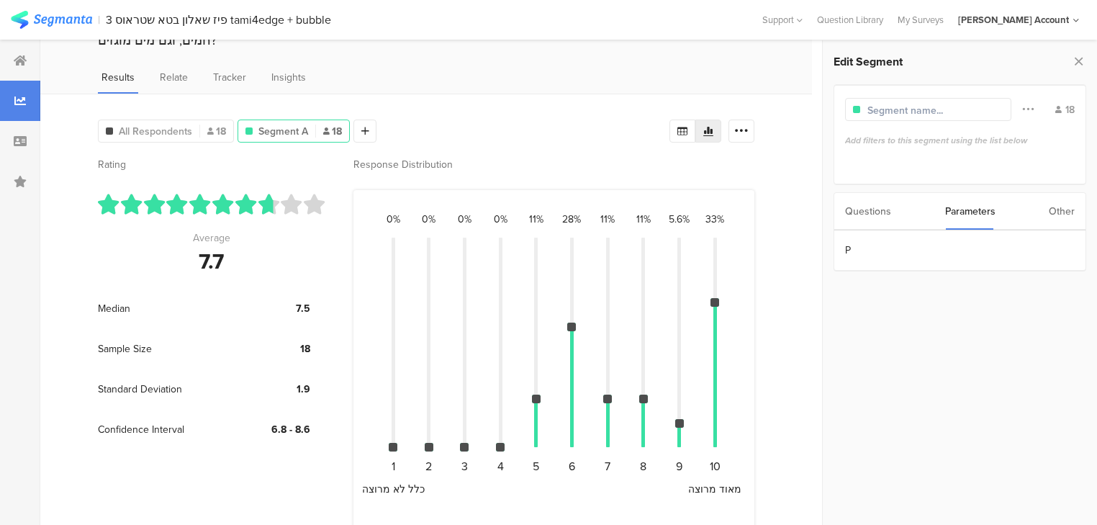
click at [960, 216] on div "Parameters" at bounding box center [970, 211] width 50 height 37
click at [3, 140] on div at bounding box center [20, 141] width 40 height 40
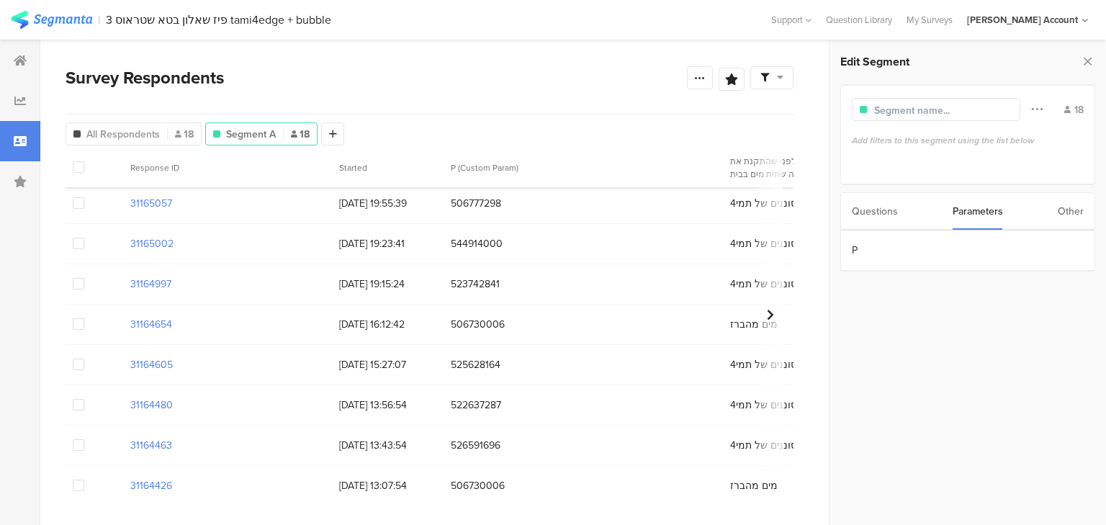
scroll to position [443, 0]
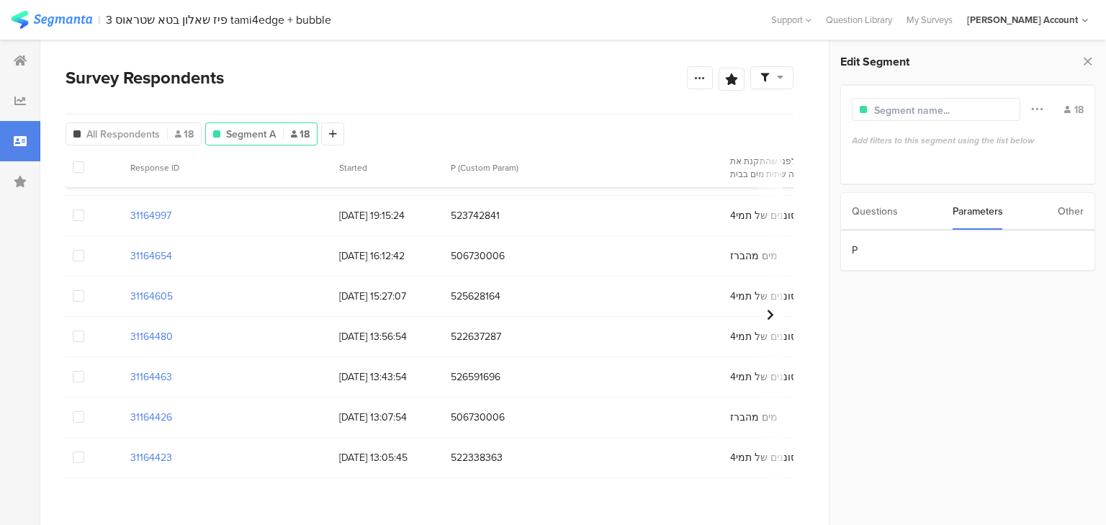
click at [480, 371] on span "526591696" at bounding box center [583, 376] width 265 height 15
copy span "526591696"
click at [467, 329] on span "522637287" at bounding box center [583, 336] width 265 height 15
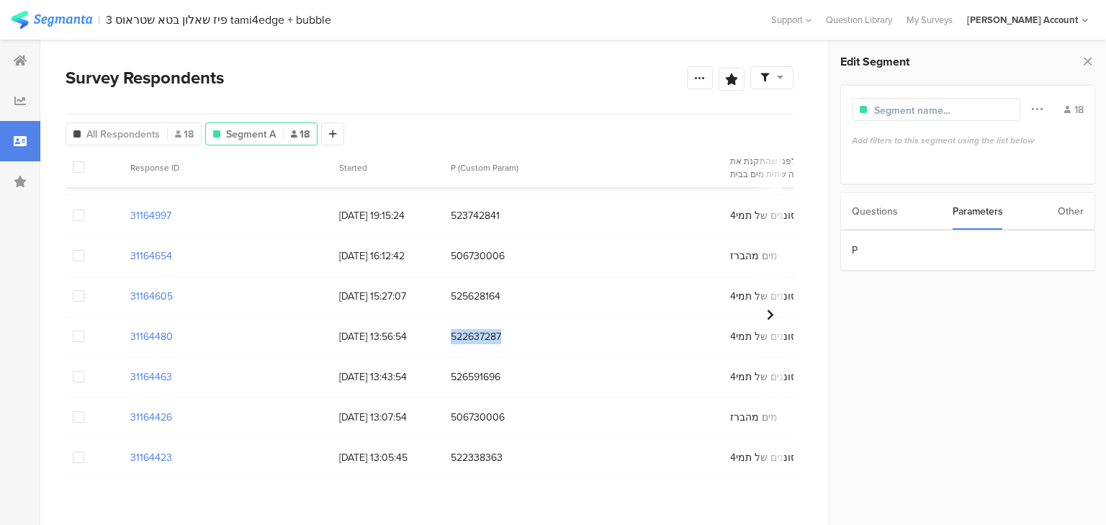
copy span "522637287"
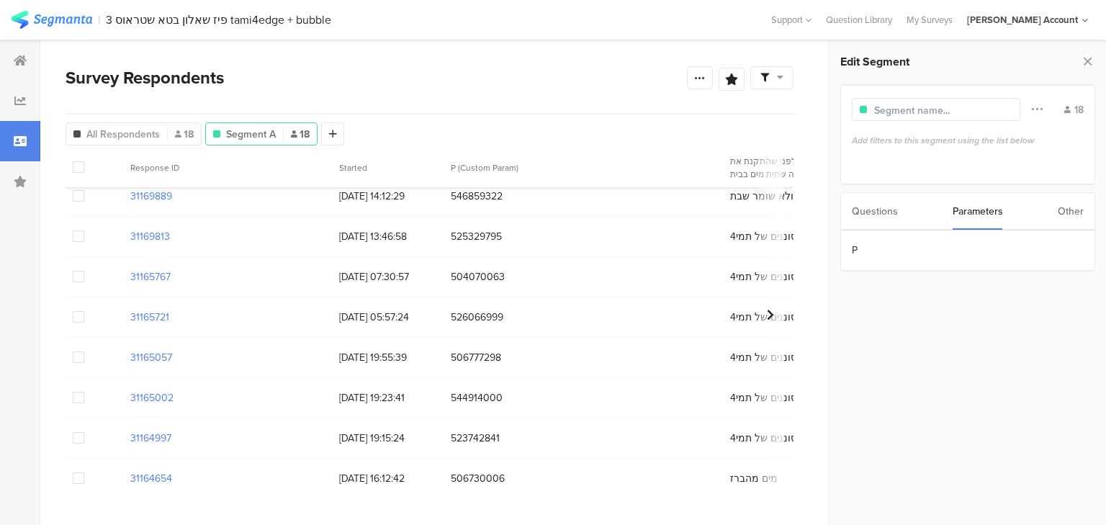
scroll to position [156, 0]
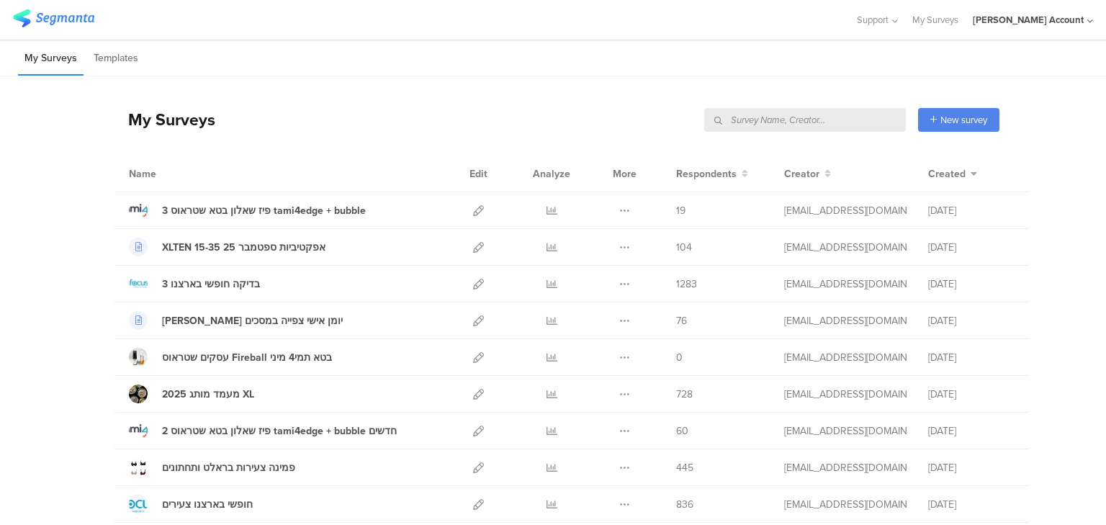
click at [826, 117] on input "text" at bounding box center [805, 120] width 202 height 24
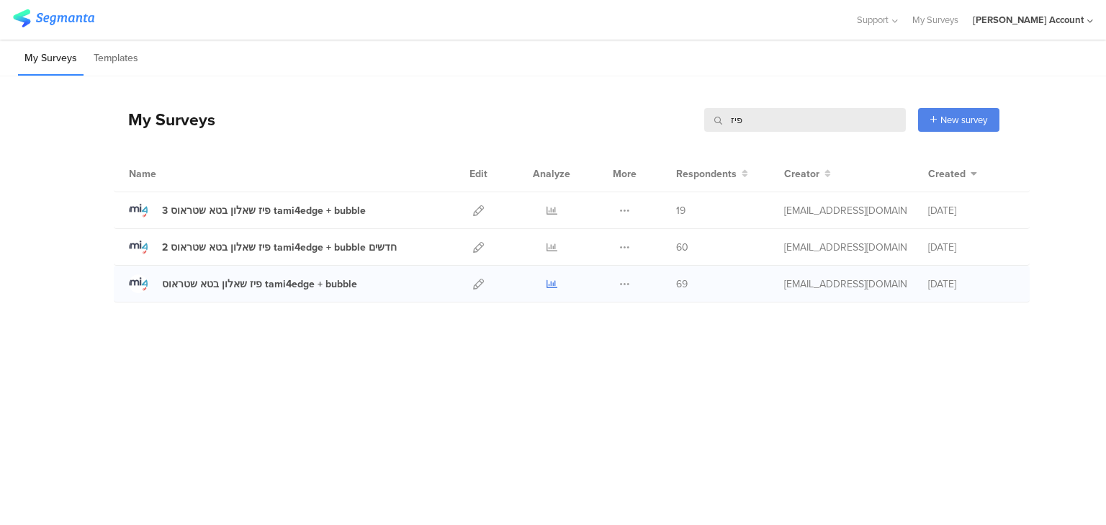
type input "פיז"
click at [550, 282] on icon at bounding box center [551, 284] width 11 height 11
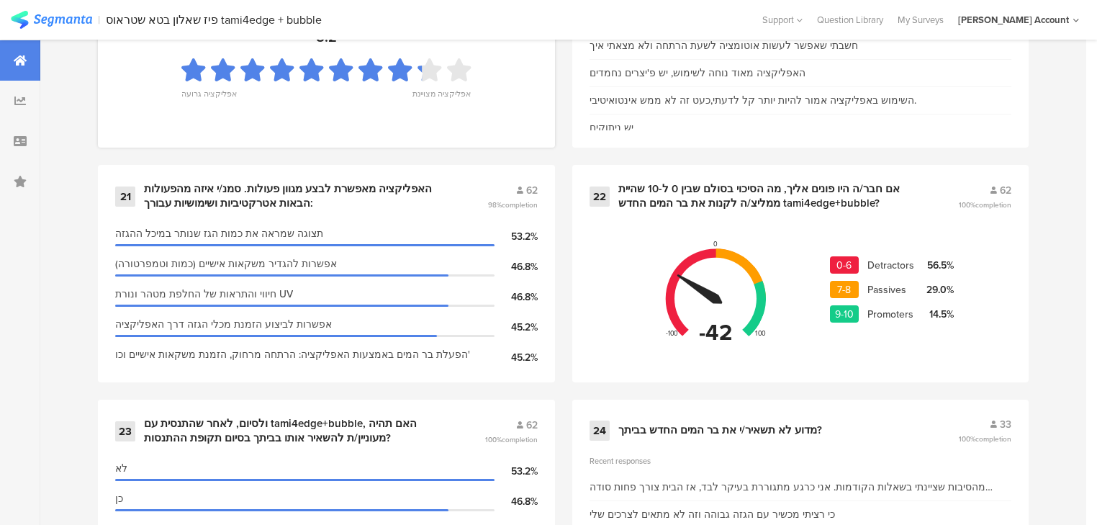
scroll to position [2992, 0]
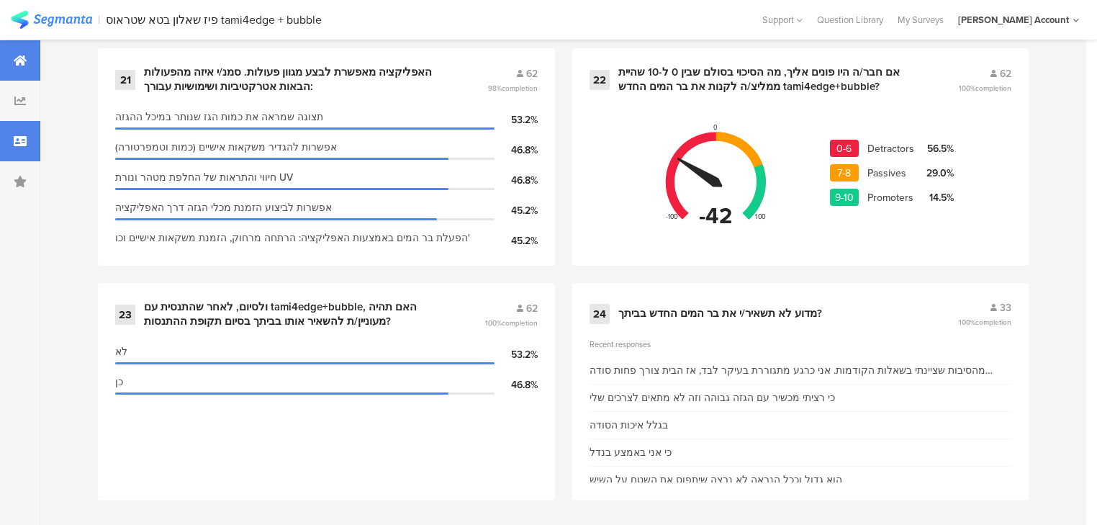
click at [23, 147] on div at bounding box center [20, 141] width 40 height 40
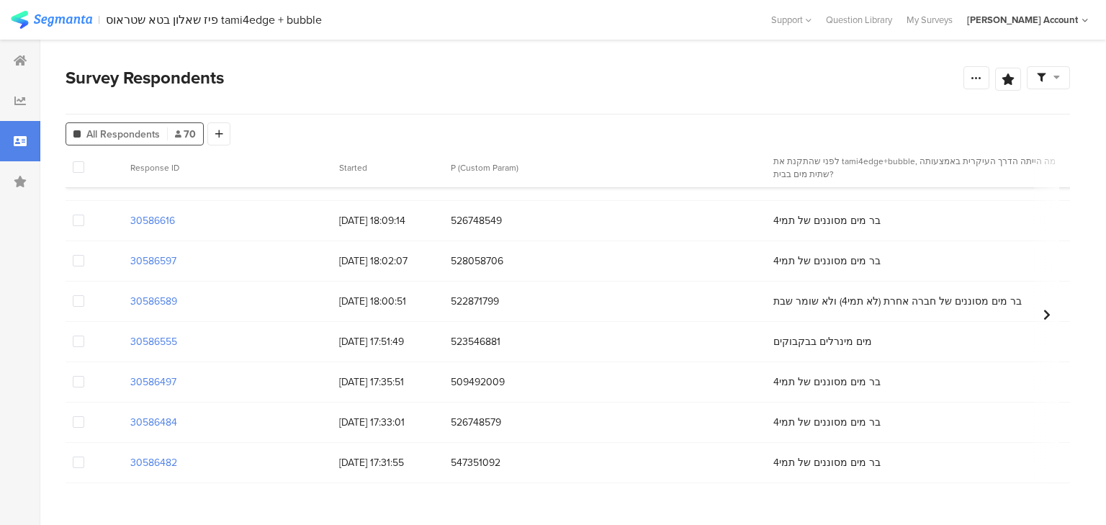
scroll to position [2477, 0]
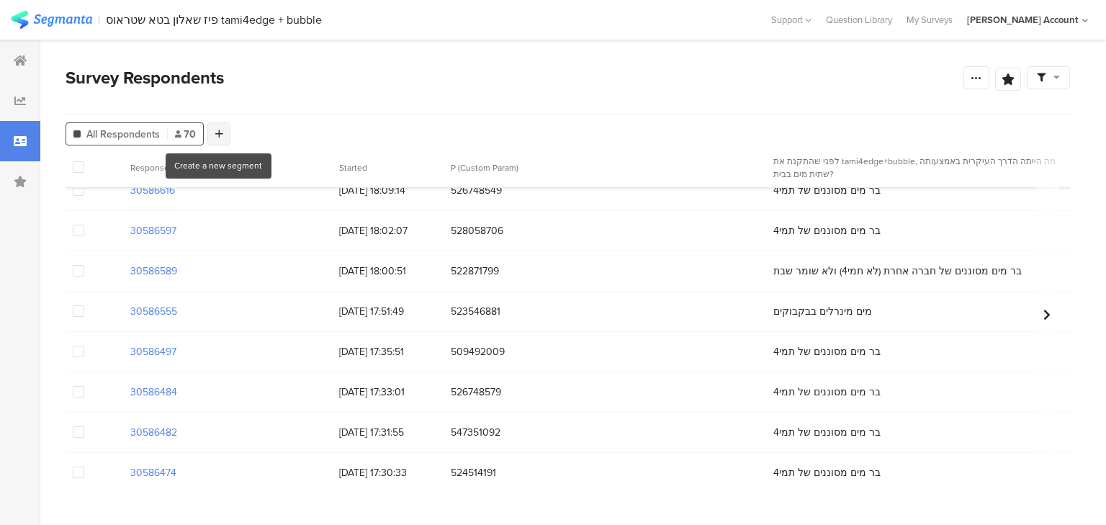
click at [217, 135] on icon at bounding box center [219, 134] width 8 height 10
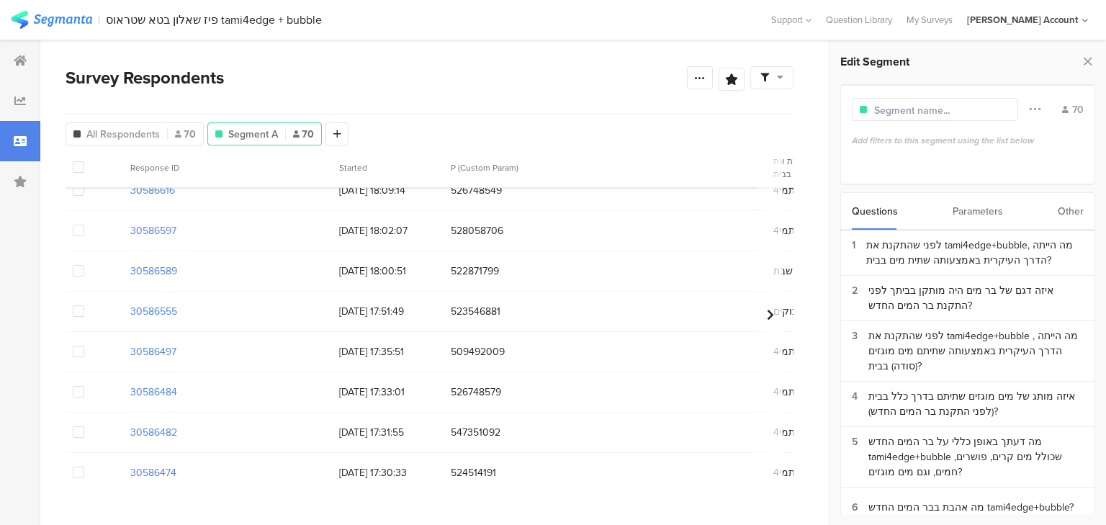
click at [968, 210] on div "Parameters" at bounding box center [977, 211] width 50 height 37
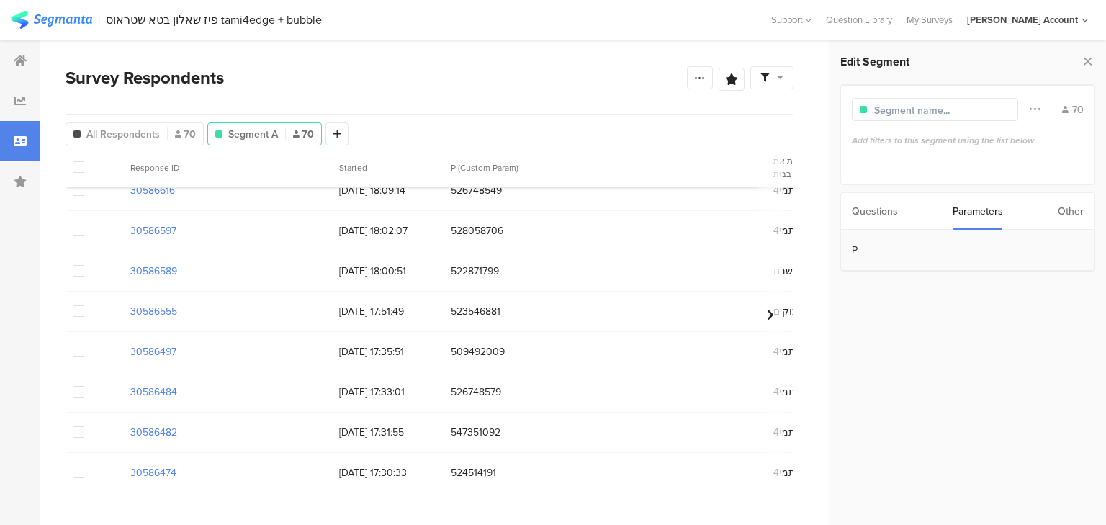
click at [935, 248] on section "P" at bounding box center [967, 250] width 253 height 40
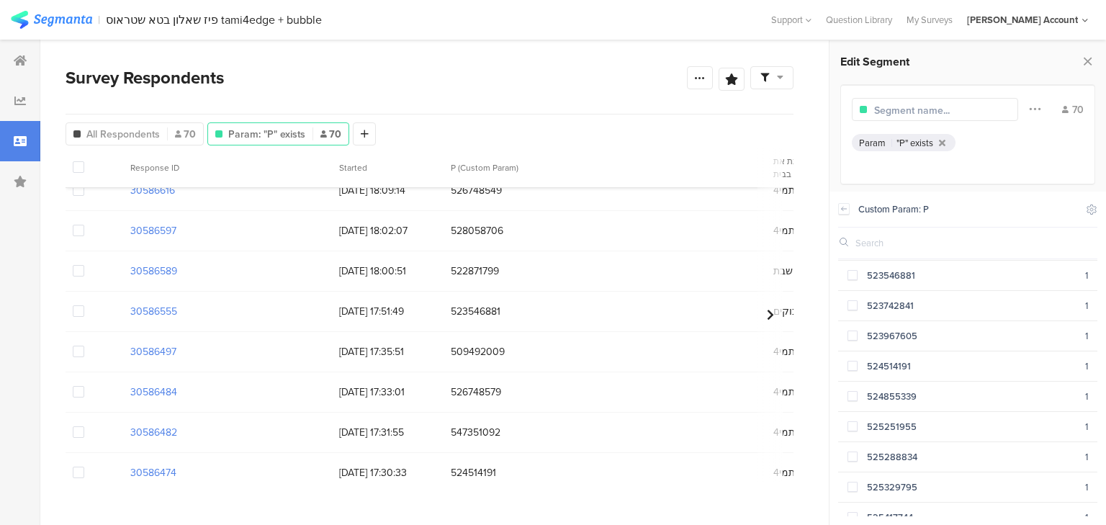
scroll to position [691, 0]
click at [854, 333] on span at bounding box center [852, 338] width 10 height 10
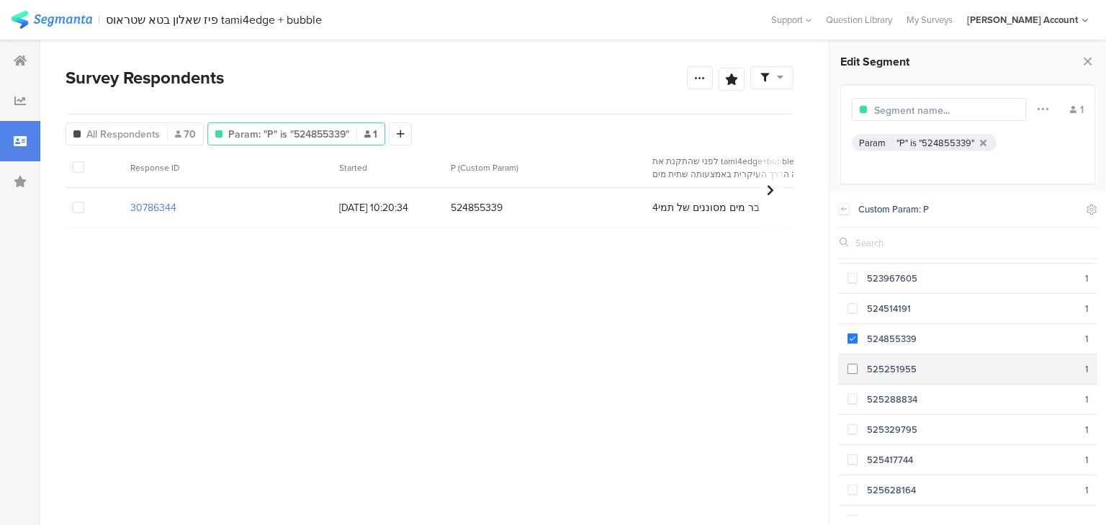
click at [850, 364] on span at bounding box center [852, 369] width 10 height 10
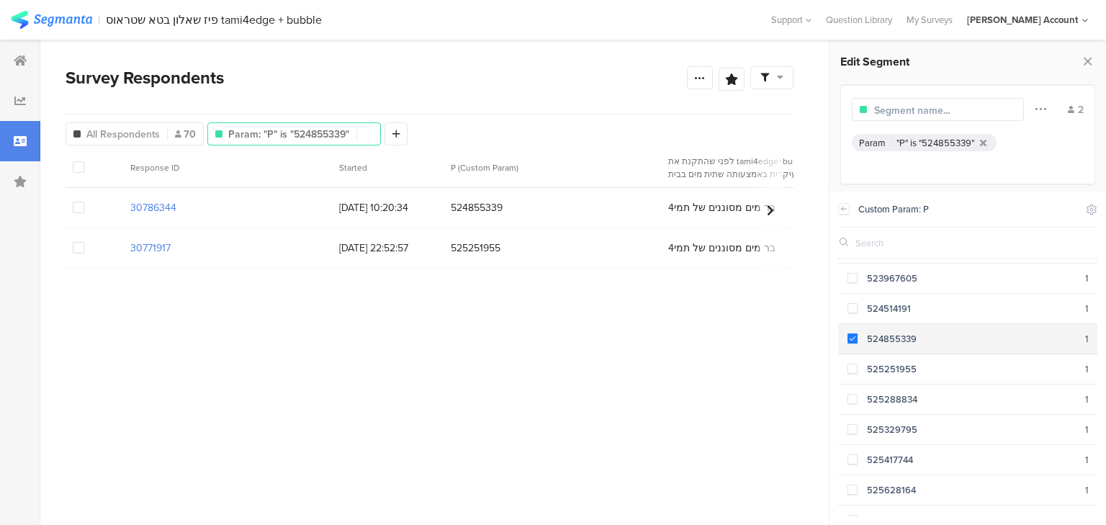
click at [850, 333] on span at bounding box center [852, 338] width 10 height 10
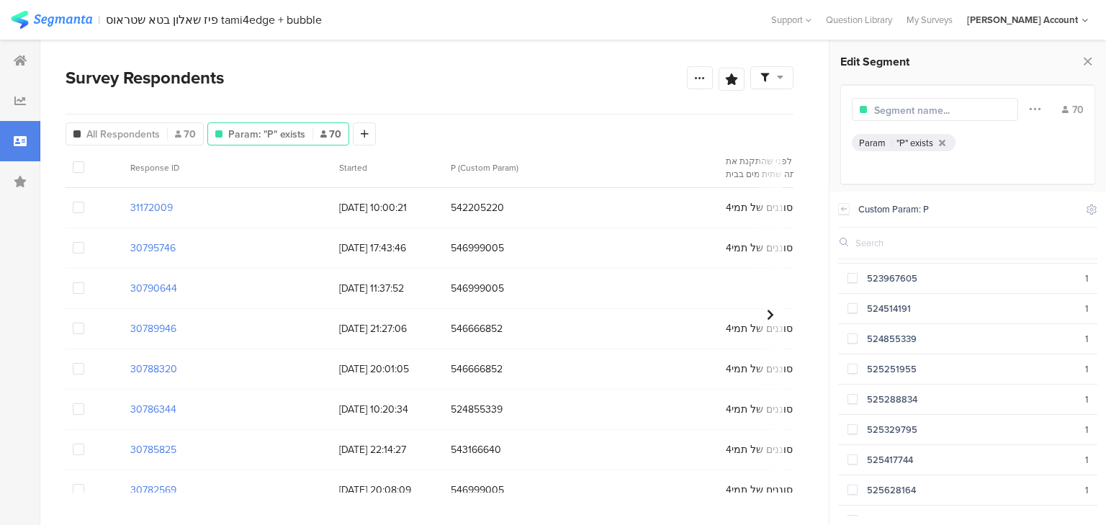
click at [906, 235] on div at bounding box center [967, 243] width 259 height 32
click at [898, 243] on input "text" at bounding box center [911, 243] width 113 height 14
paste input "526748555"
drag, startPoint x: 917, startPoint y: 243, endPoint x: 827, endPoint y: 245, distance: 90.0
click at [827, 245] on div "Survey Respondents Confidence Level 95 % Preview survey Edit survey Export Resu…" at bounding box center [567, 282] width 1055 height 485
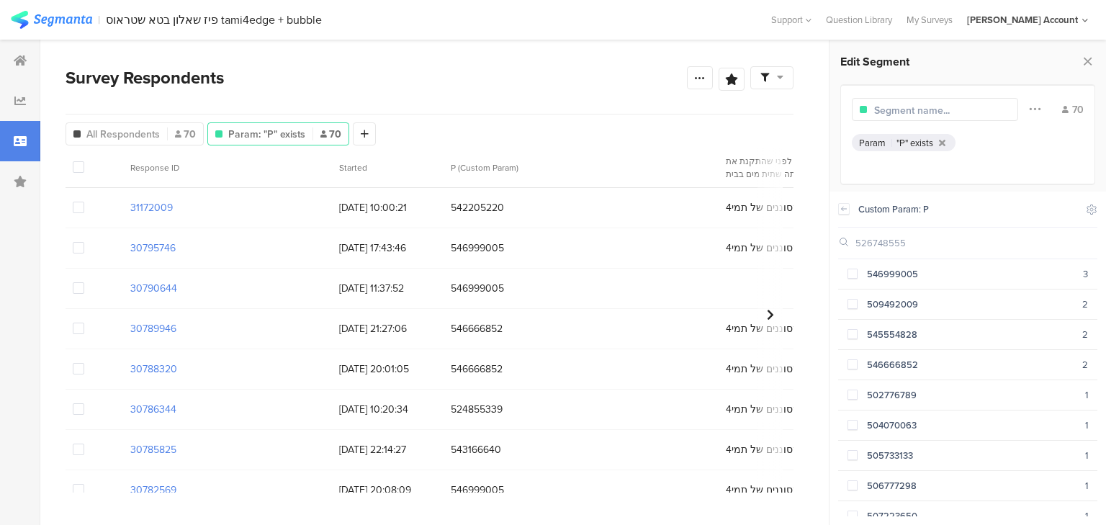
click at [875, 251] on div "526748555" at bounding box center [967, 243] width 259 height 32
click at [881, 245] on input "526748555" at bounding box center [911, 243] width 113 height 14
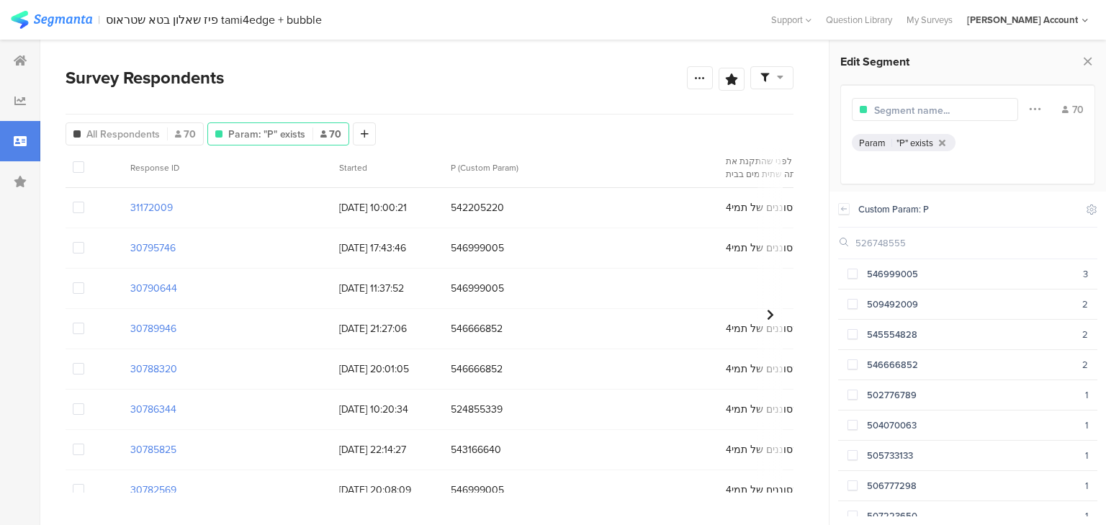
paste input "47351092"
click at [892, 247] on input "547351092" at bounding box center [911, 243] width 113 height 14
paste input "02776789"
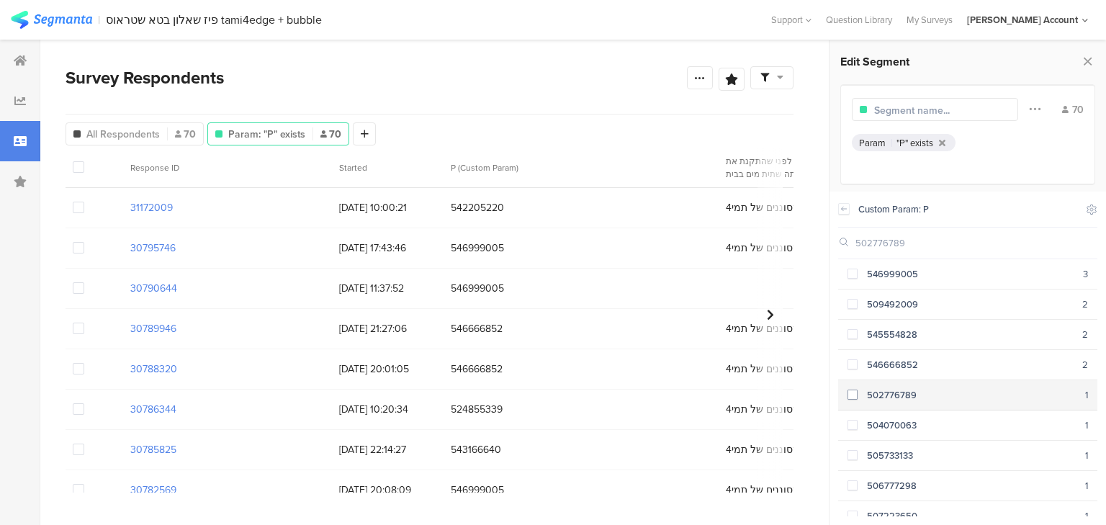
type input "502776789"
click at [853, 395] on span at bounding box center [852, 394] width 10 height 10
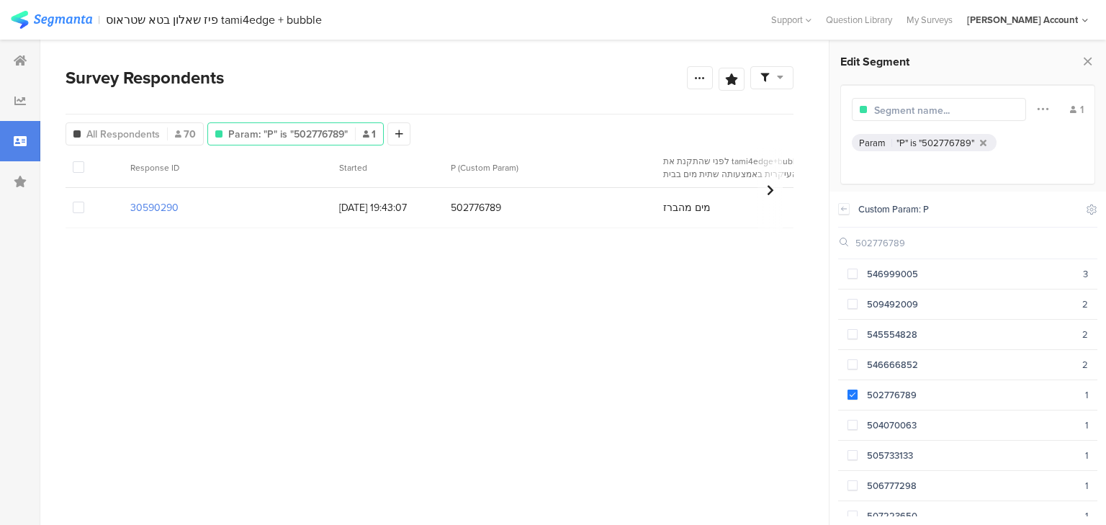
click at [877, 239] on input "502776789" at bounding box center [911, 243] width 113 height 14
click at [877, 240] on input "502776789" at bounding box center [911, 243] width 113 height 14
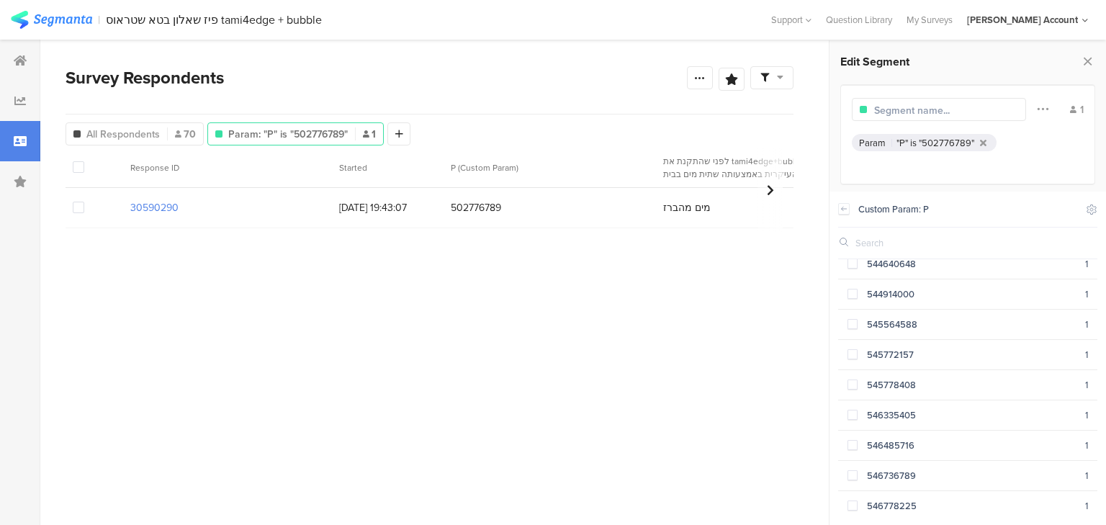
scroll to position [1652, 0]
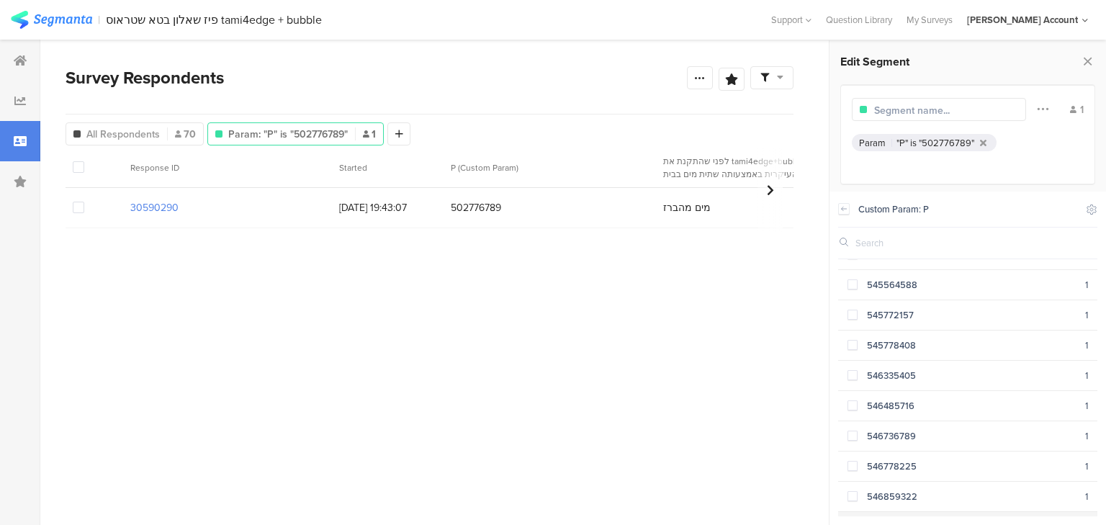
click at [850, 521] on span at bounding box center [852, 526] width 10 height 10
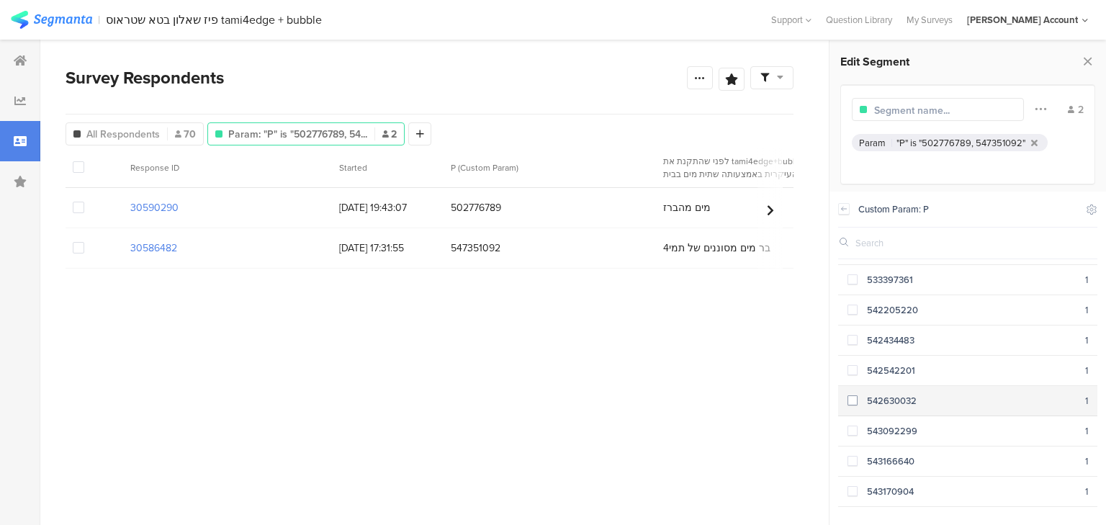
click at [847, 395] on span at bounding box center [852, 400] width 10 height 10
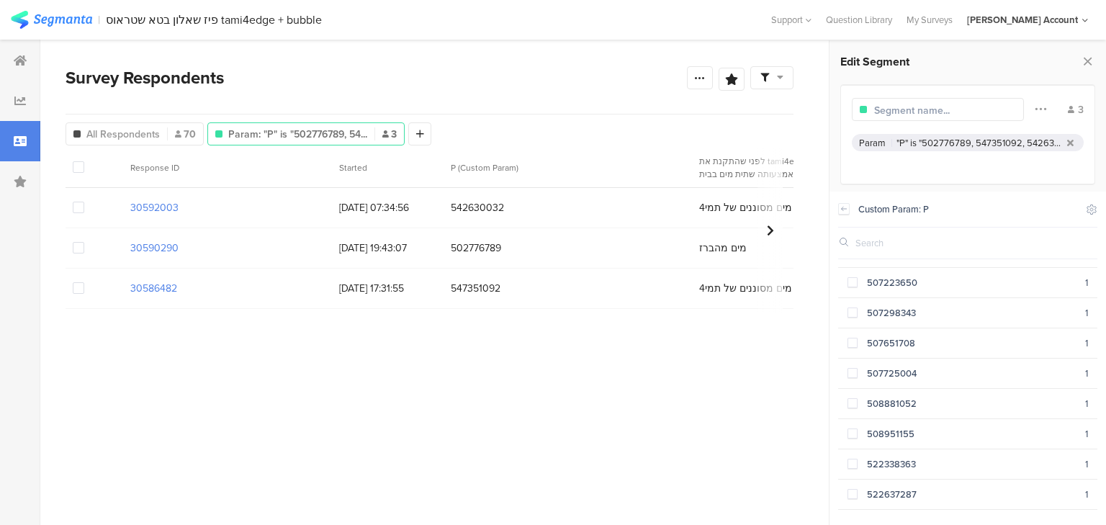
scroll to position [212, 0]
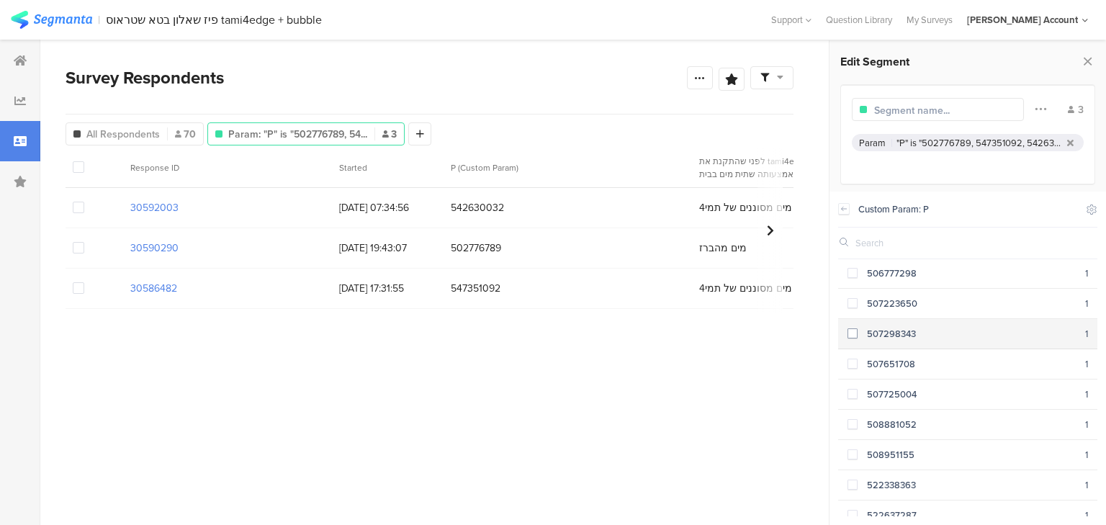
click at [852, 328] on span at bounding box center [852, 333] width 10 height 10
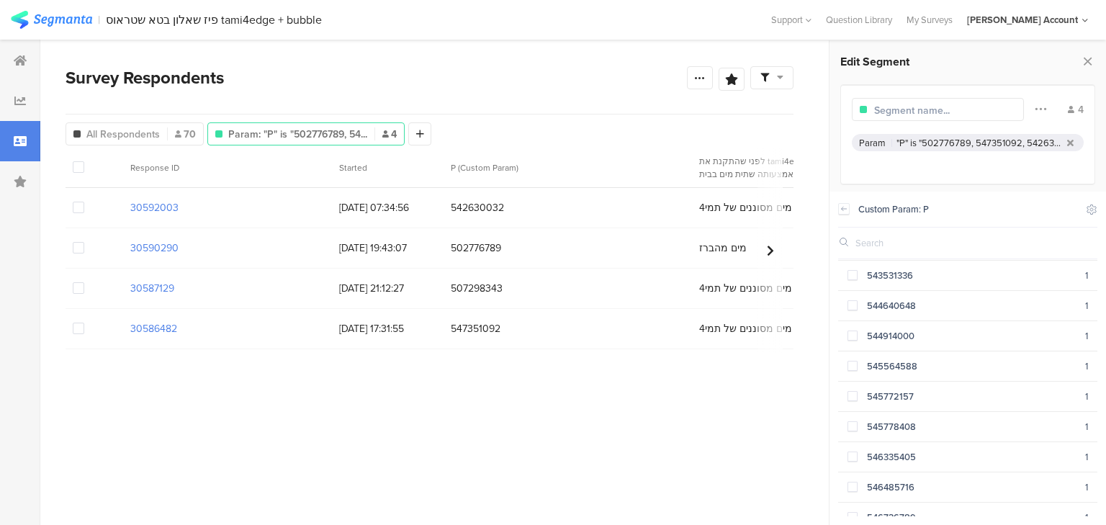
scroll to position [1613, 0]
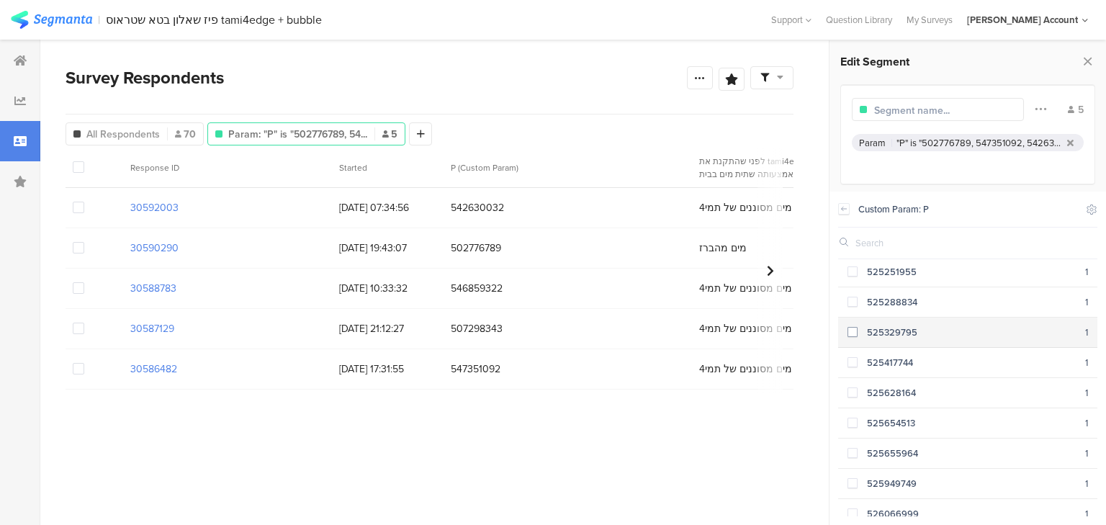
click at [847, 317] on section "525329795 1" at bounding box center [967, 332] width 259 height 30
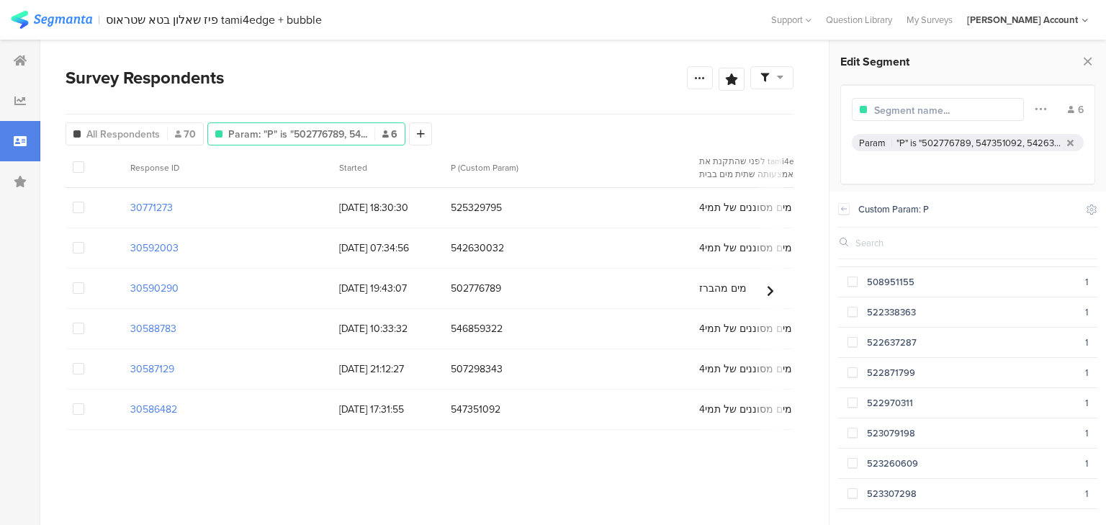
scroll to position [328, 0]
click at [852, 364] on span at bounding box center [852, 369] width 10 height 10
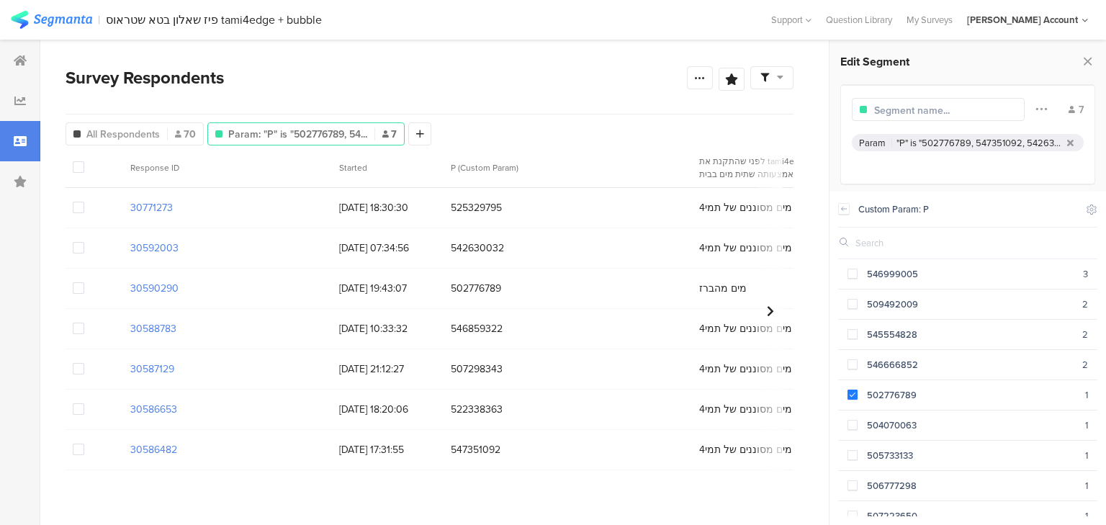
click at [859, 237] on input "text" at bounding box center [911, 243] width 113 height 14
paste input "526591696"
click at [887, 243] on input "526591696" at bounding box center [911, 243] width 113 height 14
paste input "2637287"
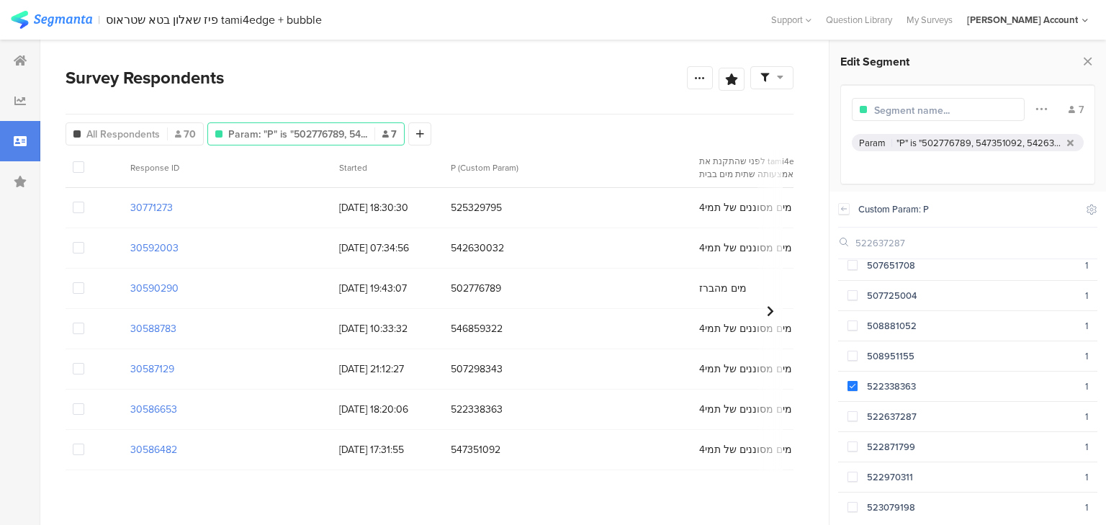
scroll to position [346, 0]
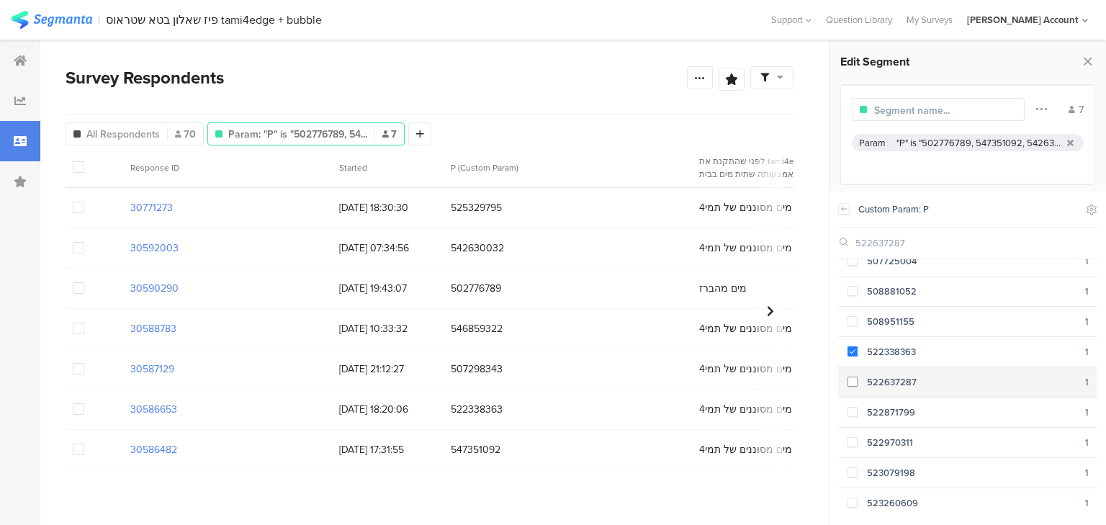
type input "522637287"
click at [851, 377] on span at bounding box center [852, 382] width 10 height 10
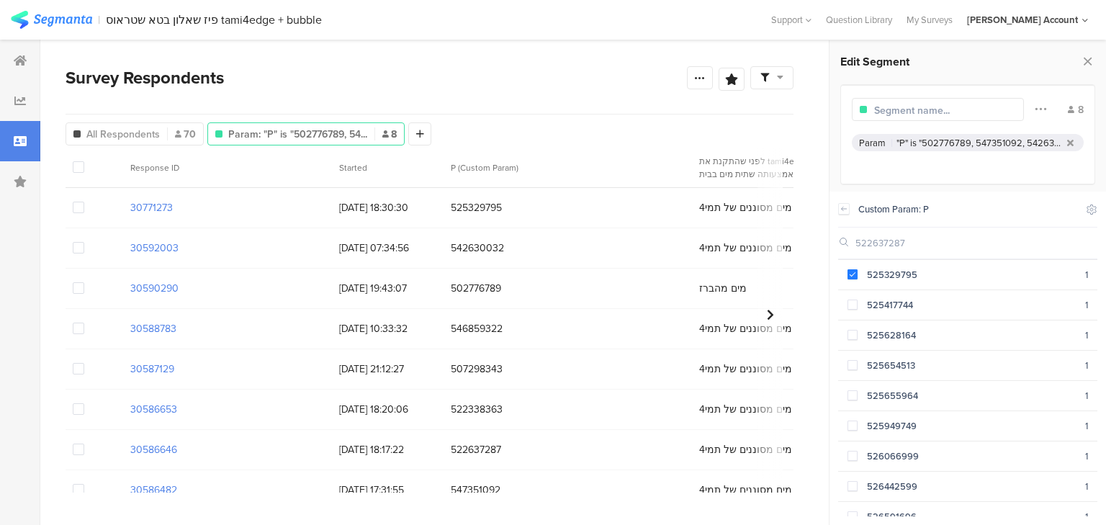
scroll to position [788, 0]
click at [852, 387] on span at bounding box center [852, 392] width 10 height 10
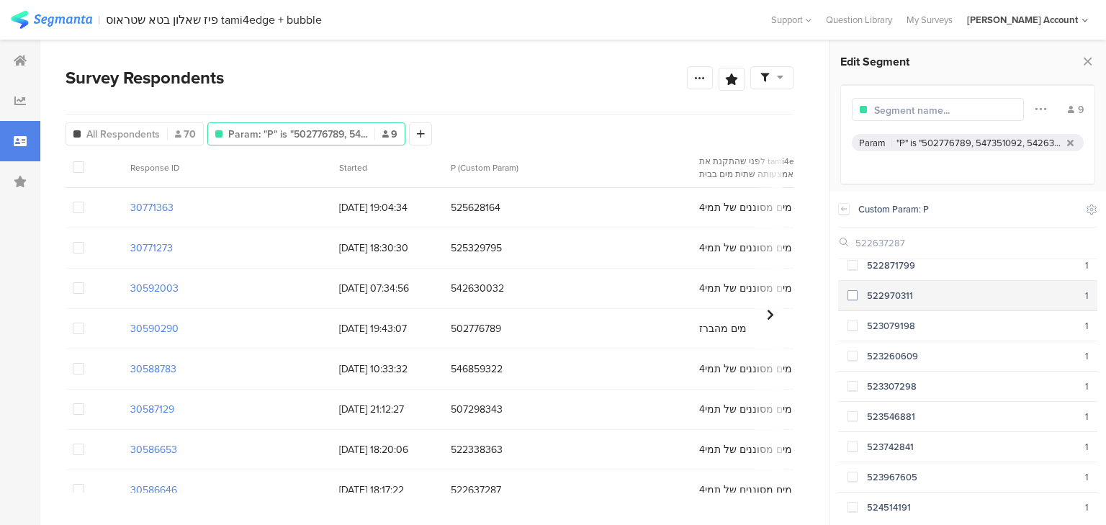
scroll to position [518, 0]
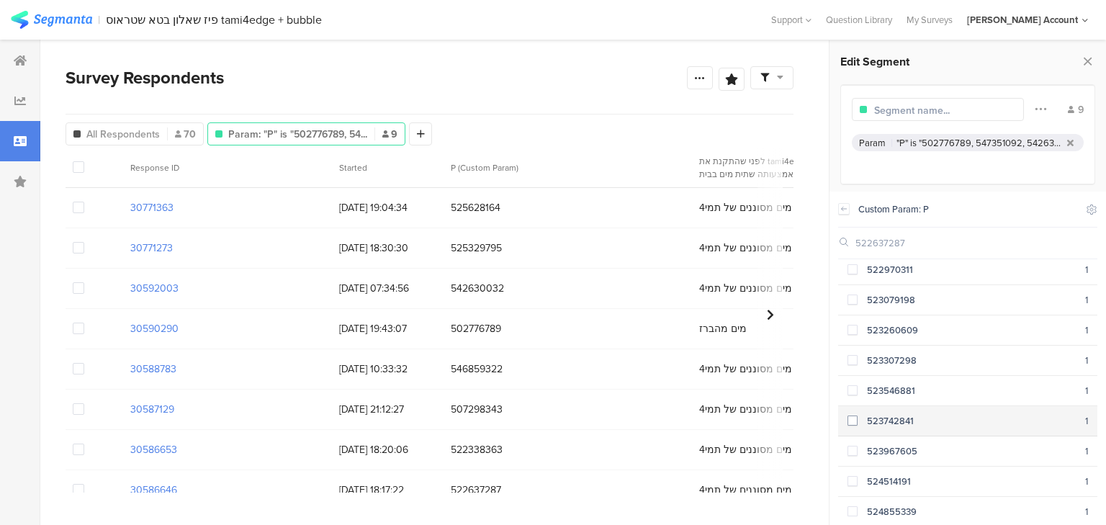
click at [856, 415] on span at bounding box center [852, 420] width 10 height 10
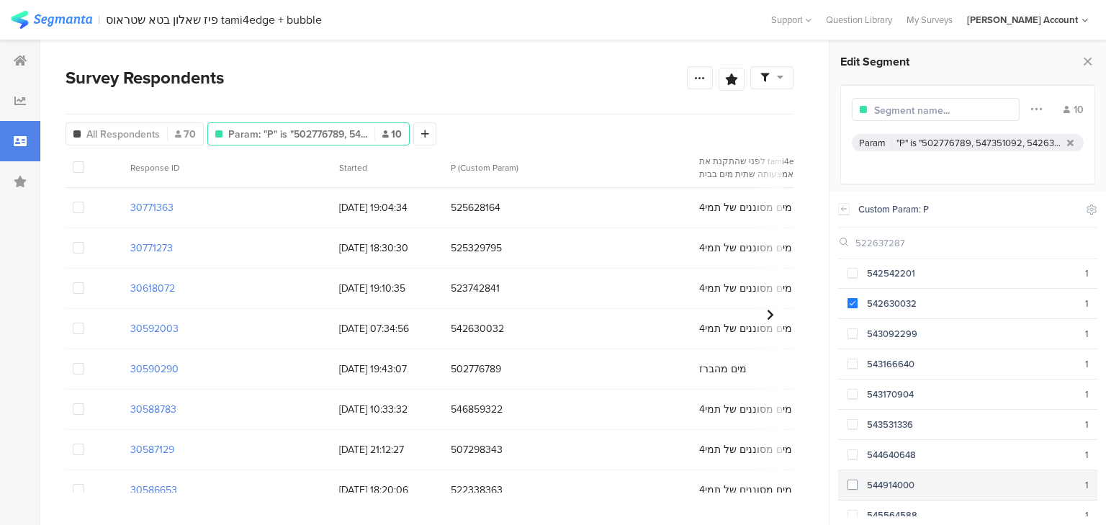
click at [851, 479] on span at bounding box center [852, 484] width 10 height 10
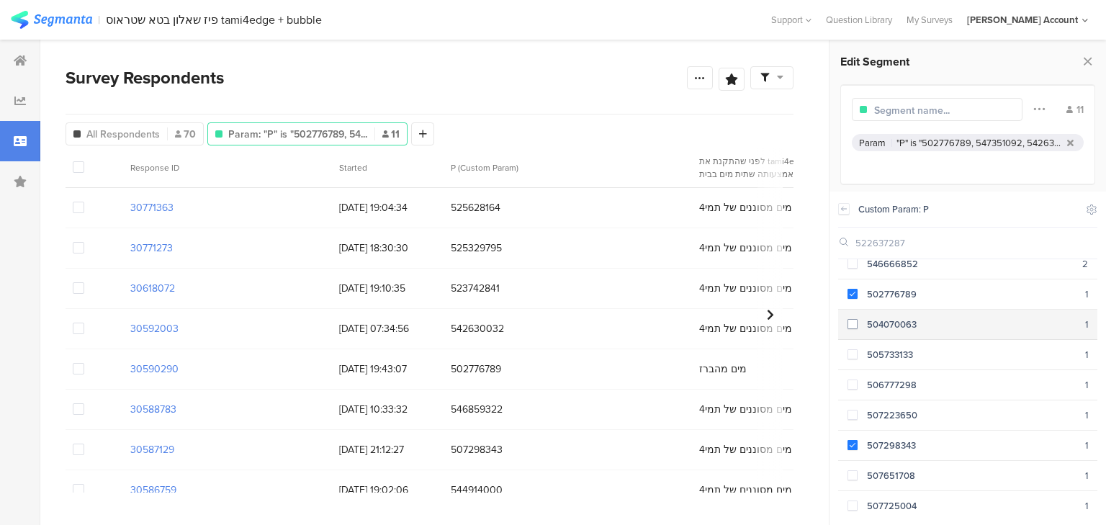
scroll to position [115, 0]
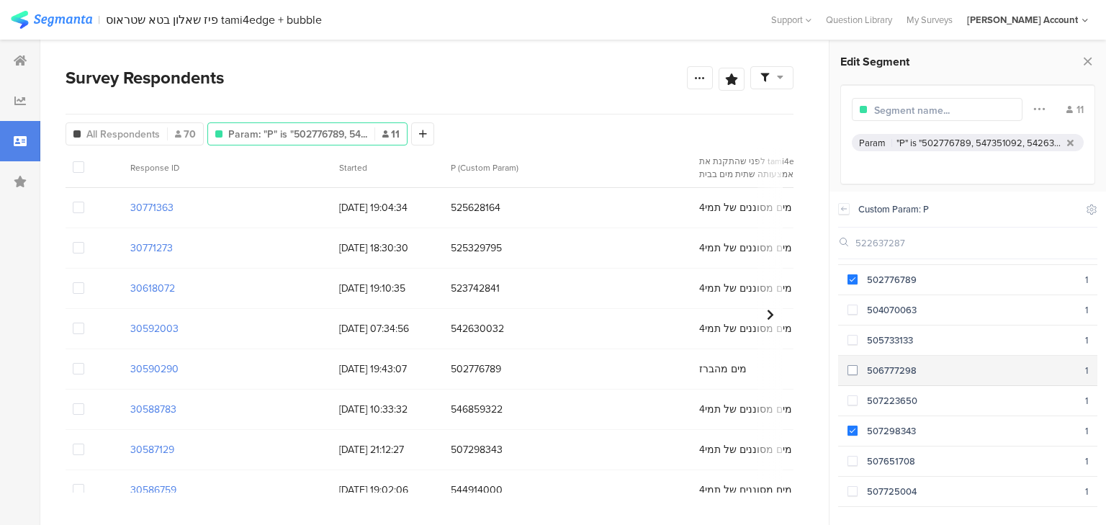
click at [852, 366] on span at bounding box center [852, 370] width 10 height 10
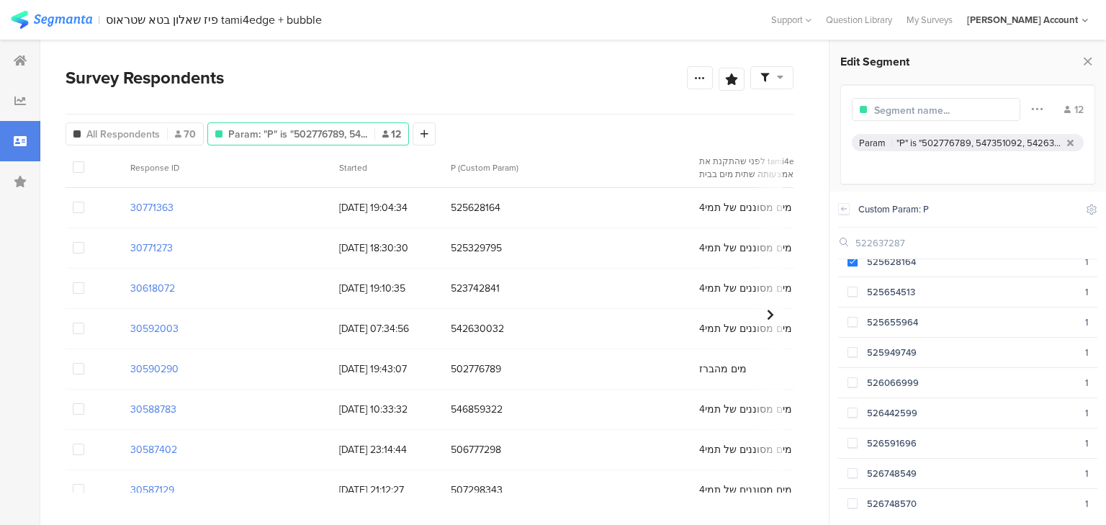
scroll to position [922, 0]
click at [852, 375] on span at bounding box center [852, 380] width 10 height 10
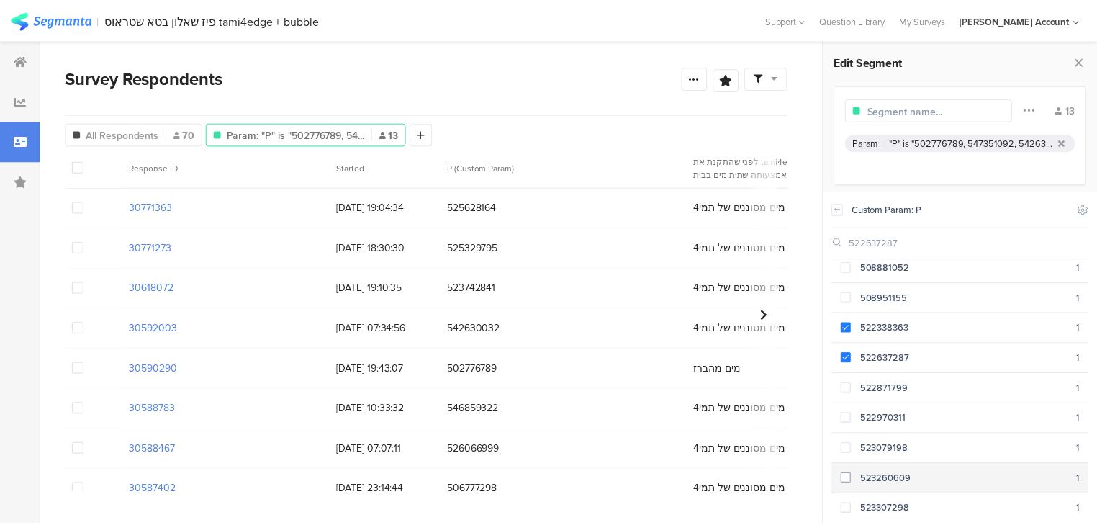
scroll to position [328, 0]
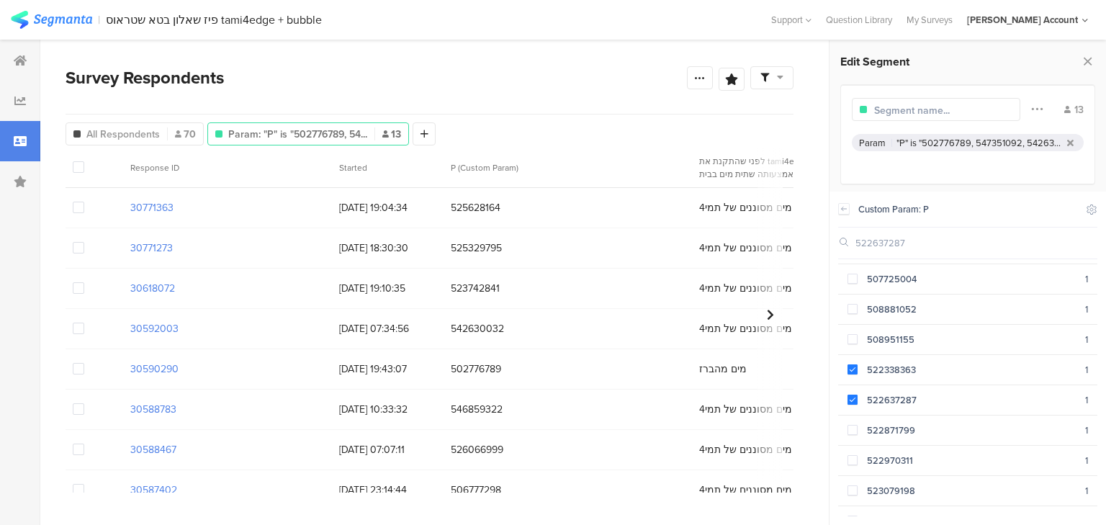
click at [906, 111] on input "text" at bounding box center [936, 110] width 125 height 15
click at [904, 107] on input "text" at bounding box center [936, 110] width 125 height 15
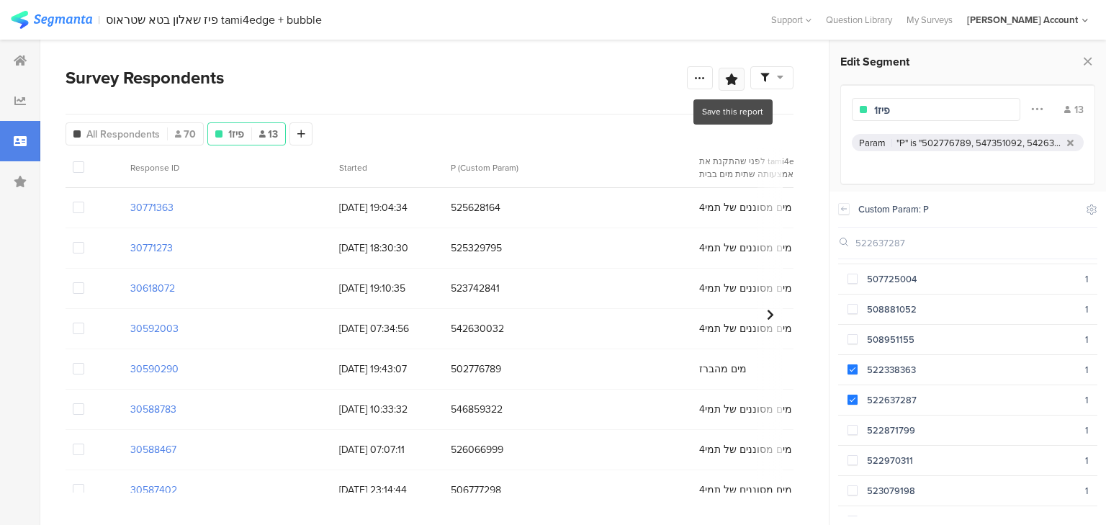
type input "פיז1"
click at [732, 75] on icon at bounding box center [731, 79] width 13 height 12
click at [737, 81] on icon at bounding box center [731, 79] width 13 height 12
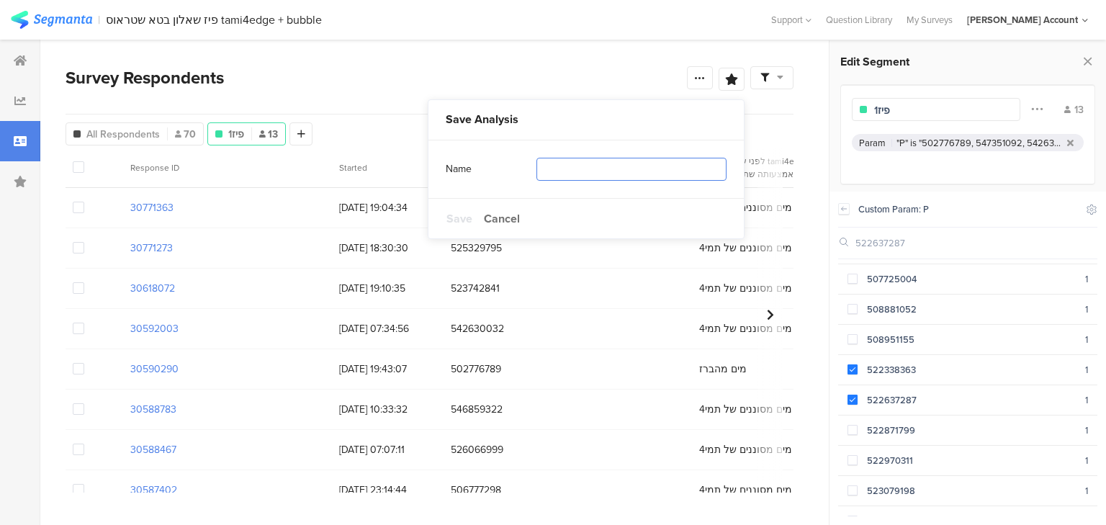
click at [610, 166] on input "text" at bounding box center [631, 169] width 190 height 23
type input "פיז1"
click at [461, 216] on span "Save" at bounding box center [459, 218] width 26 height 17
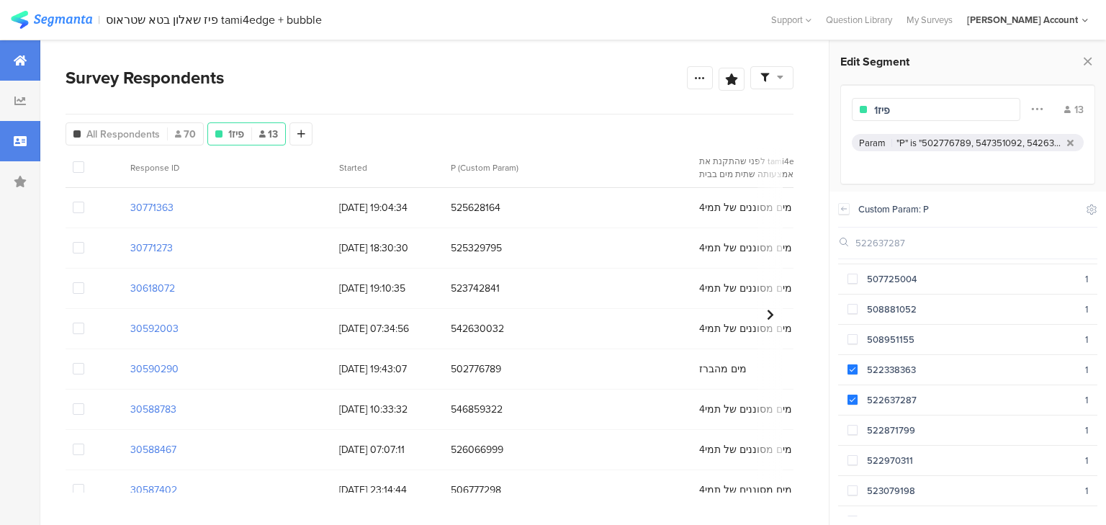
click at [16, 63] on icon at bounding box center [20, 61] width 13 height 12
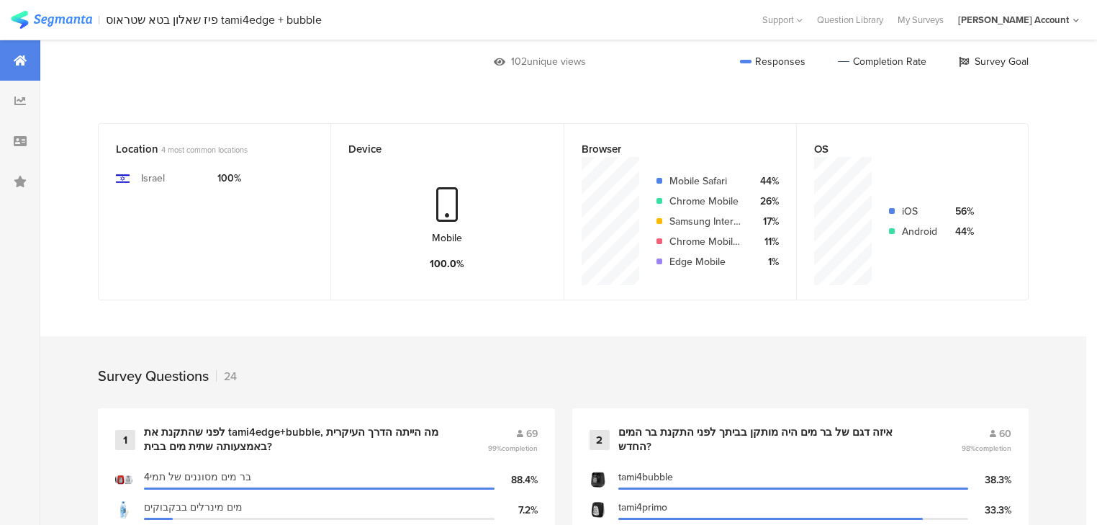
scroll to position [288, 0]
click at [330, 419] on div "1 לפני שהתקנת את tami4edge+bubble, מה הייתה הדרך העיקרית באמצעותה שתית מים בבית…" at bounding box center [326, 515] width 457 height 217
click at [334, 426] on div "לפני שהתקנת את tami4edge+bubble, מה הייתה הדרך העיקרית באמצעותה שתית מים בבית?" at bounding box center [298, 438] width 309 height 28
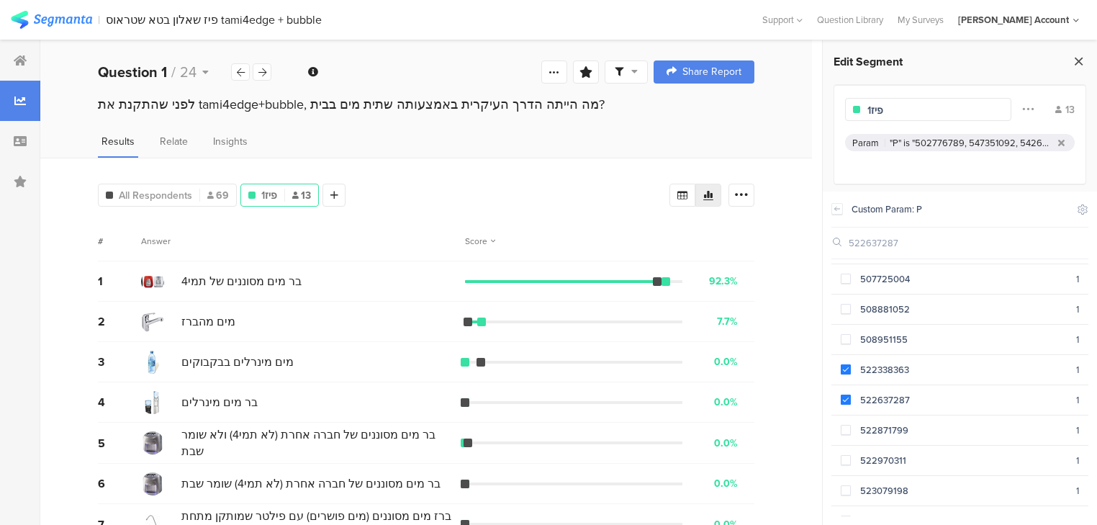
click at [1075, 60] on icon at bounding box center [1078, 61] width 15 height 20
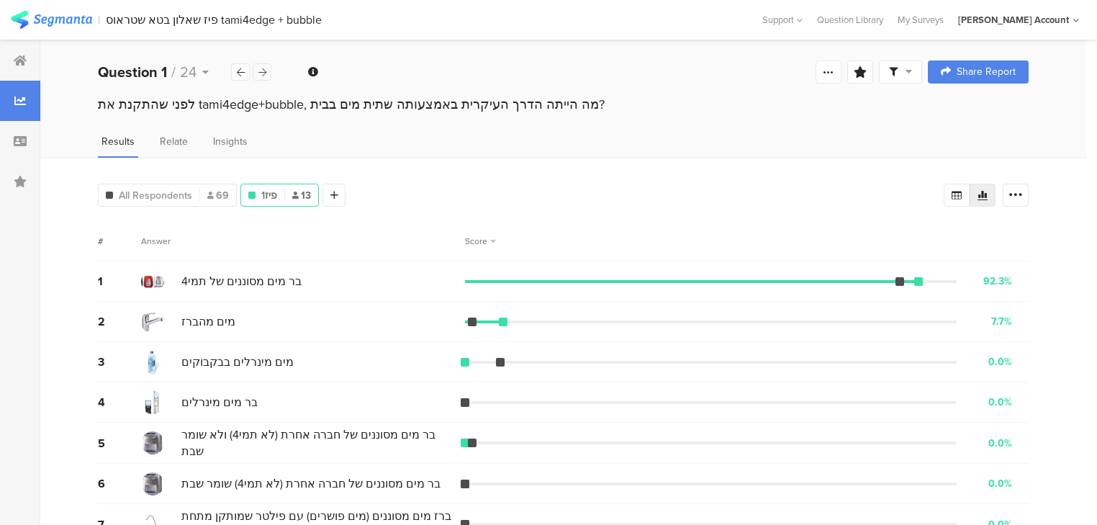
click at [260, 69] on icon at bounding box center [262, 72] width 8 height 9
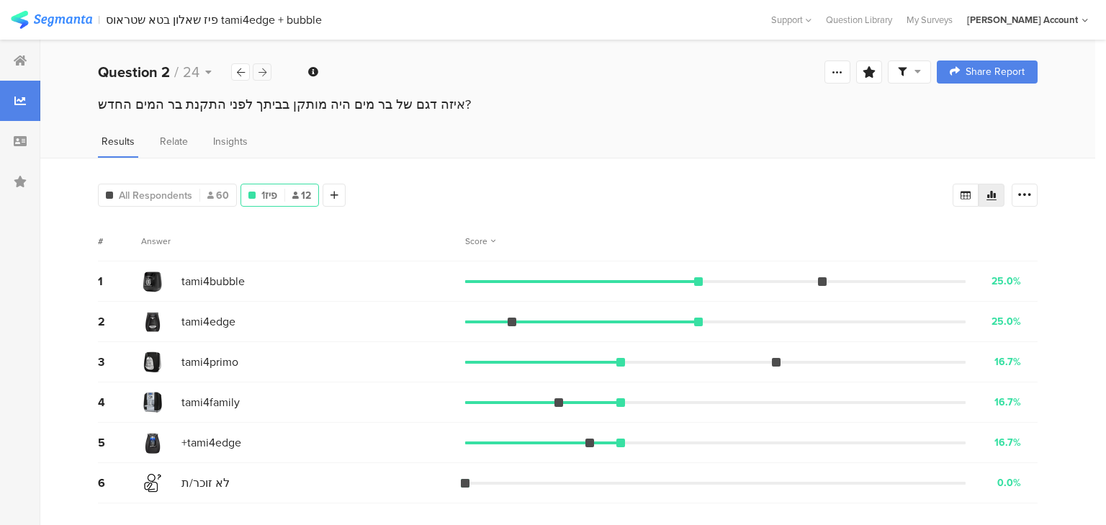
click at [260, 69] on icon at bounding box center [262, 72] width 8 height 9
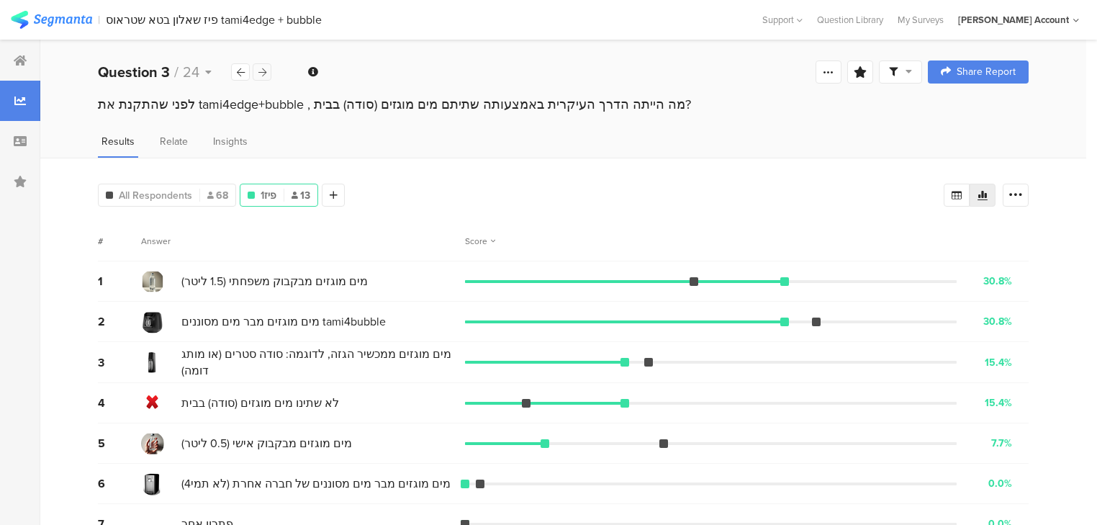
click at [260, 69] on icon at bounding box center [262, 72] width 8 height 9
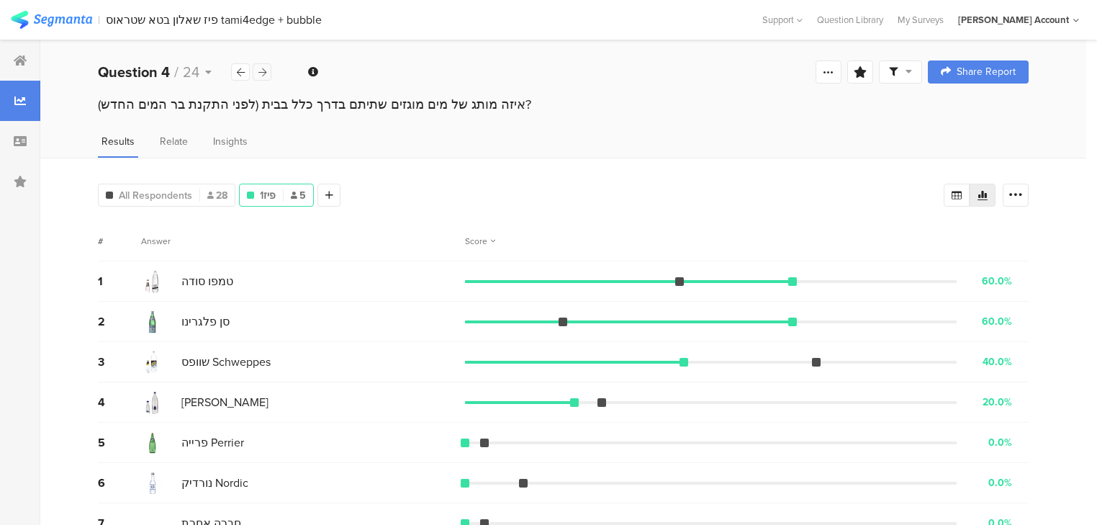
click at [260, 69] on icon at bounding box center [262, 72] width 8 height 9
